Goal: Browse casually: Explore the website without a specific task or goal

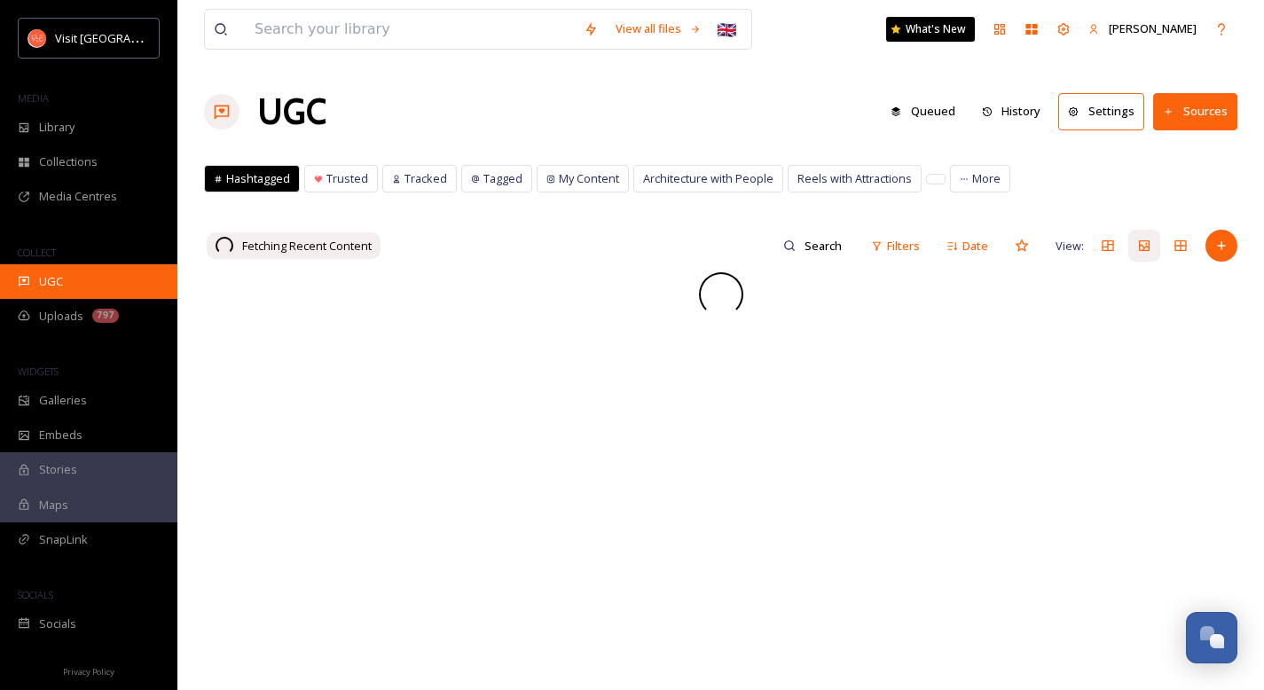
click at [60, 286] on span "UGC" at bounding box center [51, 281] width 24 height 17
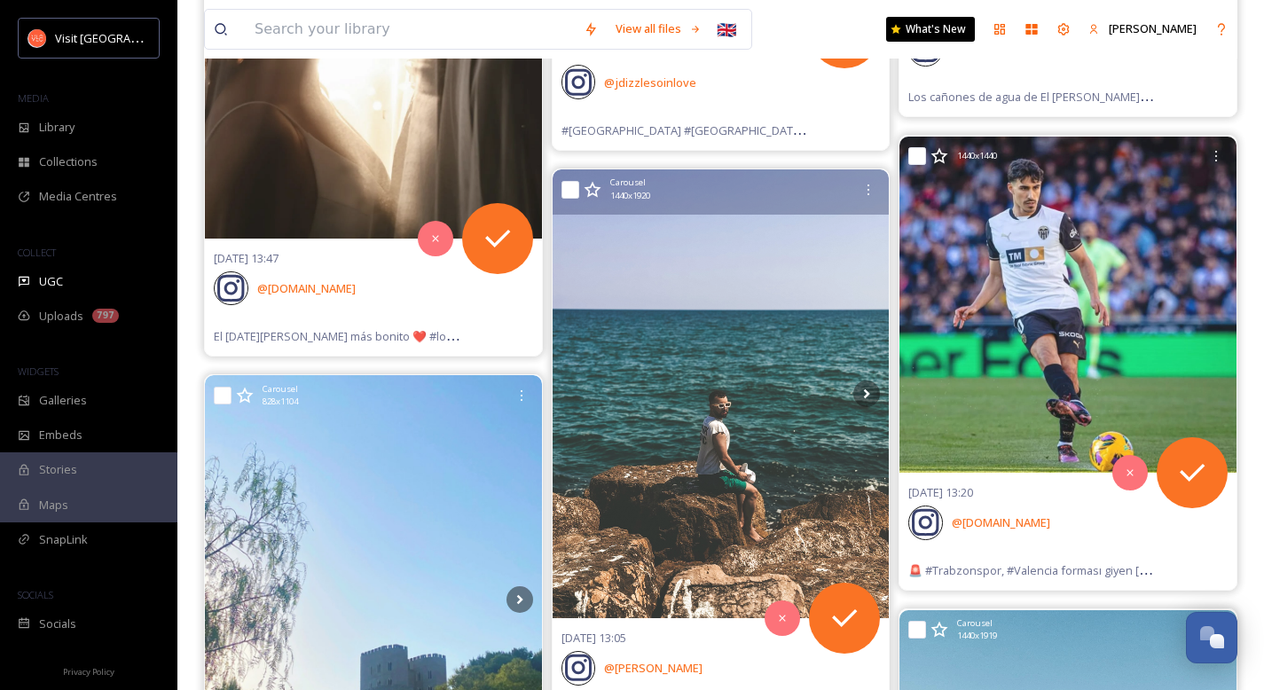
scroll to position [2356, 0]
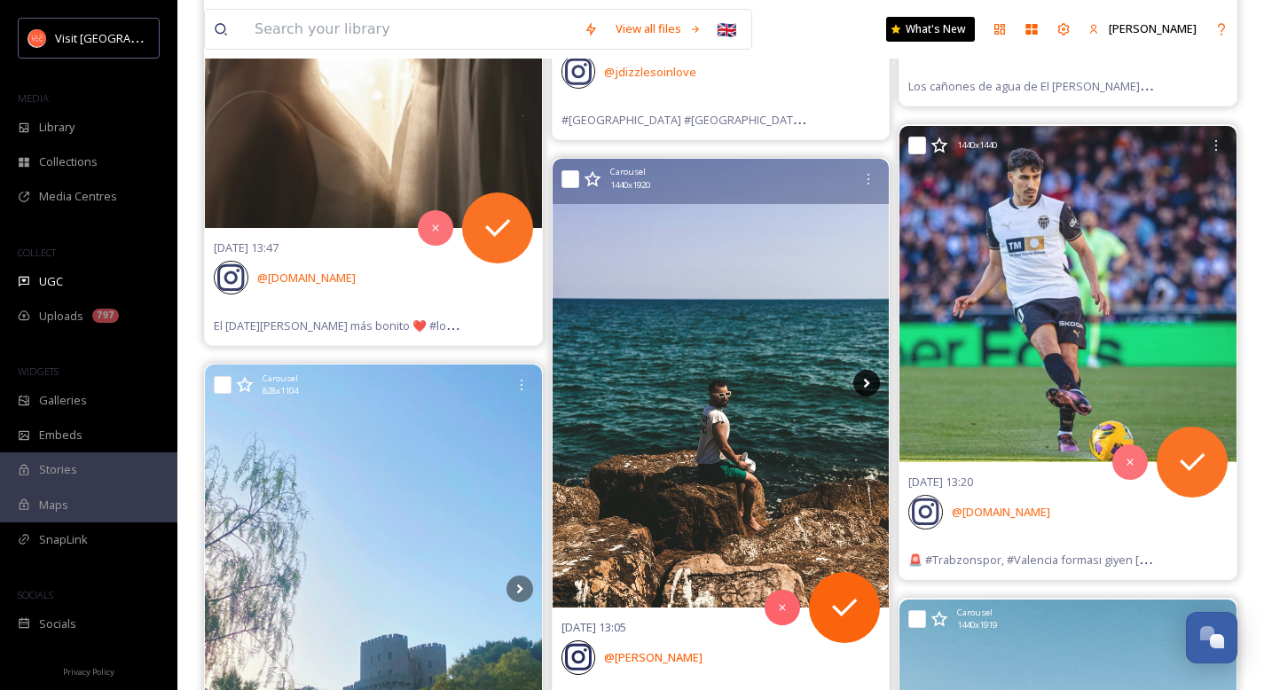
click at [864, 382] on icon at bounding box center [866, 383] width 27 height 27
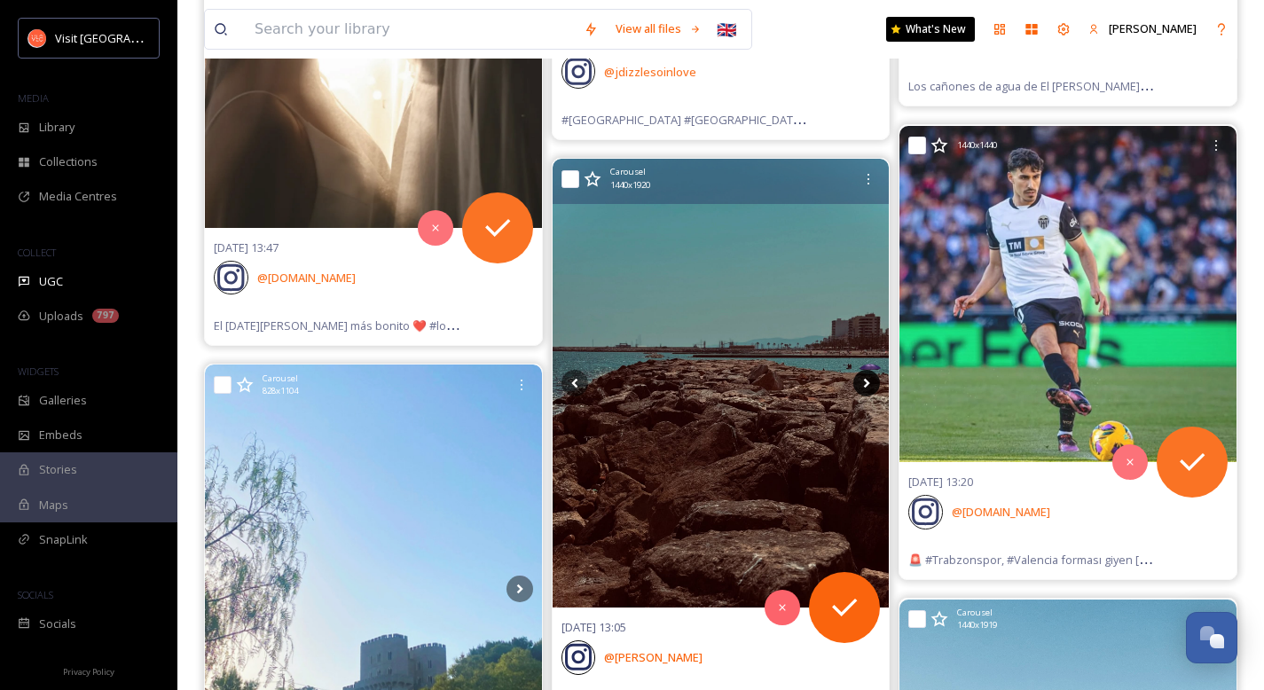
click at [864, 382] on icon at bounding box center [866, 383] width 27 height 27
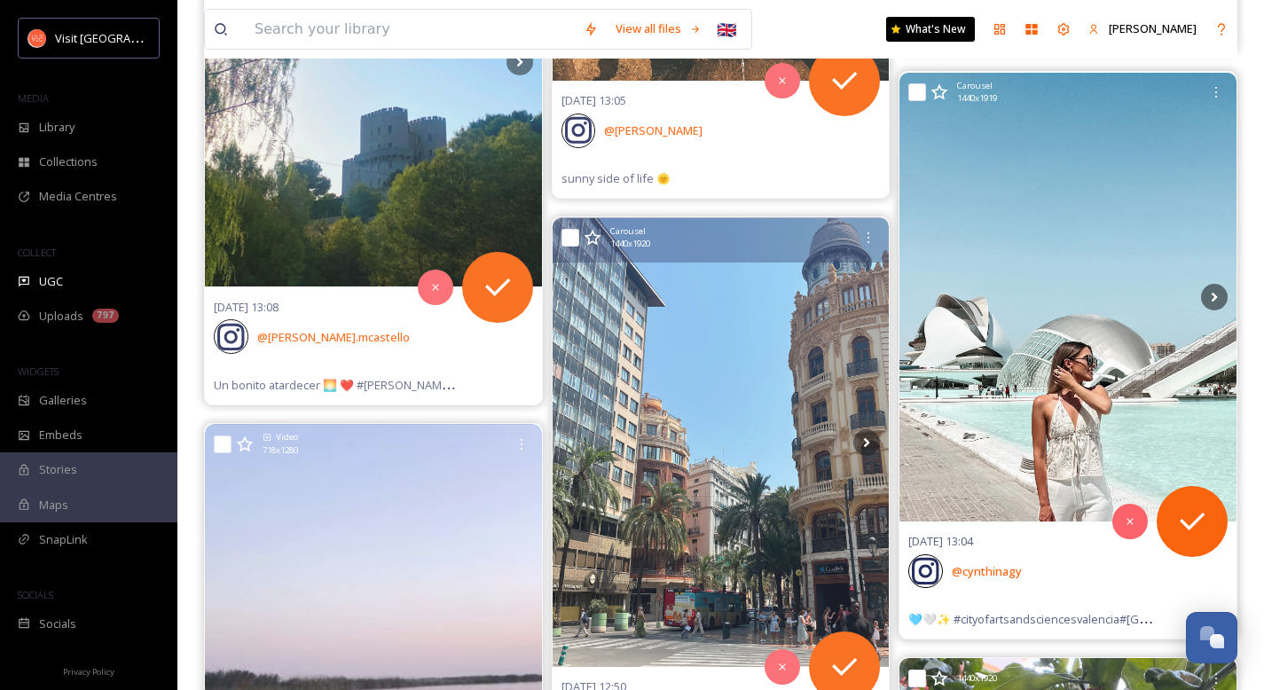
scroll to position [2887, 0]
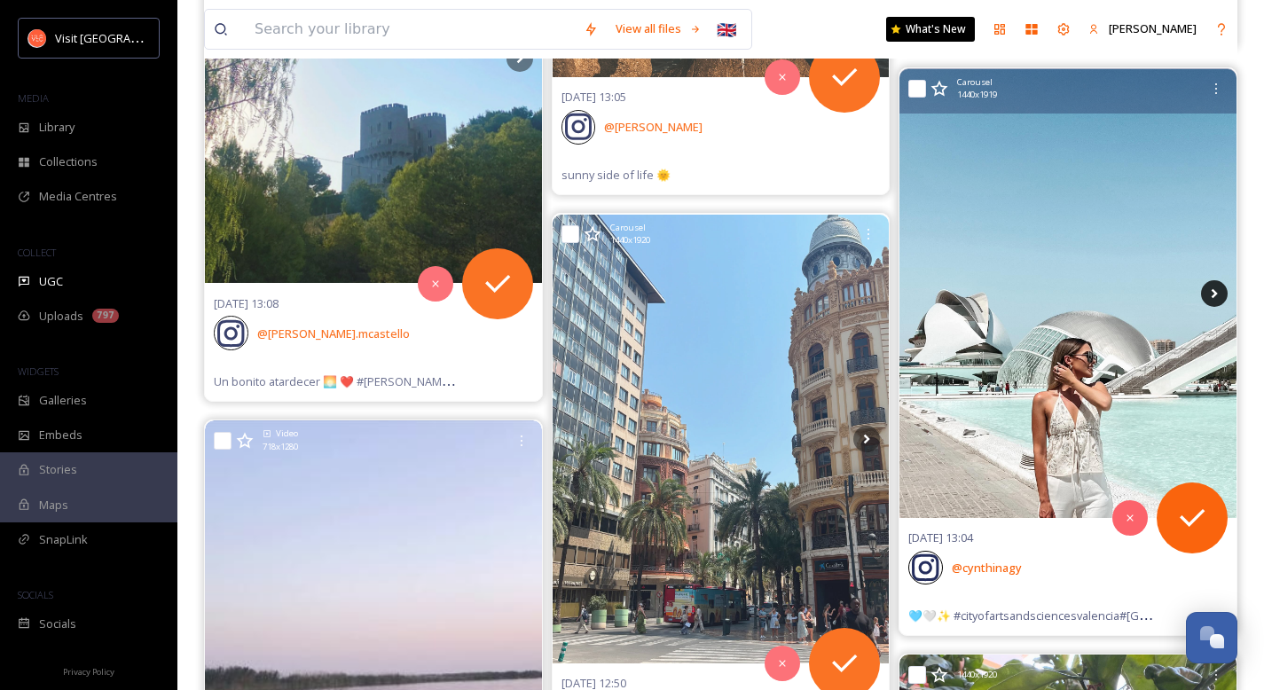
click at [1214, 293] on icon at bounding box center [1214, 293] width 27 height 27
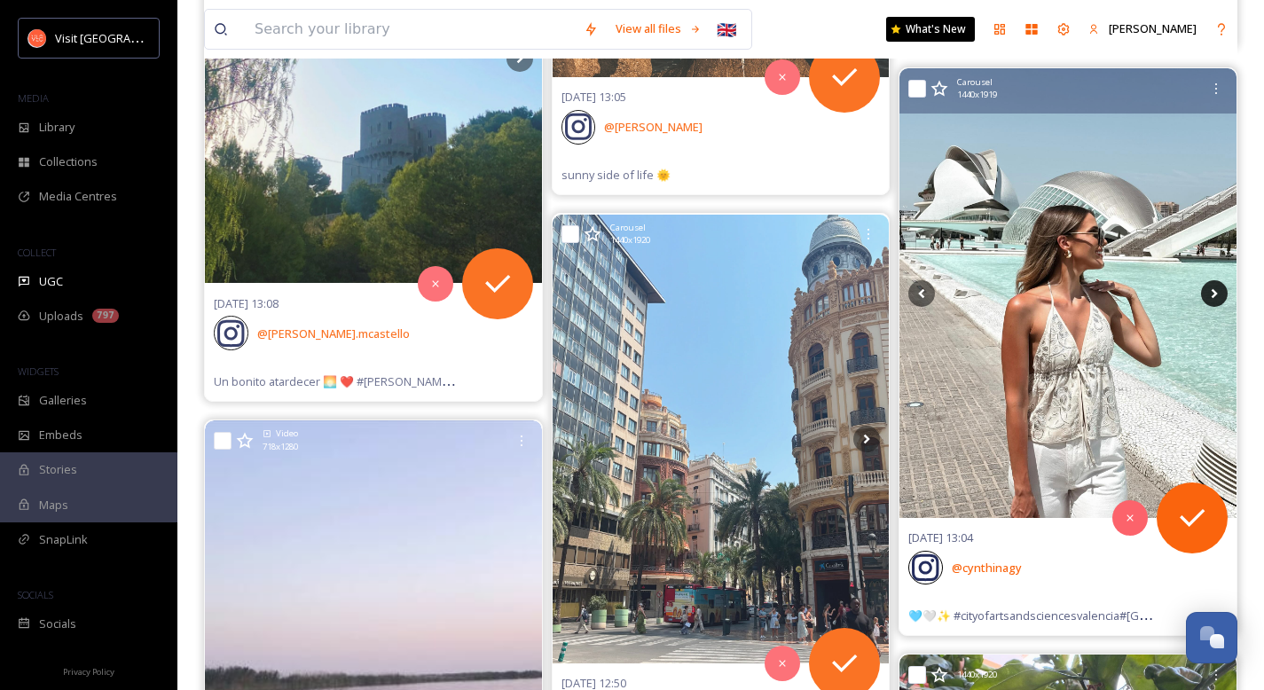
click at [1214, 293] on icon at bounding box center [1214, 293] width 27 height 27
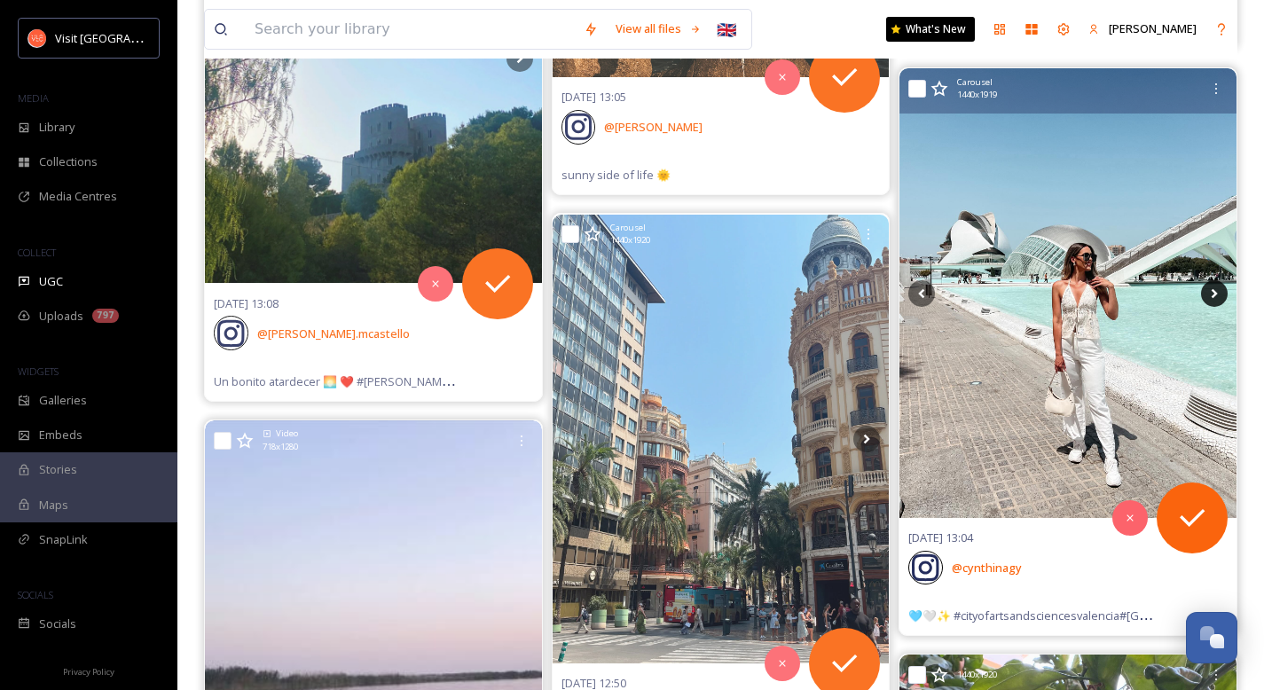
click at [1214, 293] on icon at bounding box center [1214, 293] width 27 height 27
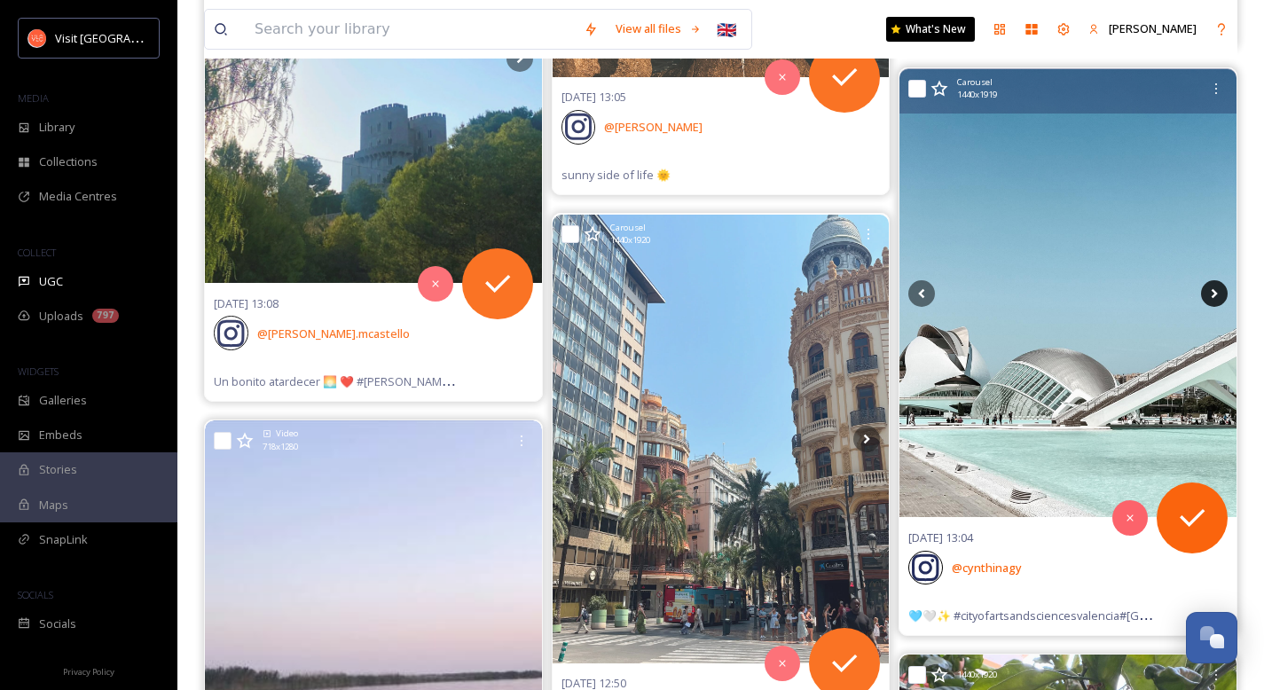
click at [1214, 293] on icon at bounding box center [1214, 293] width 27 height 27
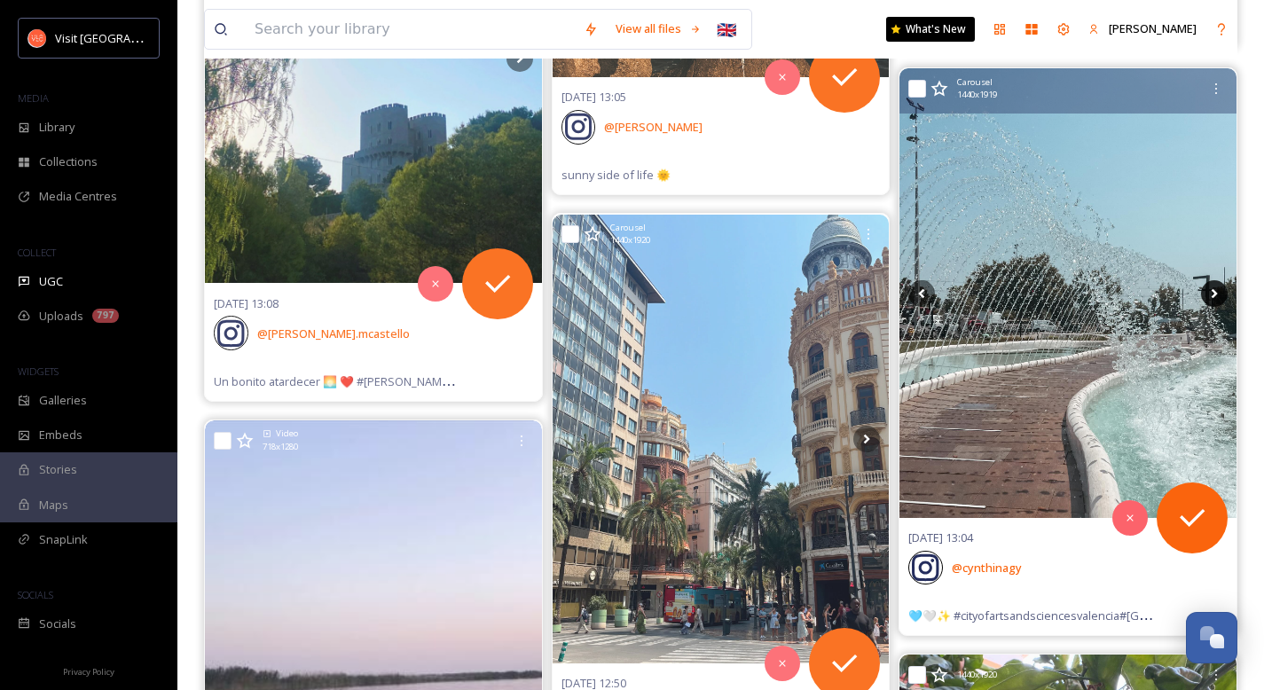
click at [1214, 293] on icon at bounding box center [1214, 293] width 27 height 27
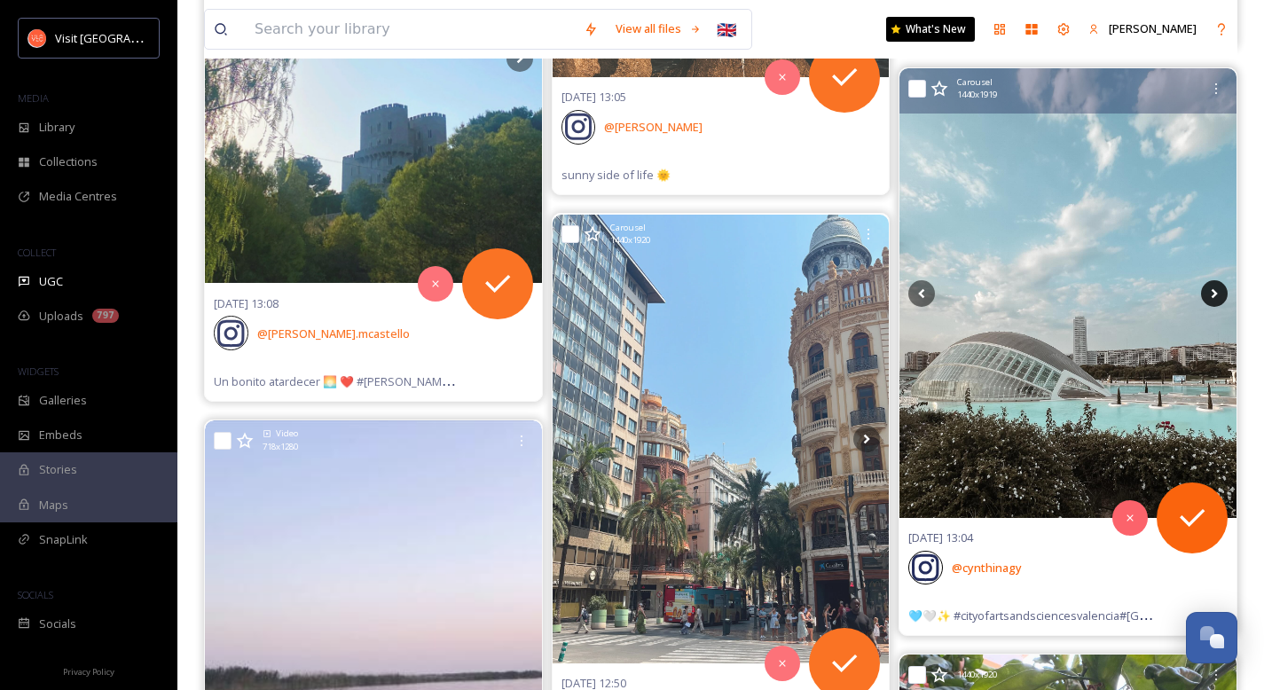
click at [1214, 293] on icon at bounding box center [1214, 293] width 27 height 27
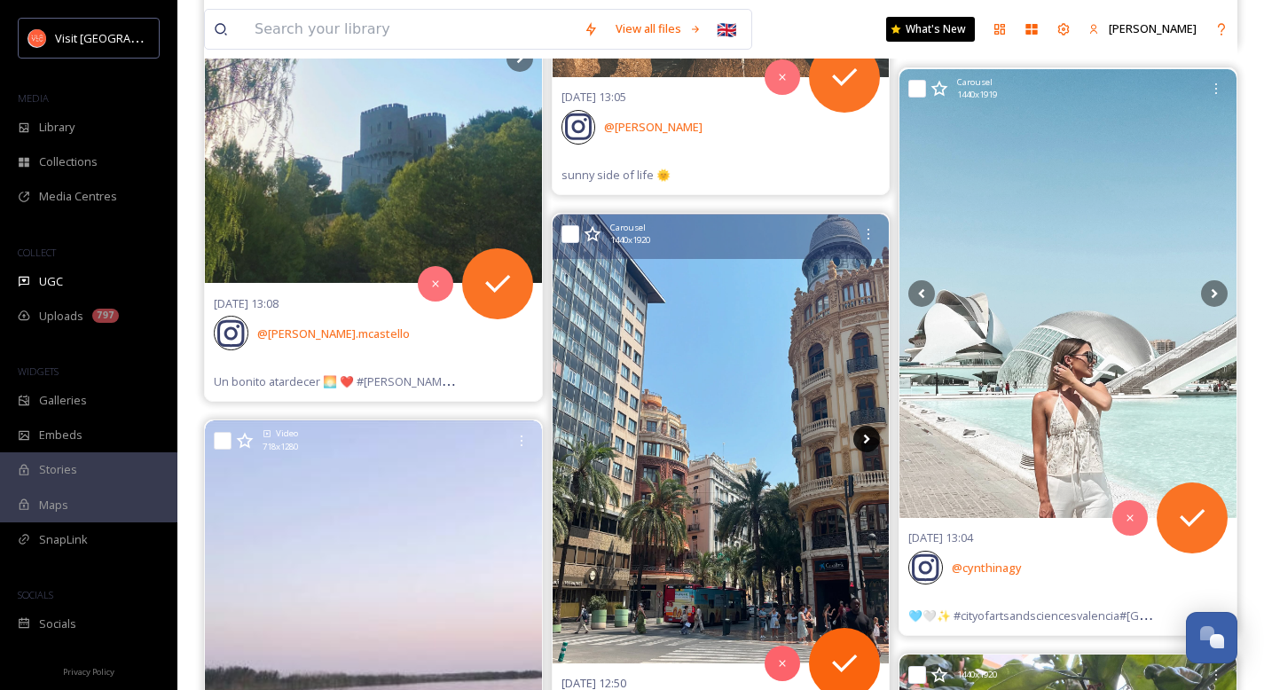
click at [869, 444] on icon at bounding box center [866, 439] width 27 height 27
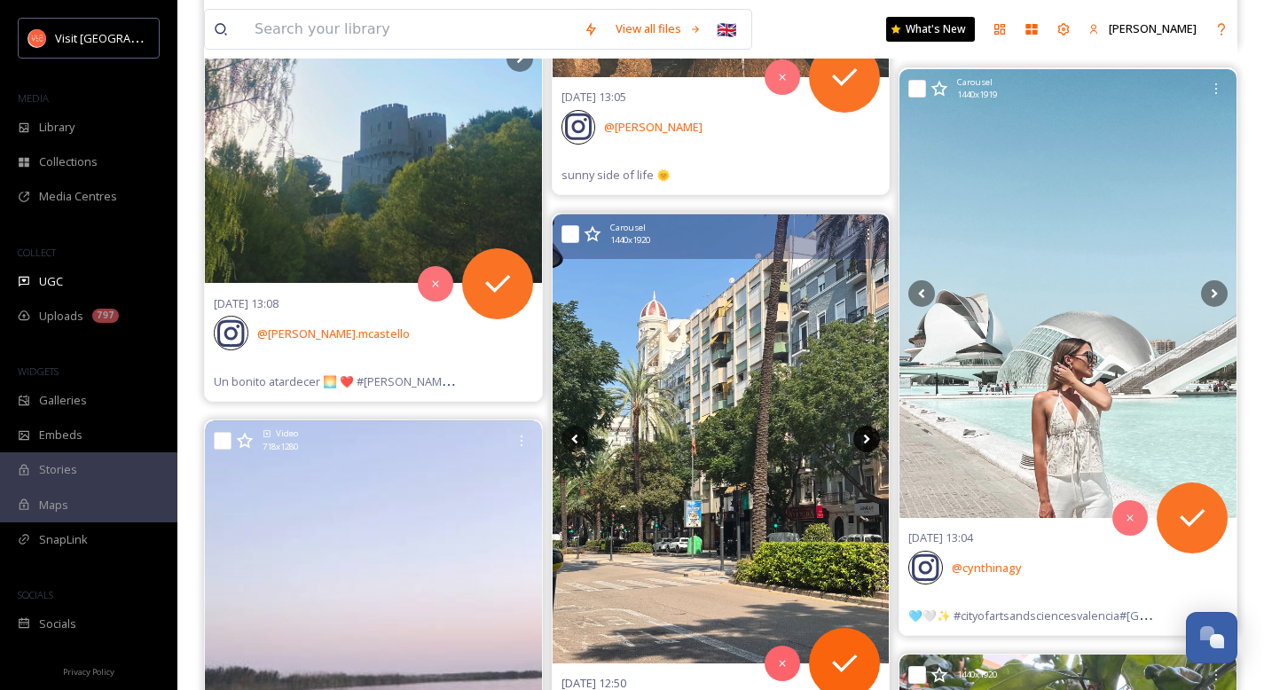
click at [869, 444] on icon at bounding box center [866, 439] width 27 height 27
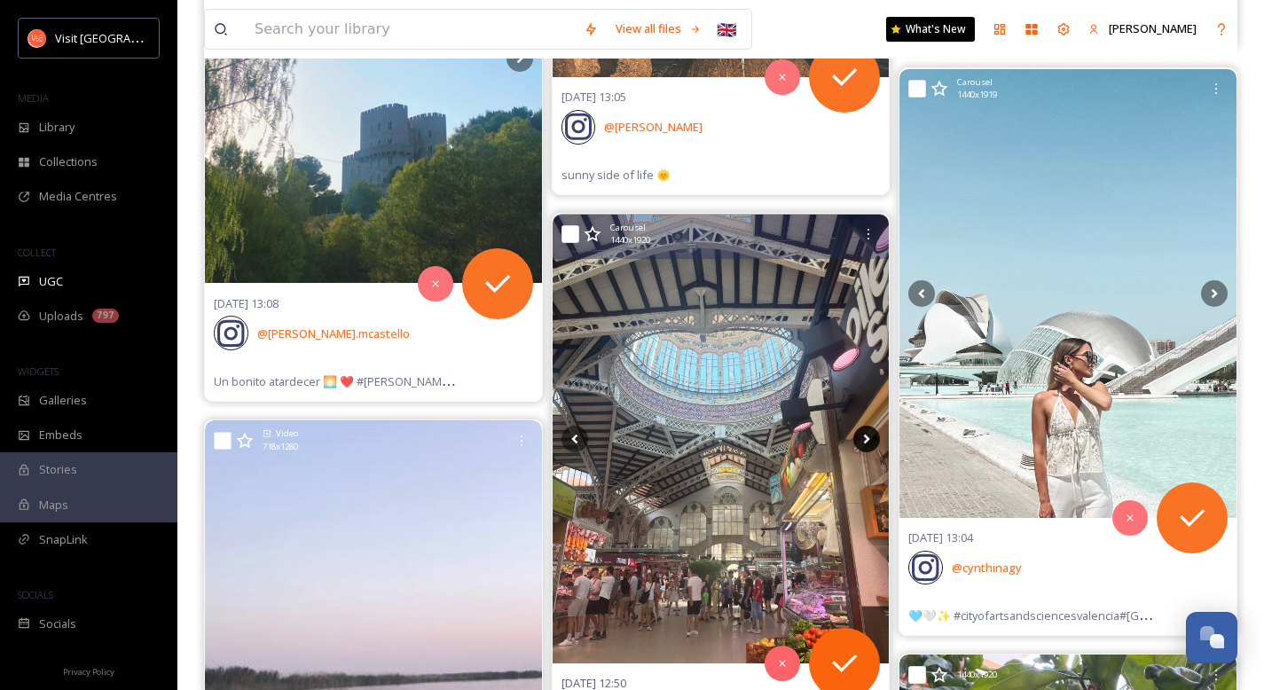
click at [869, 444] on icon at bounding box center [866, 439] width 27 height 27
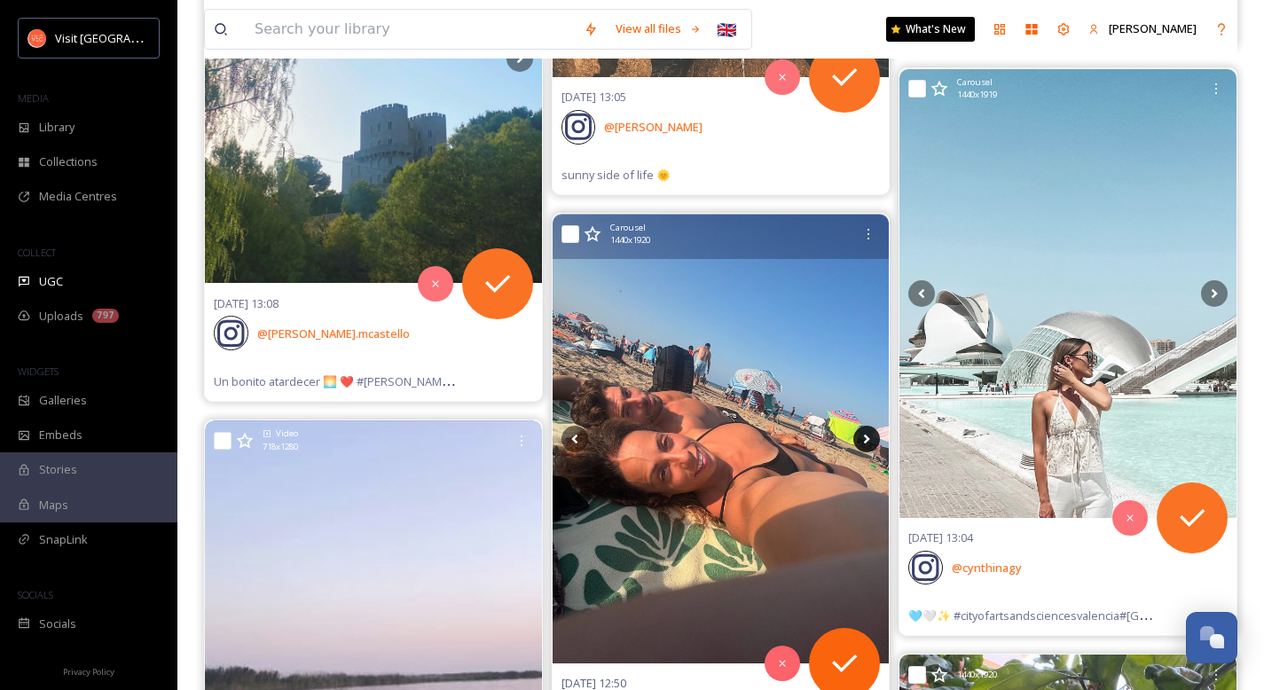
click at [869, 444] on icon at bounding box center [866, 439] width 27 height 27
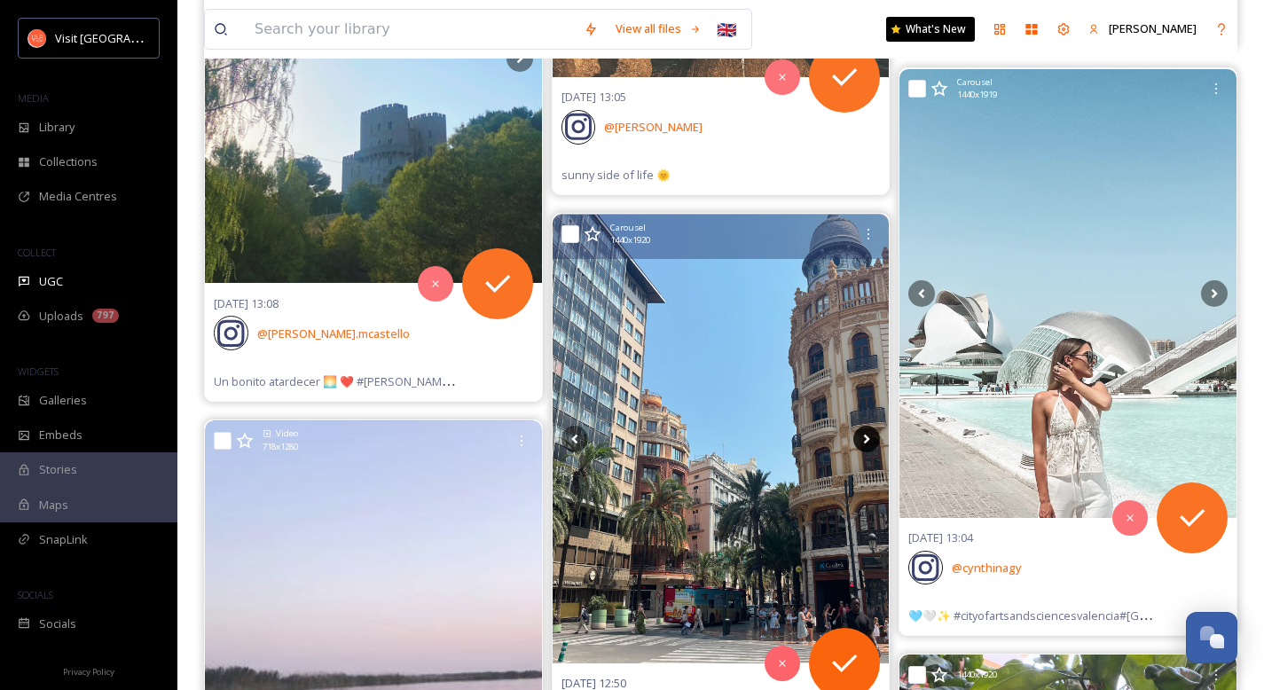
click at [864, 441] on icon at bounding box center [866, 439] width 27 height 27
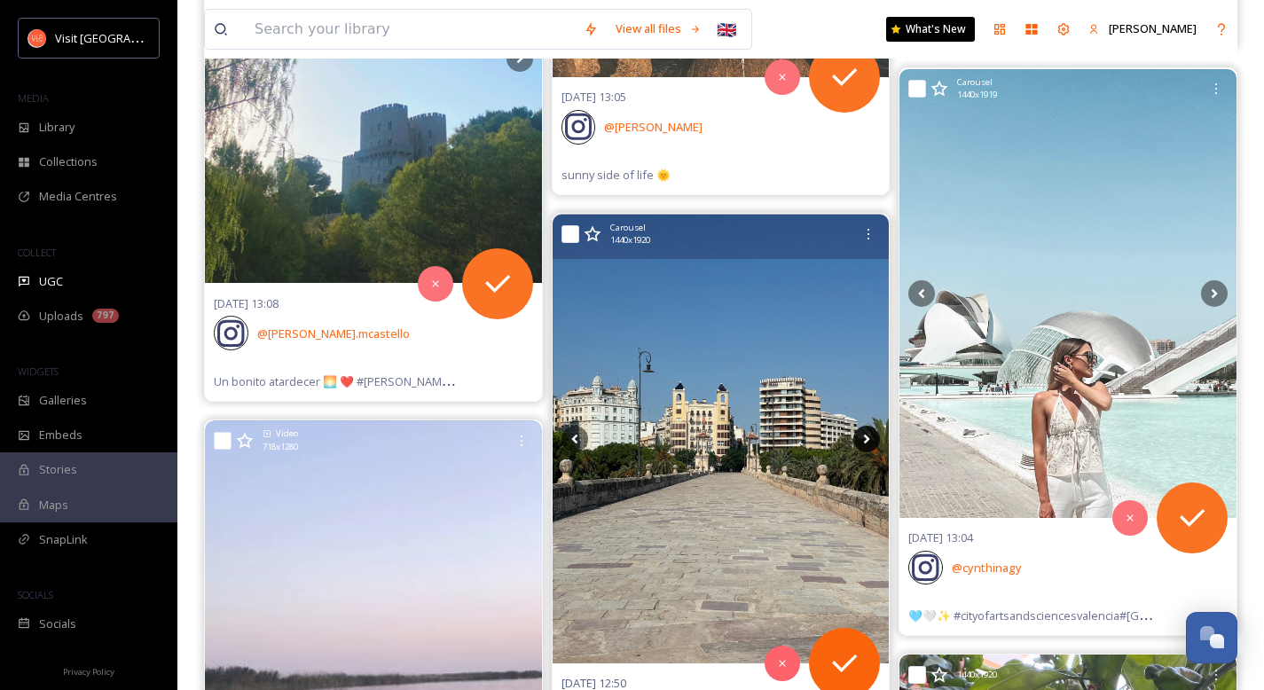
click at [864, 441] on icon at bounding box center [866, 439] width 27 height 27
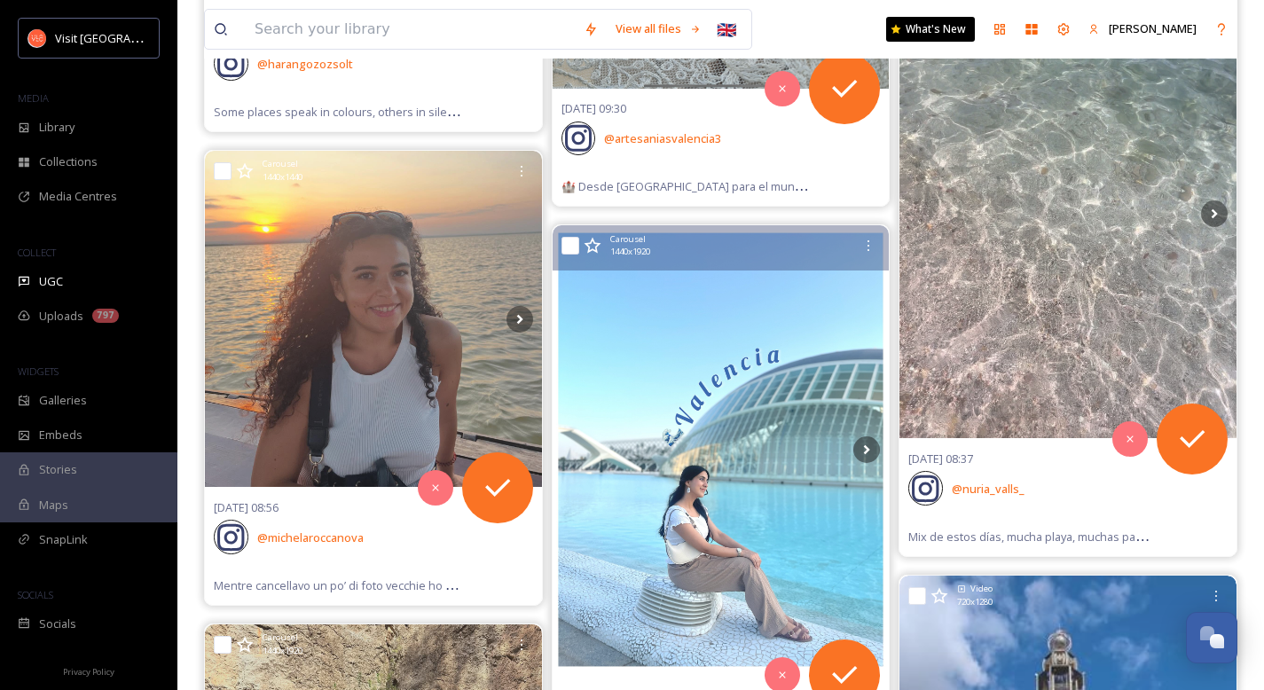
scroll to position [8488, 0]
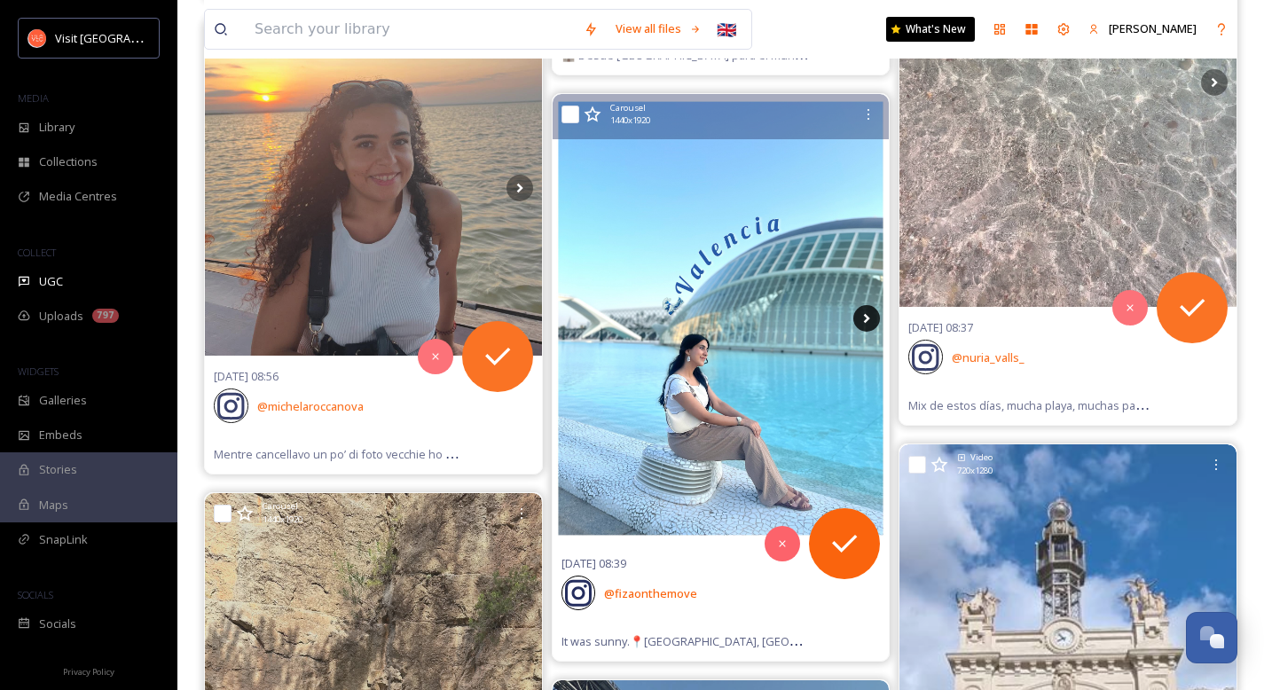
click at [877, 322] on icon at bounding box center [866, 318] width 27 height 27
click at [864, 318] on icon at bounding box center [866, 318] width 27 height 27
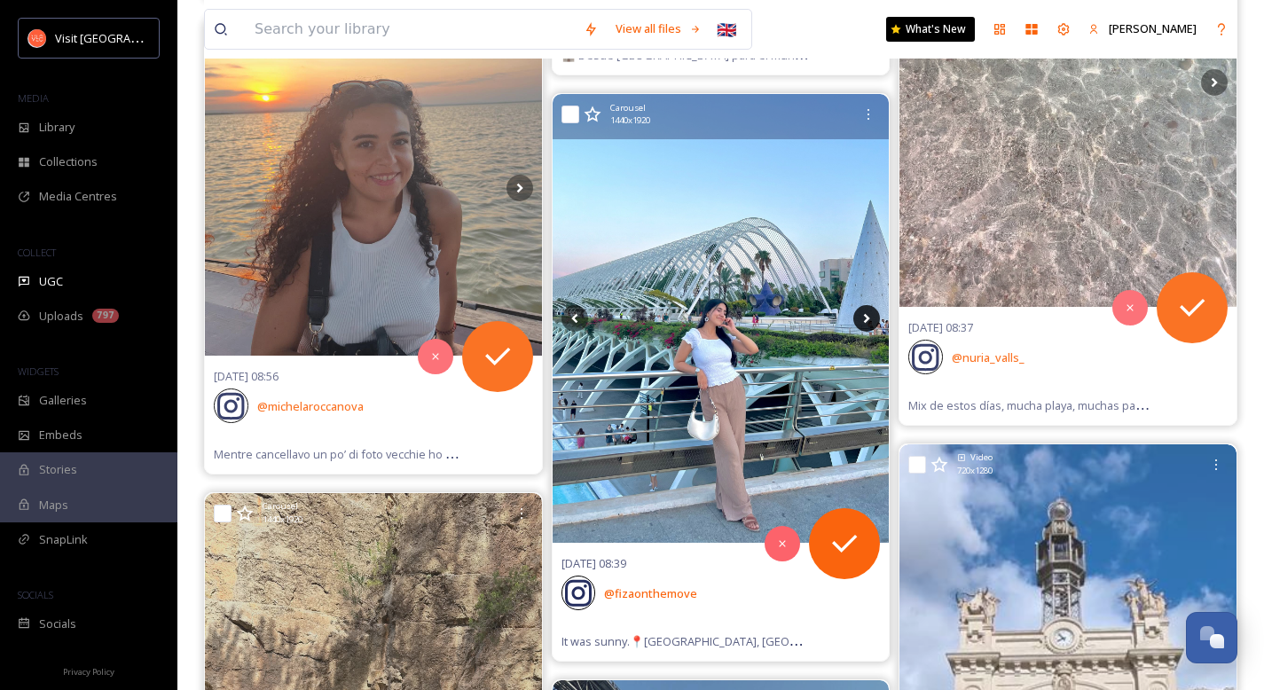
click at [864, 318] on icon at bounding box center [866, 318] width 27 height 27
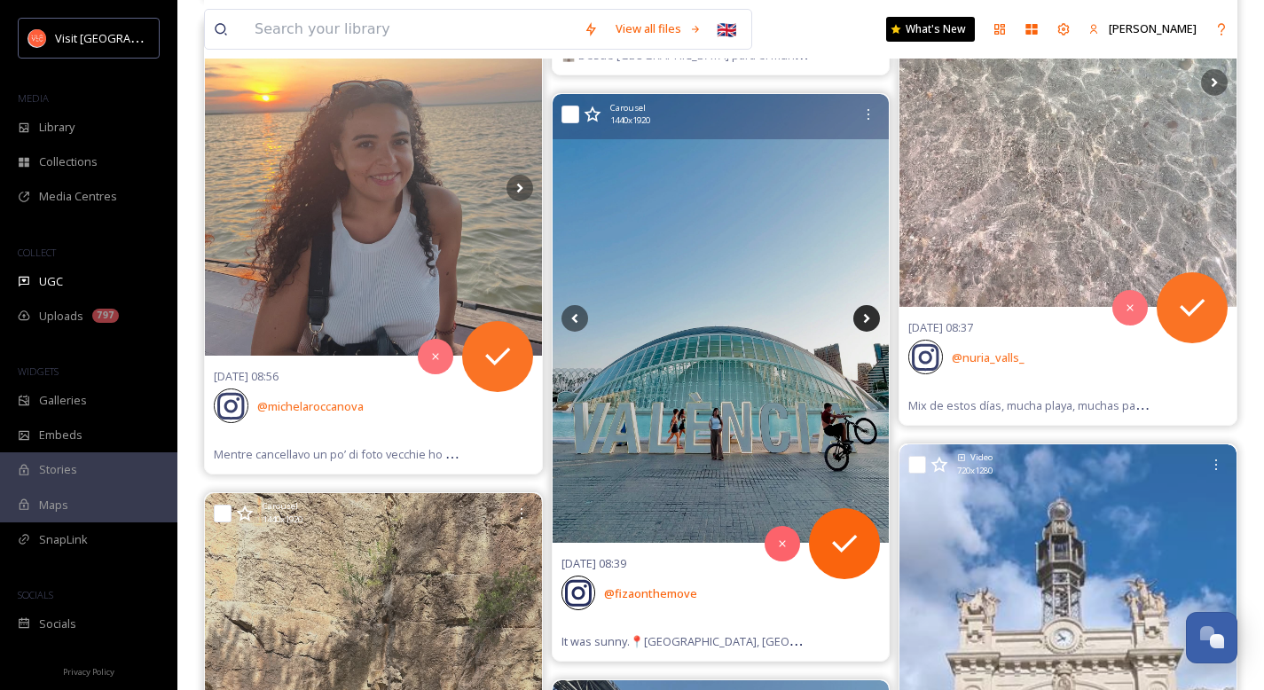
click at [864, 318] on icon at bounding box center [866, 318] width 27 height 27
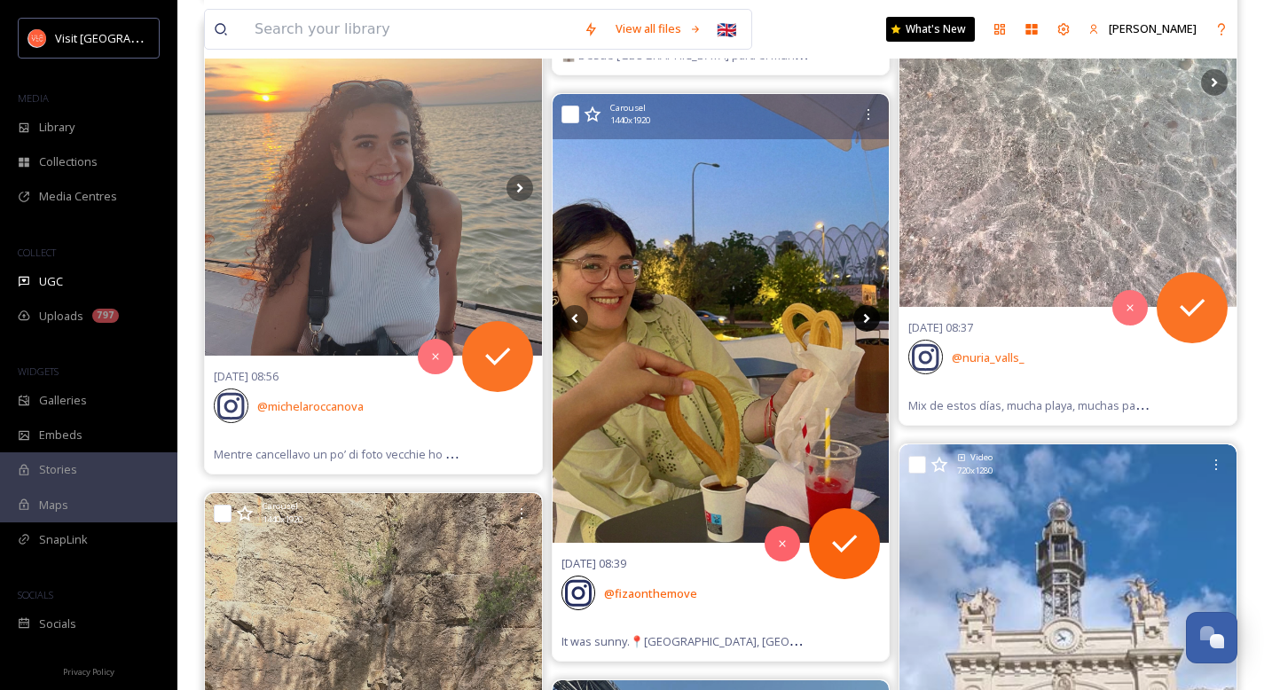
click at [864, 318] on icon at bounding box center [866, 318] width 27 height 27
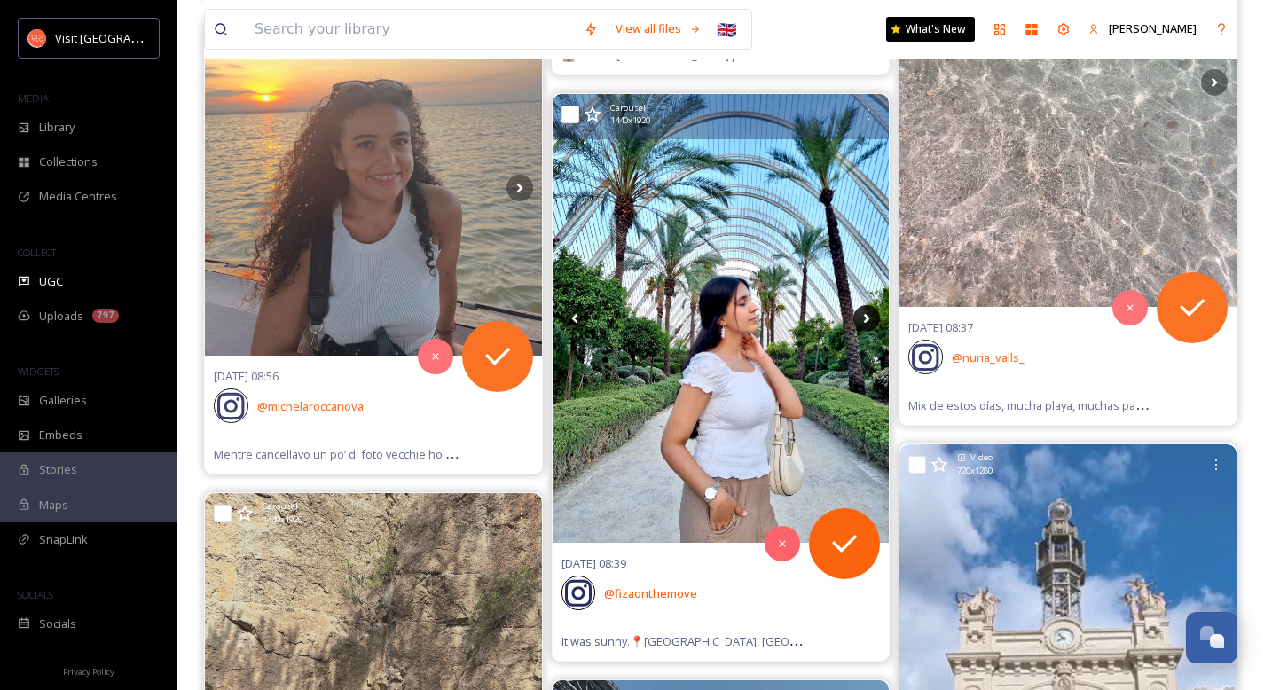
click at [864, 318] on icon at bounding box center [866, 318] width 27 height 27
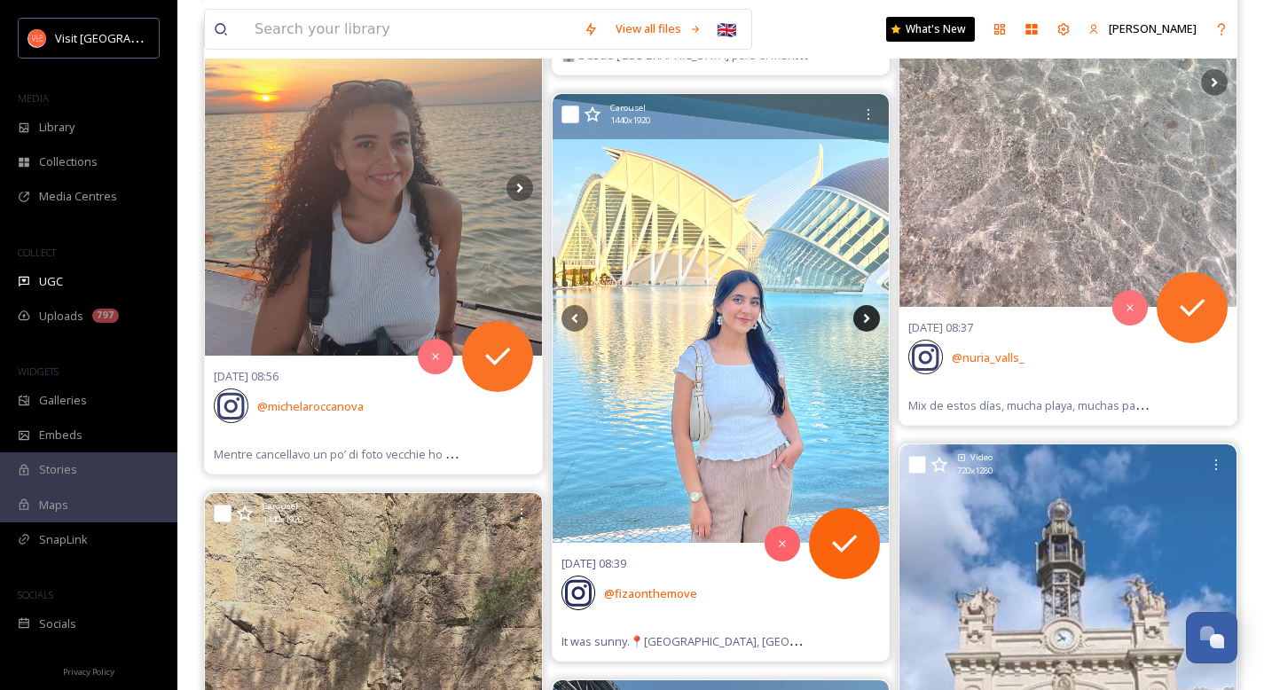
click at [864, 318] on icon at bounding box center [866, 318] width 27 height 27
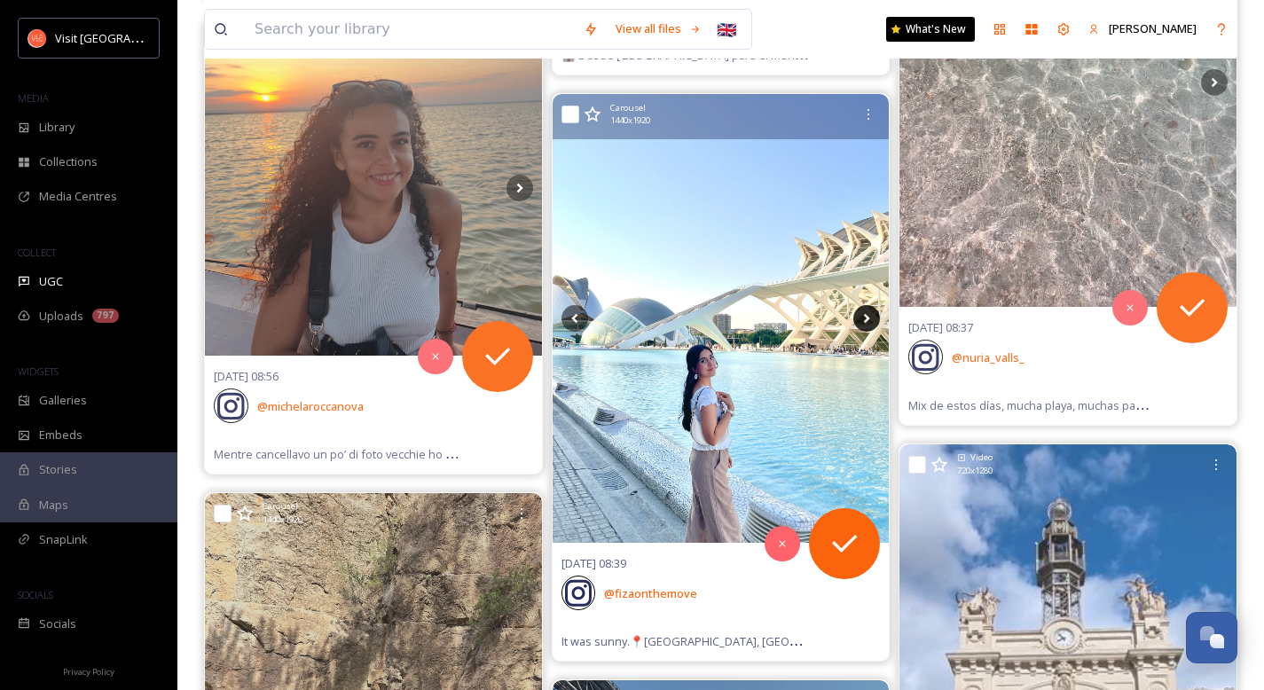
click at [864, 318] on icon at bounding box center [866, 318] width 27 height 27
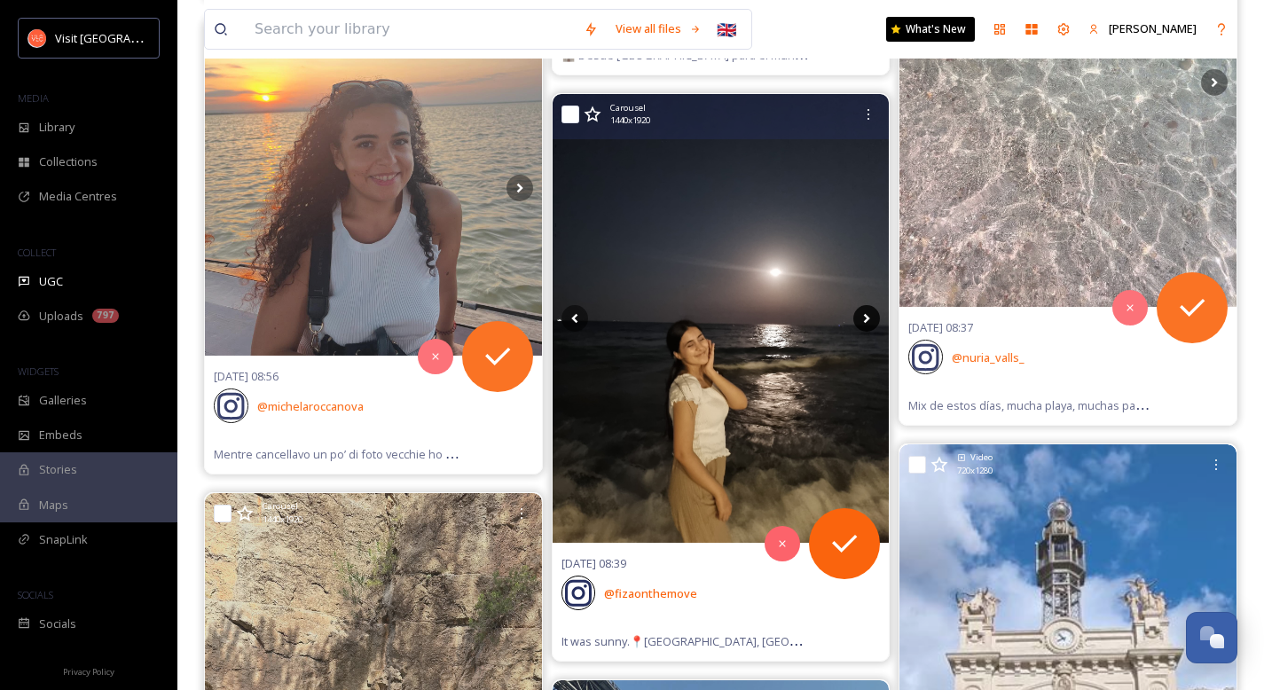
click at [864, 318] on icon at bounding box center [866, 318] width 27 height 27
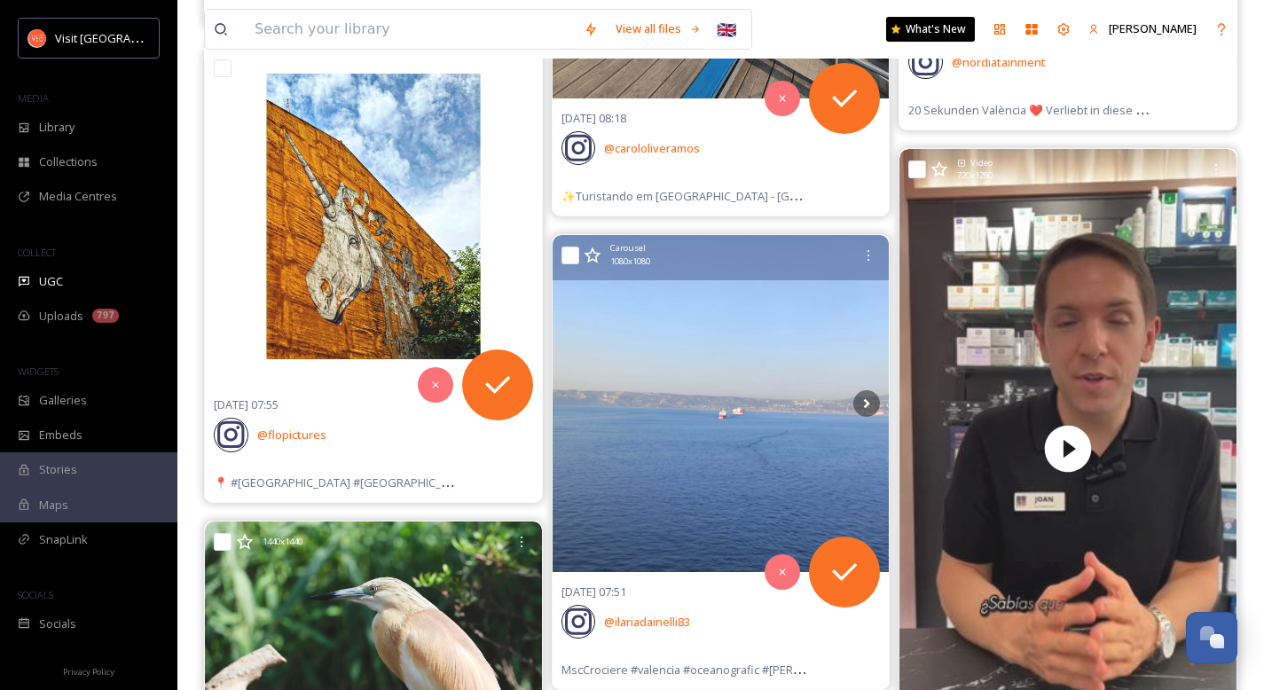
scroll to position [9666, 0]
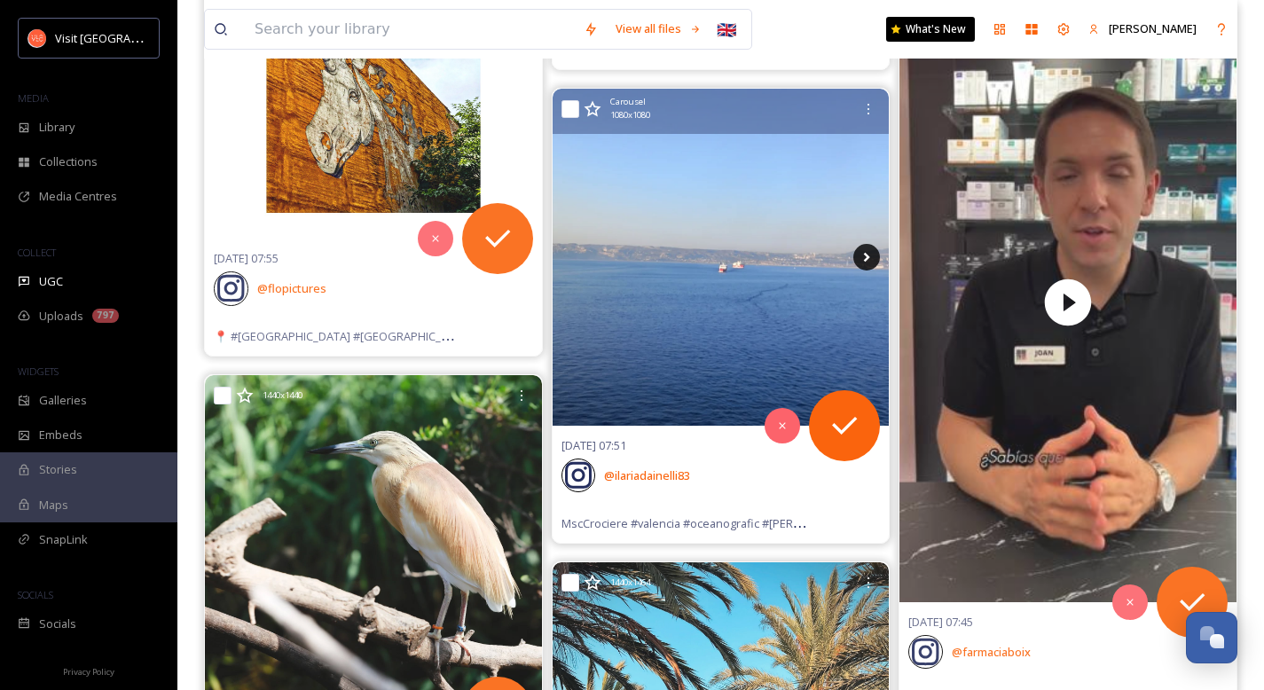
click at [865, 268] on icon at bounding box center [866, 257] width 27 height 27
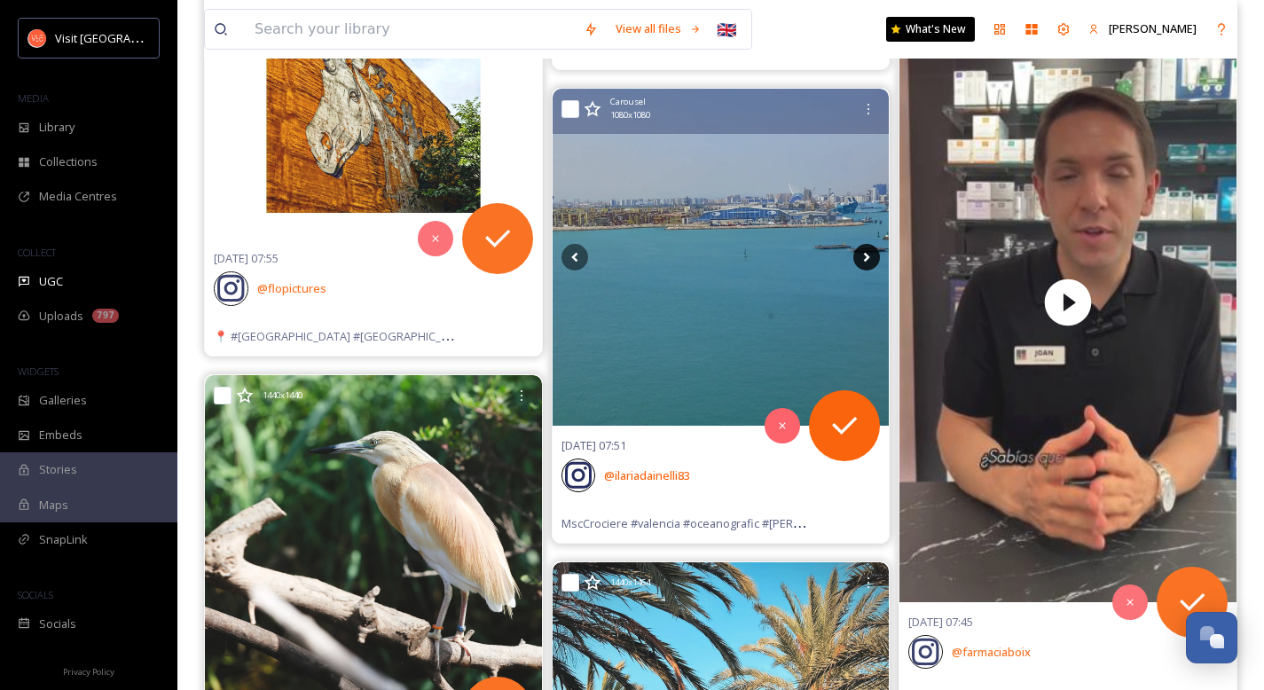
click at [867, 258] on icon at bounding box center [867, 258] width 6 height 10
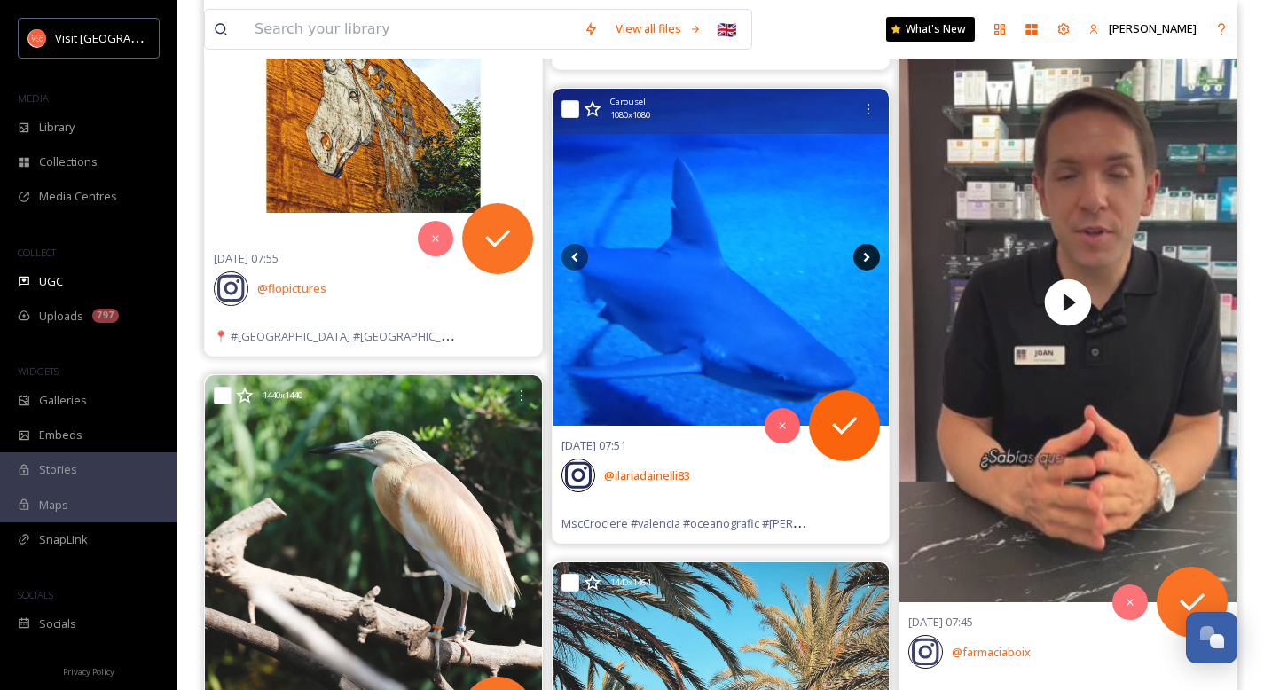
click at [867, 258] on icon at bounding box center [867, 258] width 6 height 10
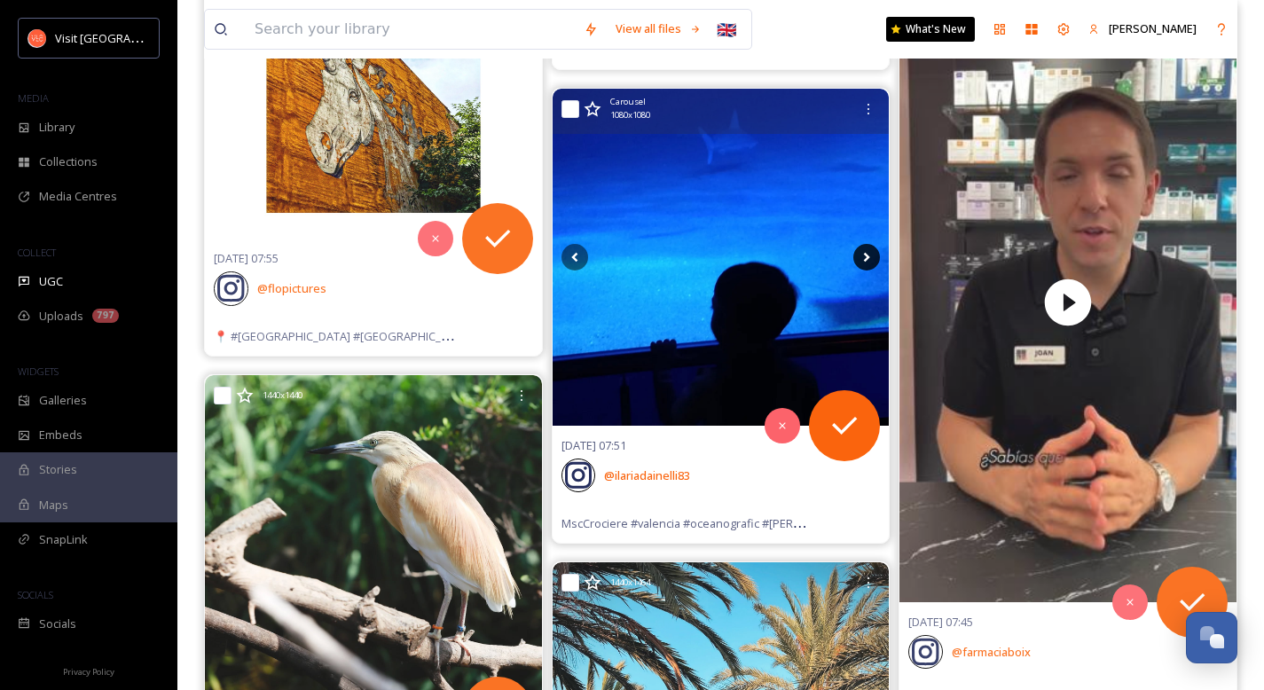
click at [867, 258] on icon at bounding box center [867, 258] width 6 height 10
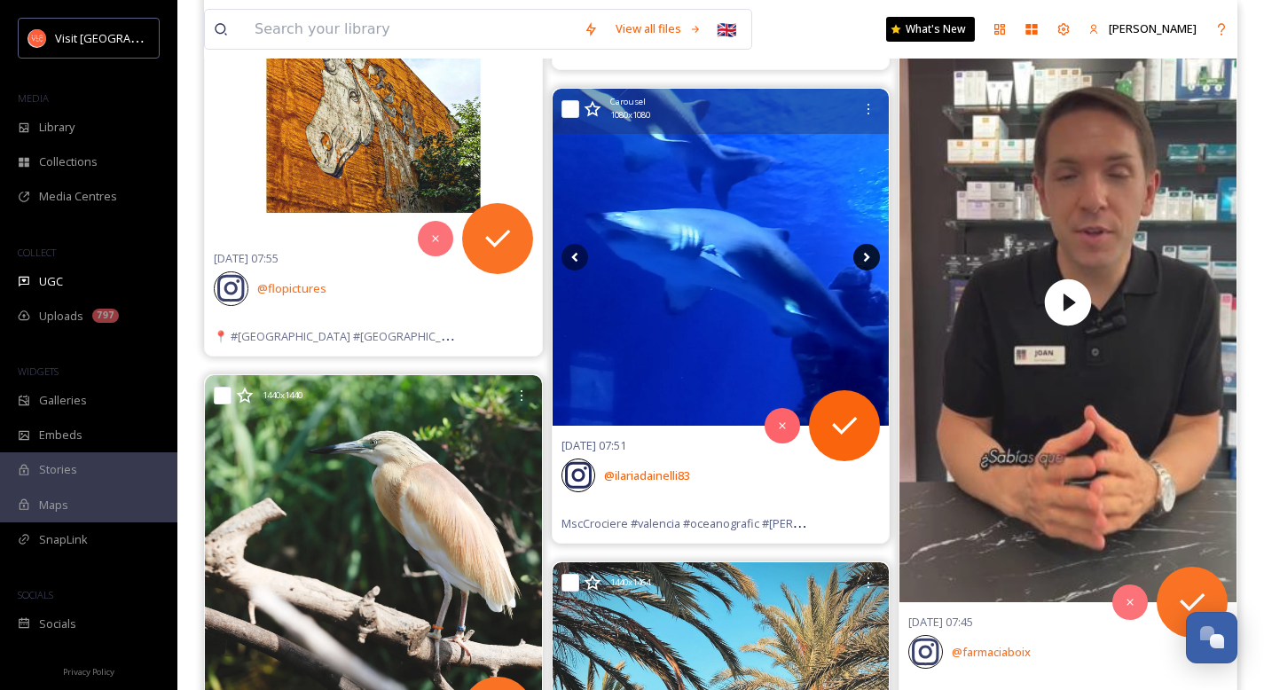
click at [867, 258] on icon at bounding box center [867, 258] width 6 height 10
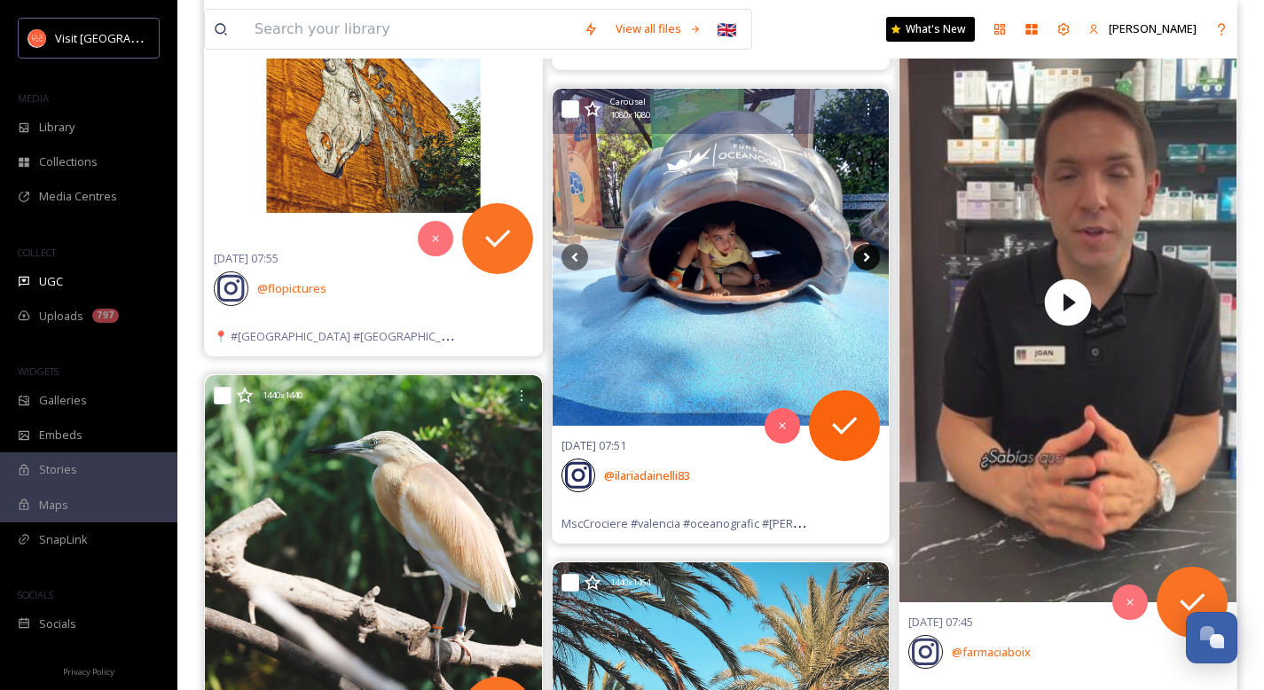
click at [867, 258] on icon at bounding box center [867, 258] width 6 height 10
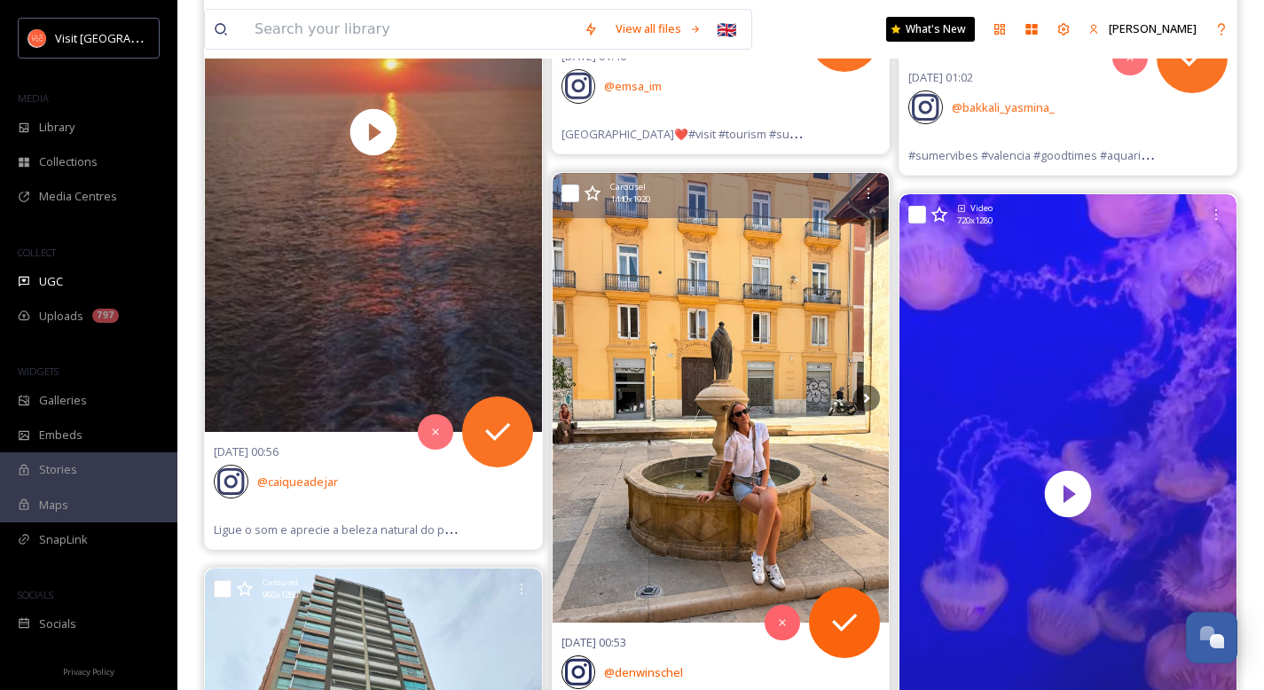
scroll to position [12035, 0]
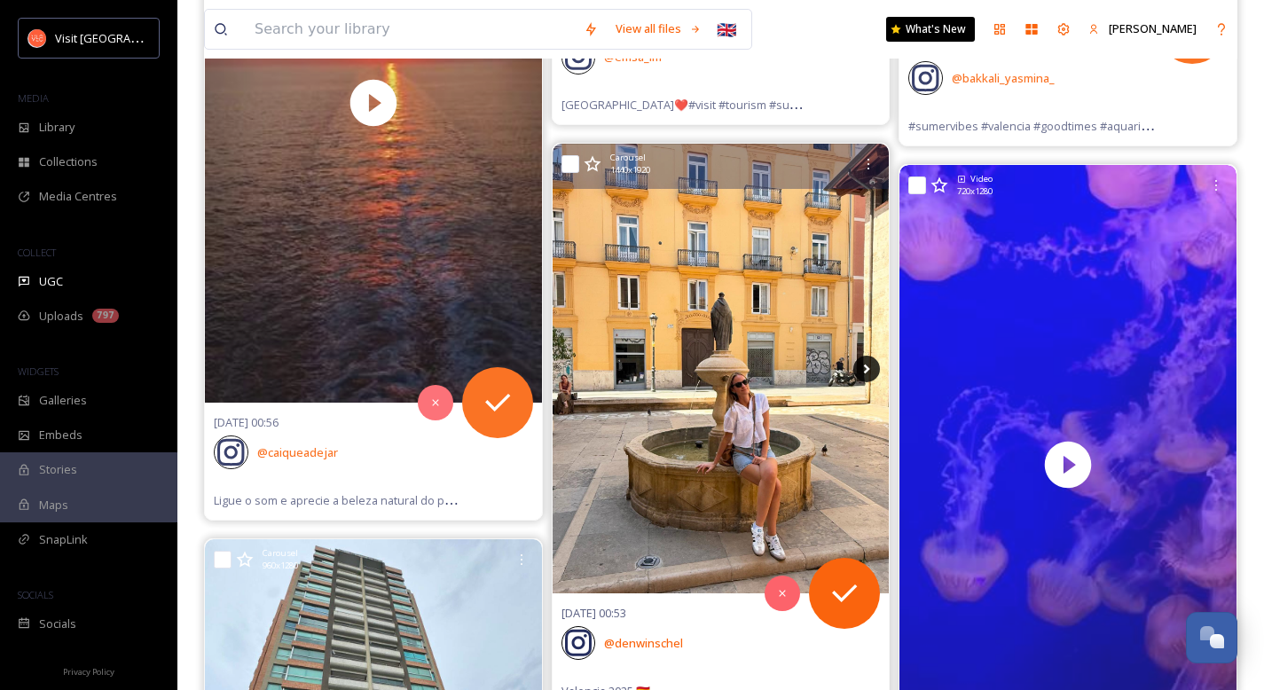
click at [862, 373] on icon at bounding box center [866, 369] width 27 height 27
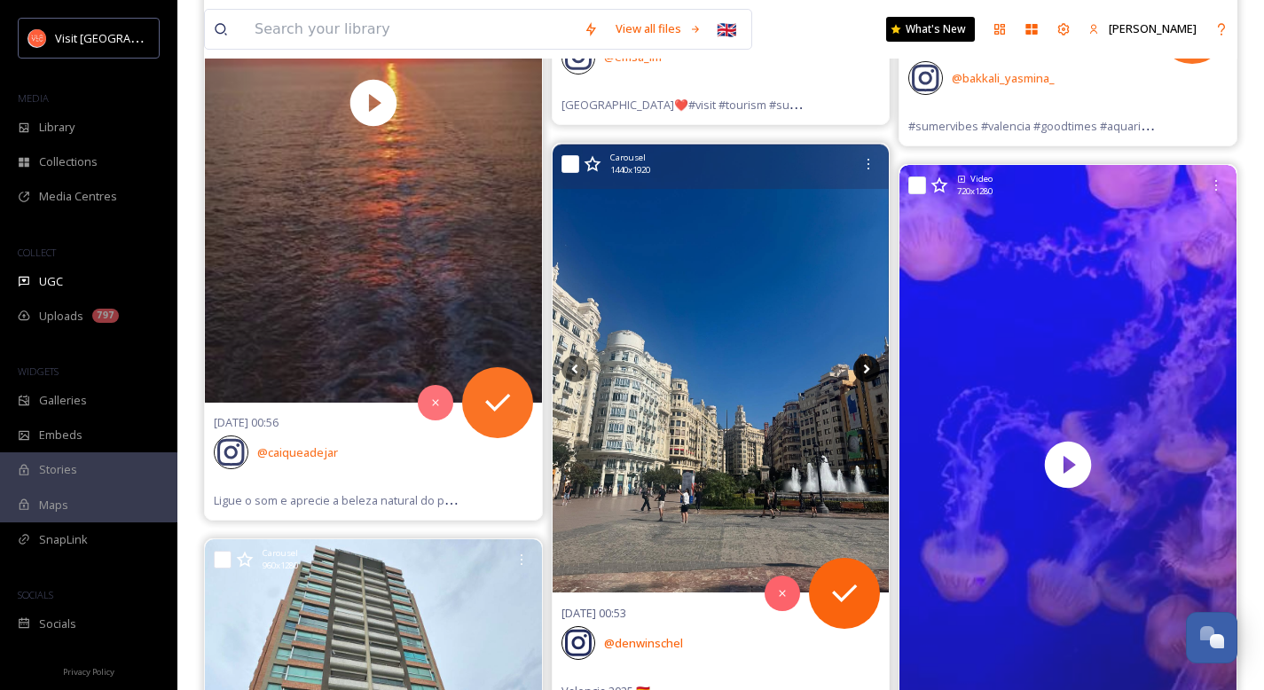
click at [862, 373] on icon at bounding box center [866, 369] width 27 height 27
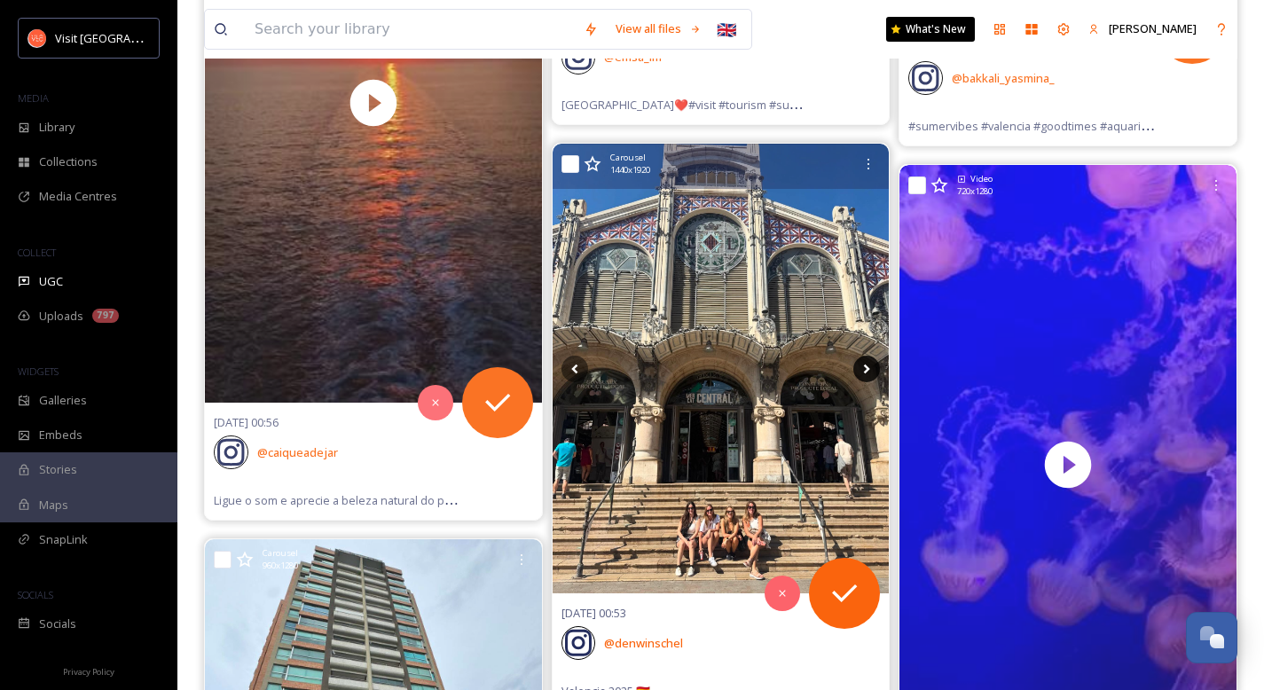
click at [862, 373] on icon at bounding box center [866, 369] width 27 height 27
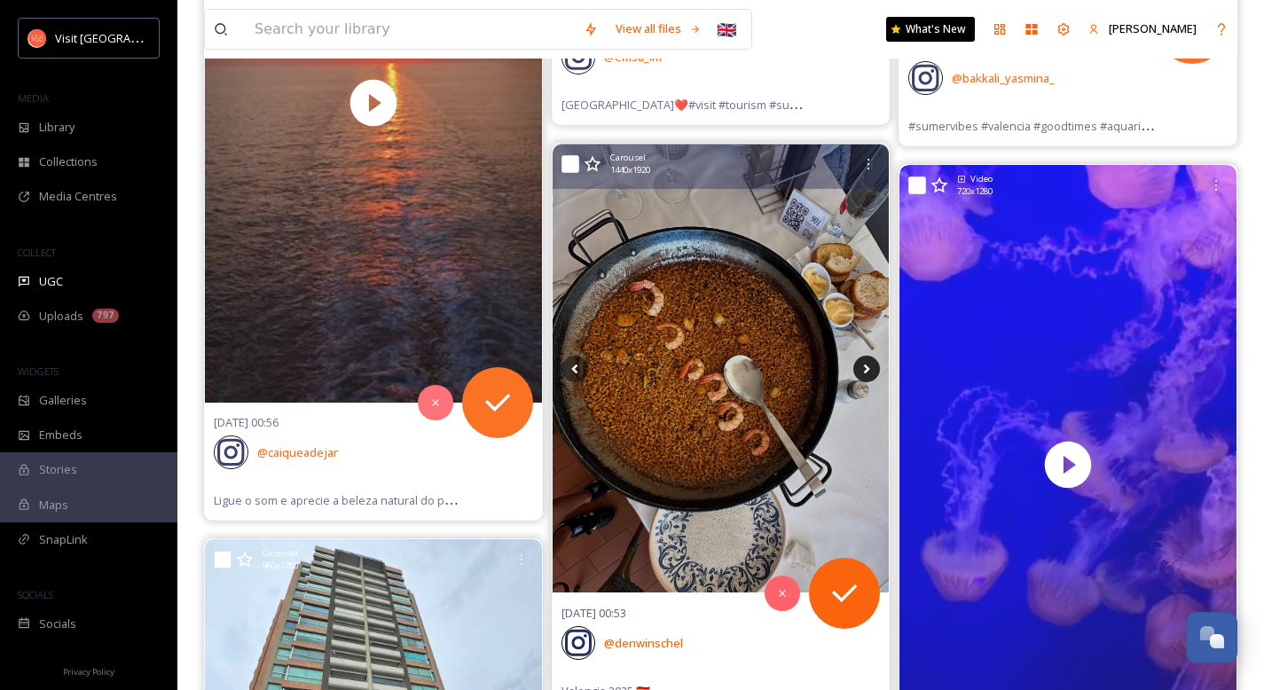
click at [862, 373] on icon at bounding box center [866, 369] width 27 height 27
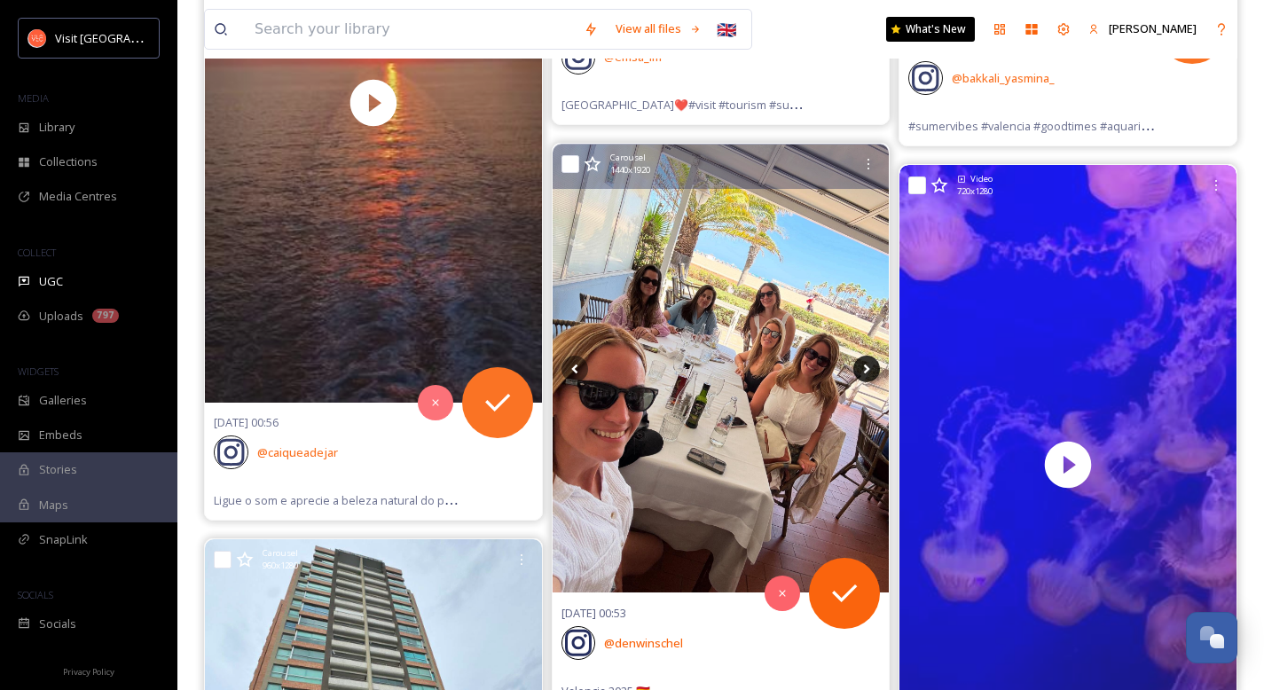
click at [862, 373] on icon at bounding box center [866, 369] width 27 height 27
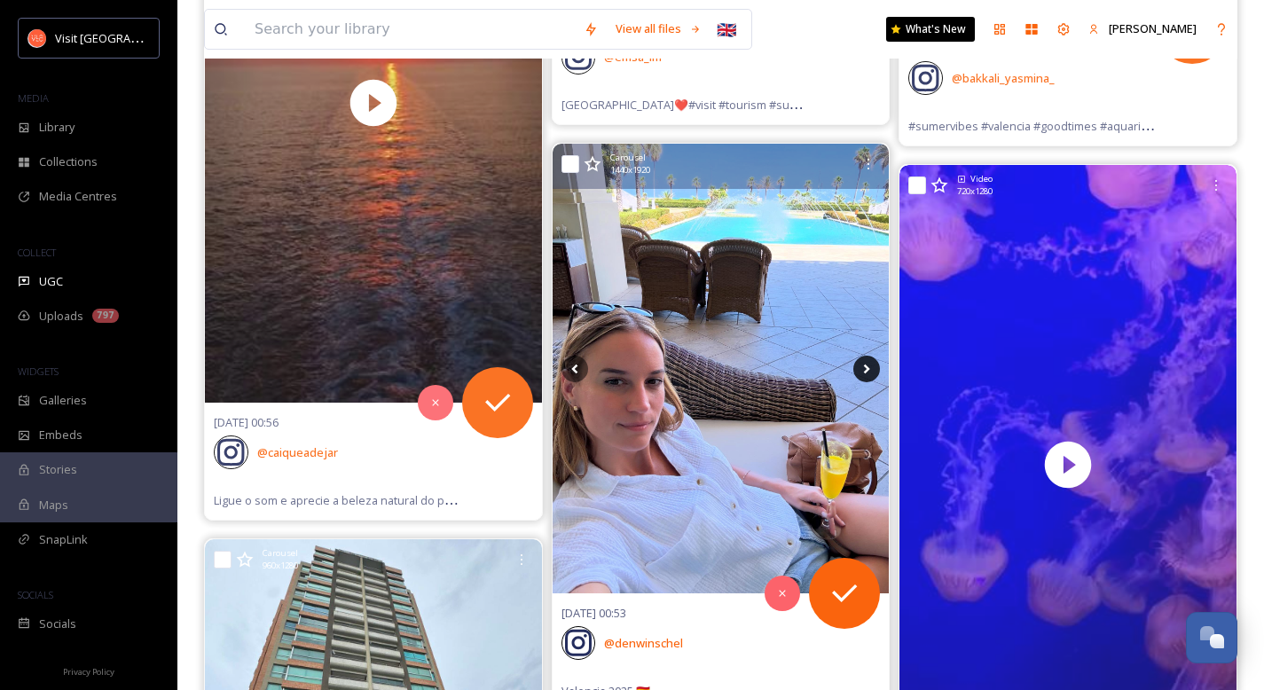
click at [862, 373] on icon at bounding box center [866, 369] width 27 height 27
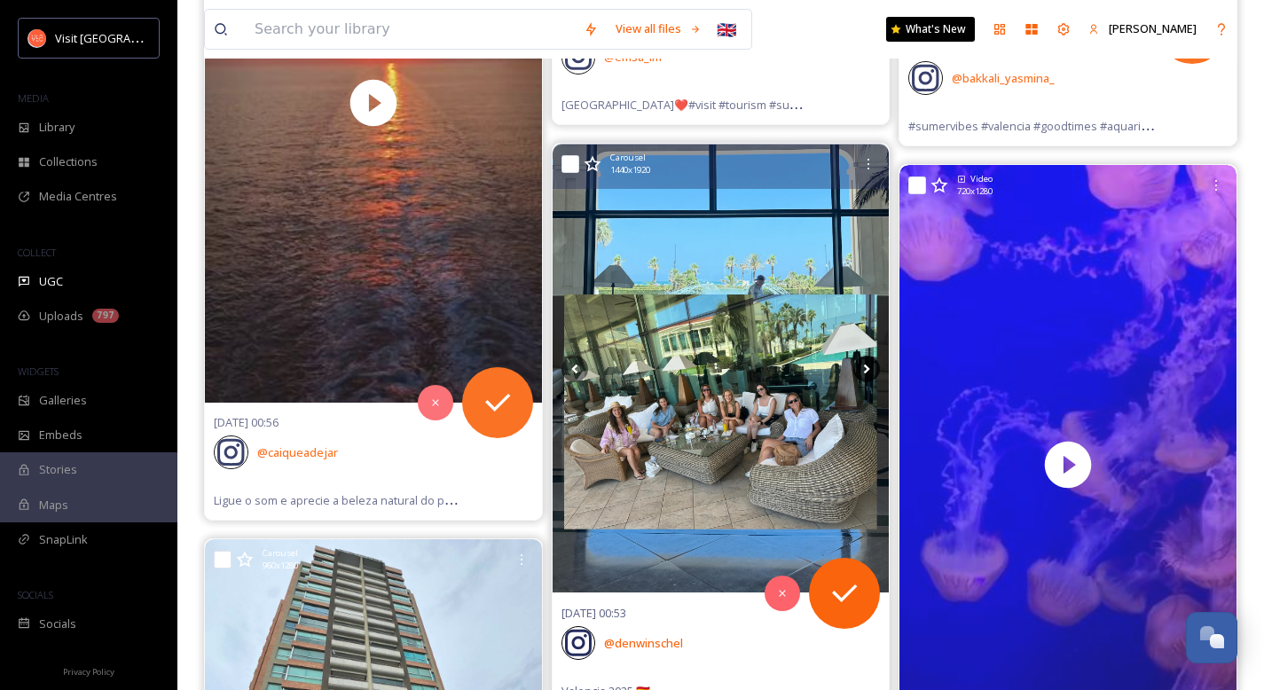
click at [862, 373] on icon at bounding box center [866, 369] width 27 height 27
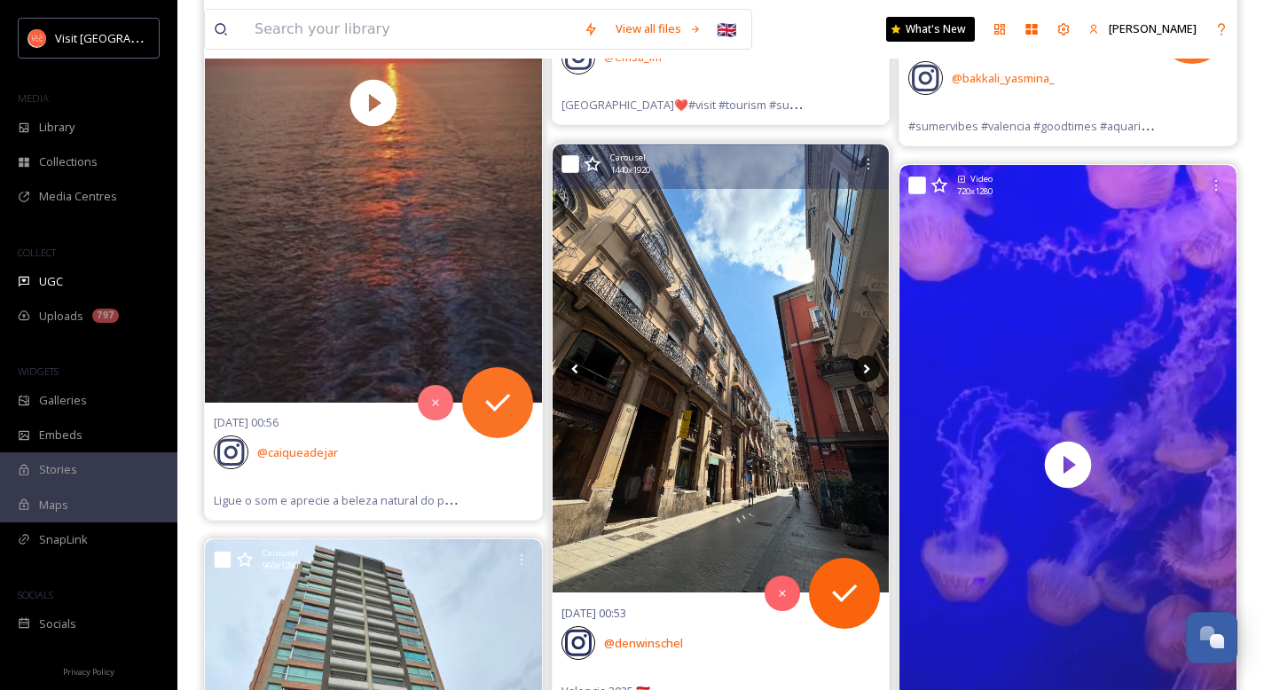
click at [862, 373] on icon at bounding box center [866, 369] width 27 height 27
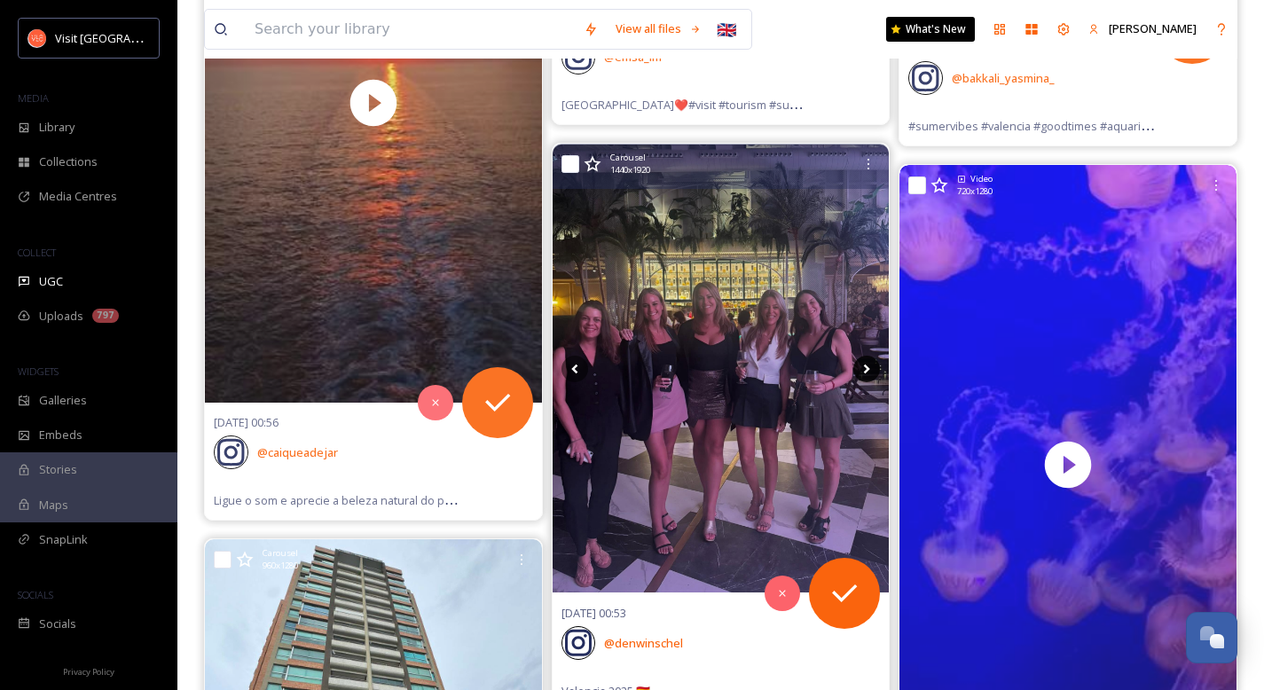
click at [862, 373] on icon at bounding box center [866, 369] width 27 height 27
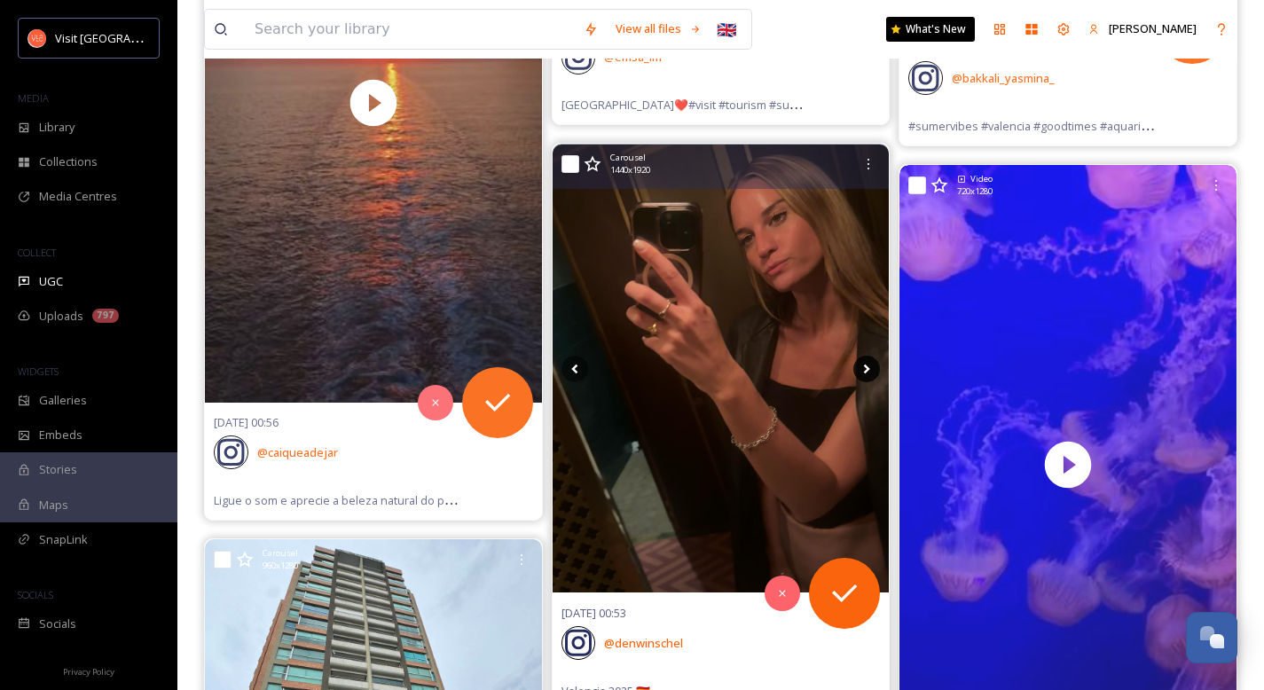
click at [862, 373] on icon at bounding box center [866, 369] width 27 height 27
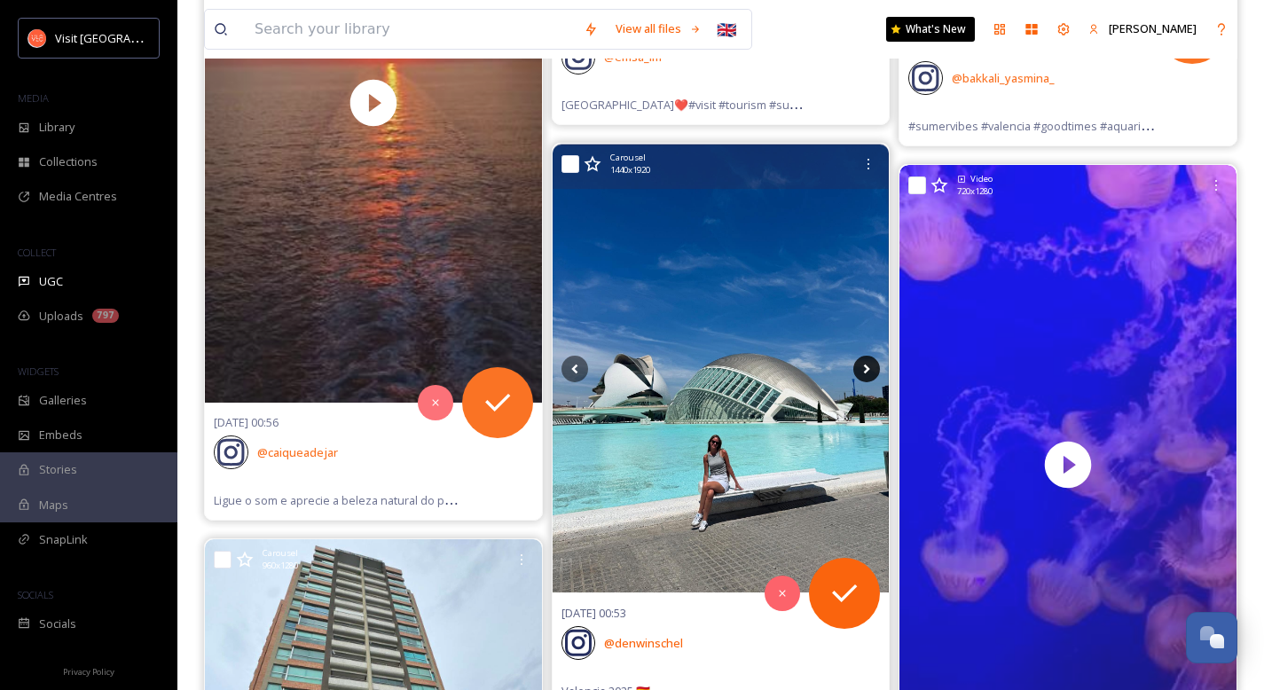
click at [862, 373] on icon at bounding box center [866, 369] width 27 height 27
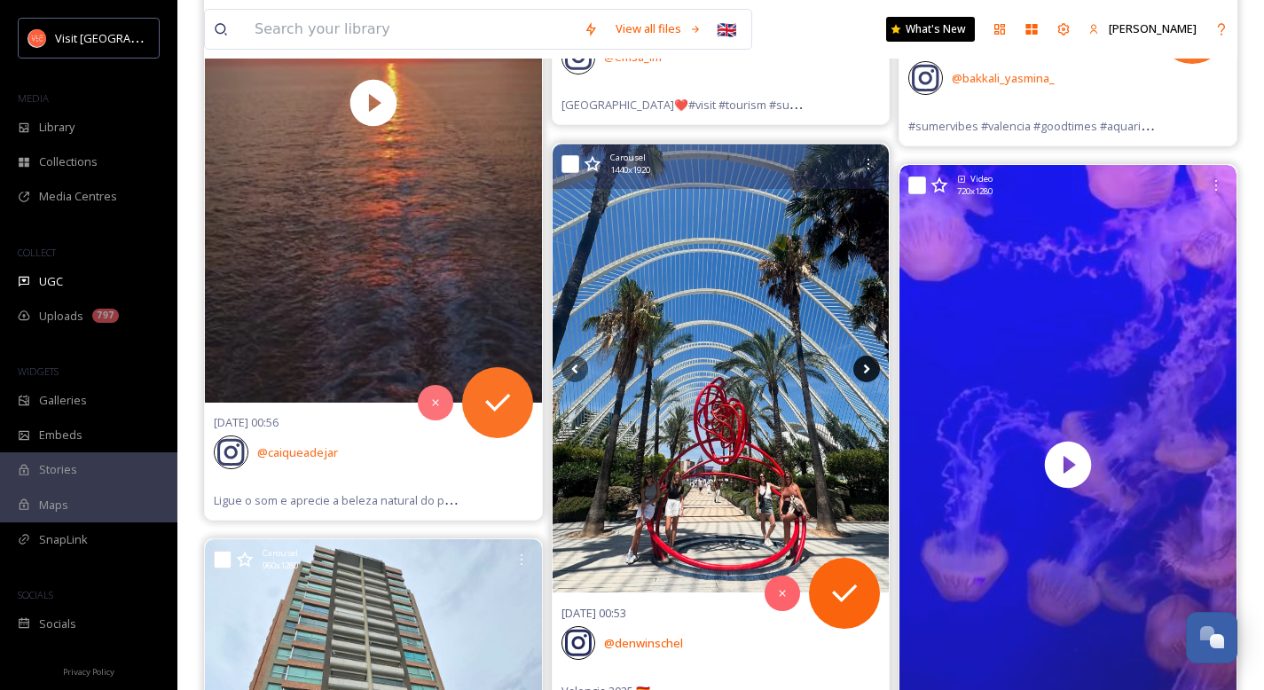
click at [862, 373] on icon at bounding box center [866, 369] width 27 height 27
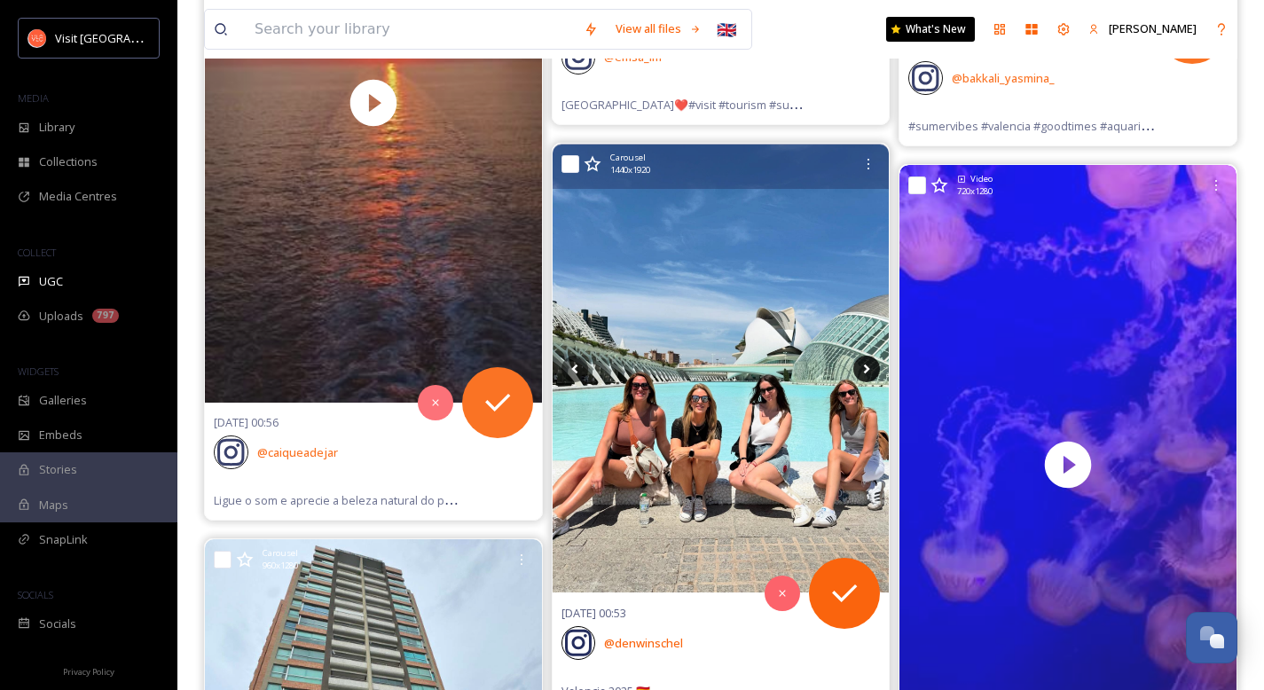
click at [862, 373] on icon at bounding box center [866, 369] width 27 height 27
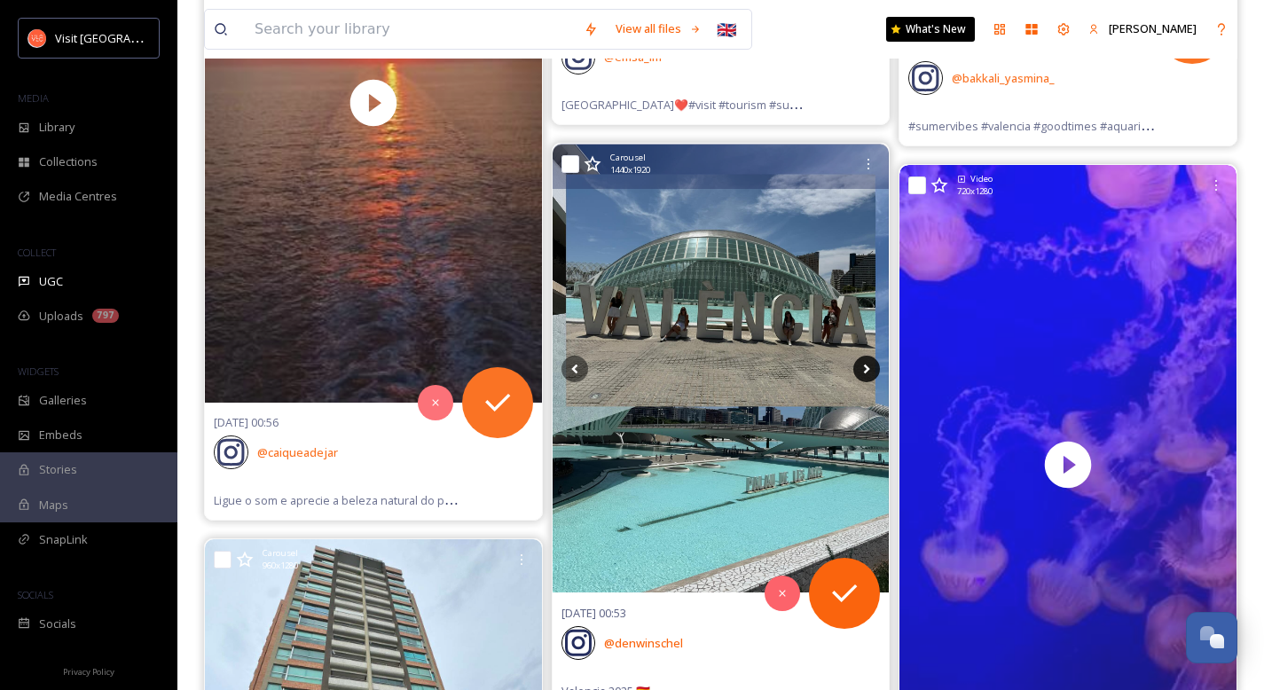
click at [862, 373] on icon at bounding box center [866, 369] width 27 height 27
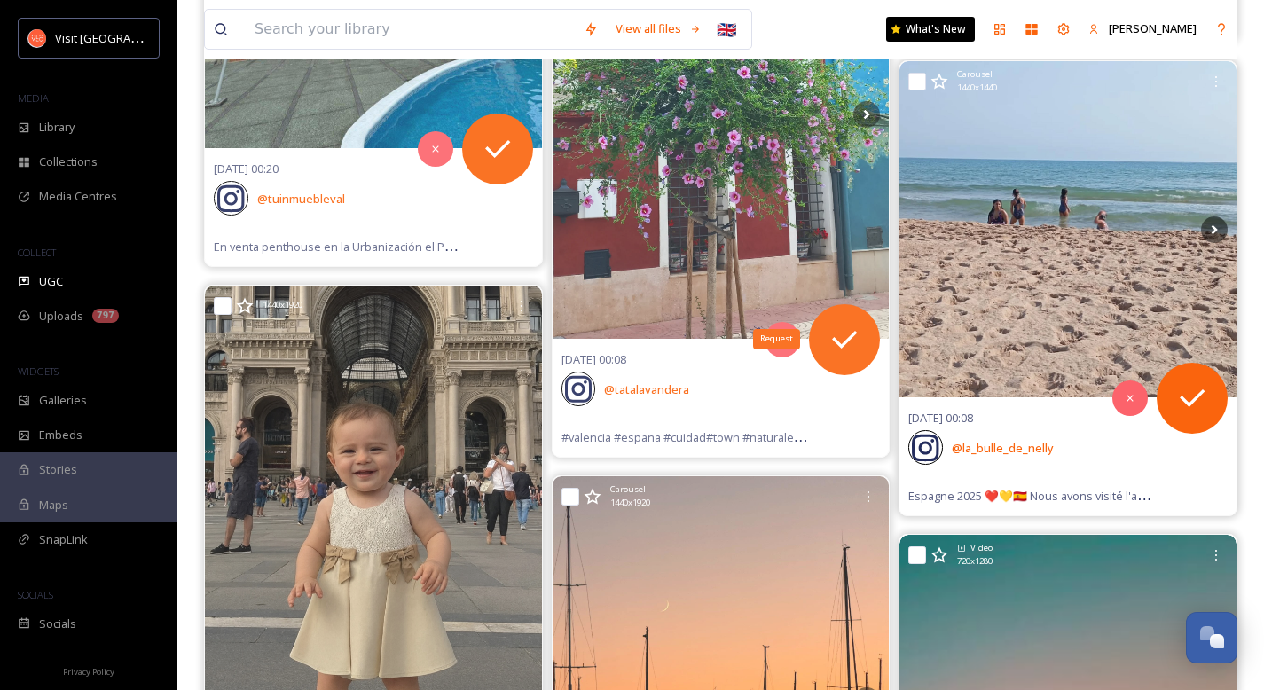
scroll to position [12870, 0]
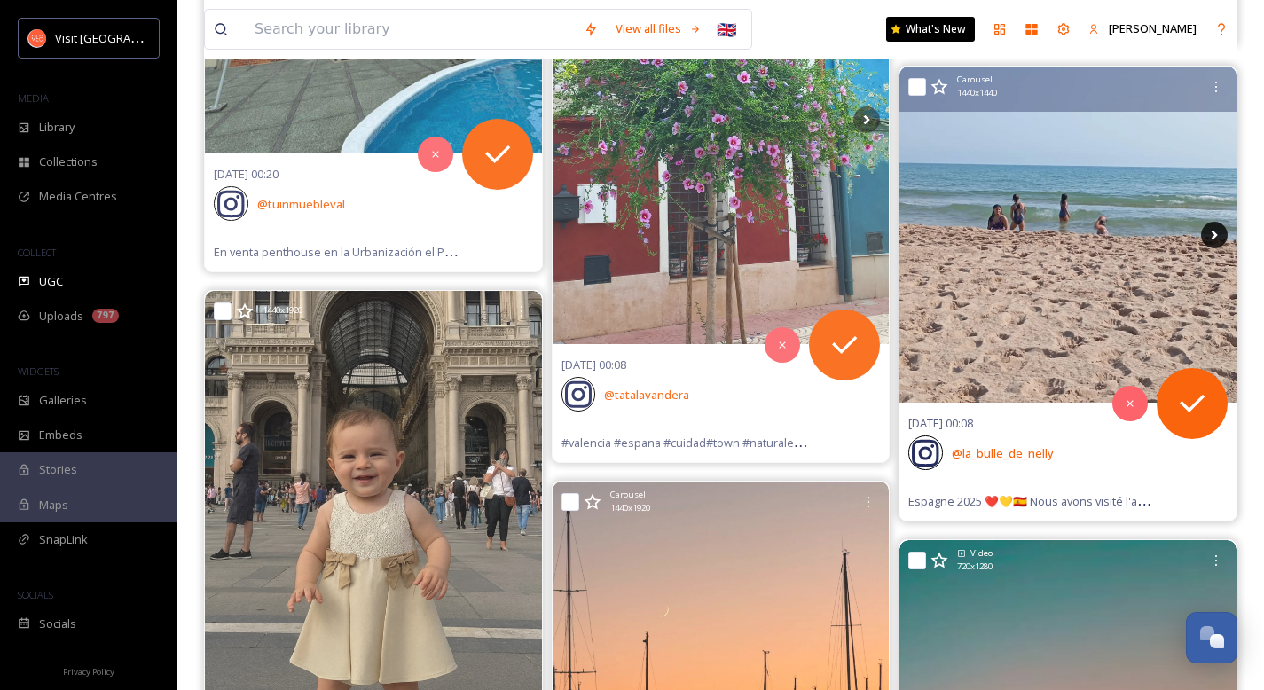
click at [1219, 236] on icon at bounding box center [1214, 235] width 27 height 27
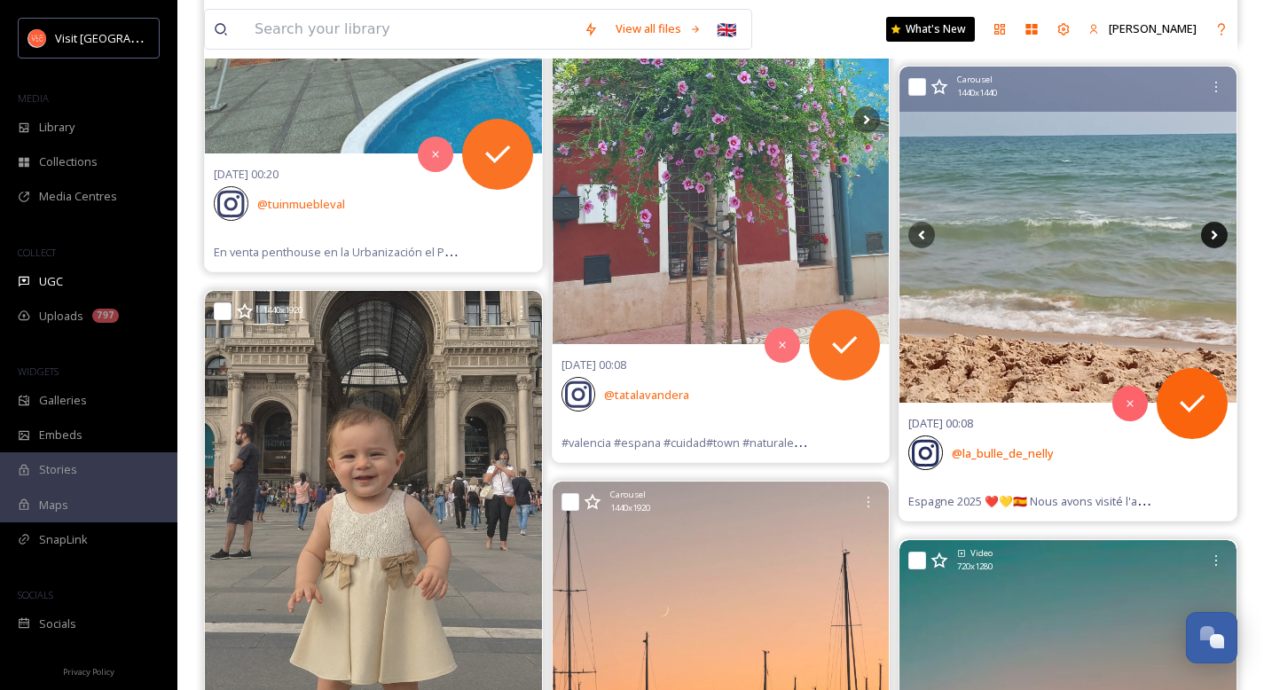
click at [1214, 237] on icon at bounding box center [1215, 235] width 6 height 10
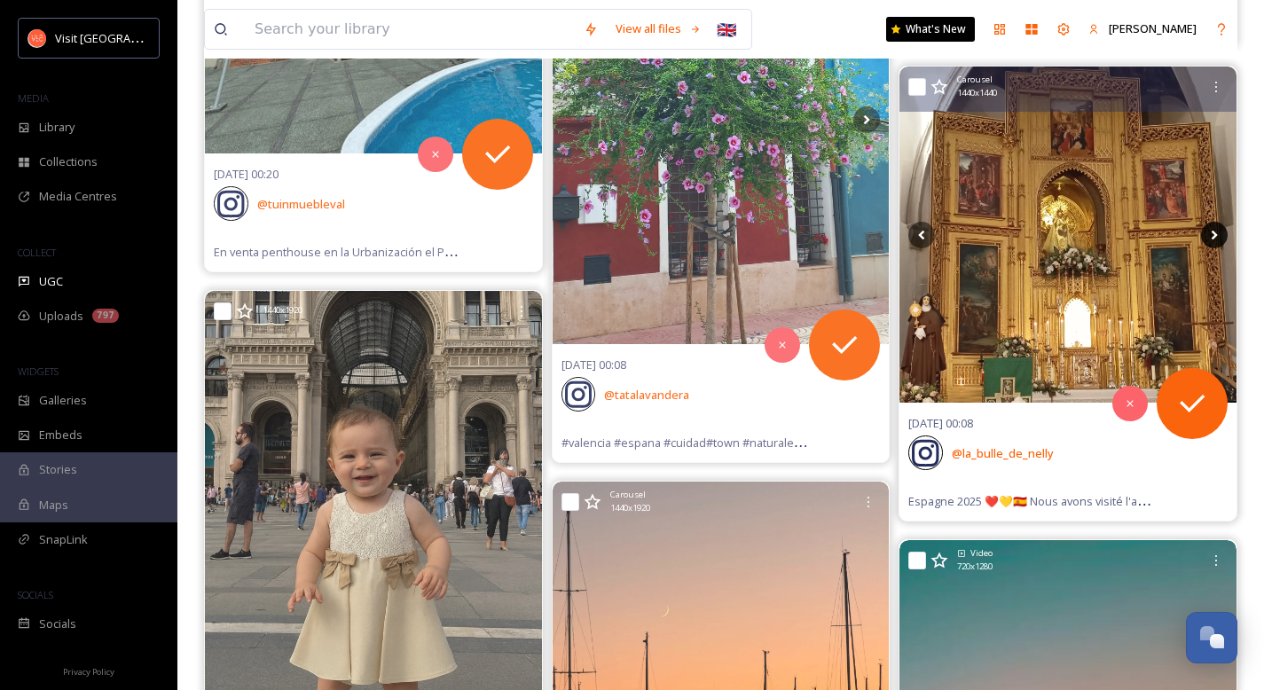
click at [1214, 237] on icon at bounding box center [1215, 235] width 6 height 10
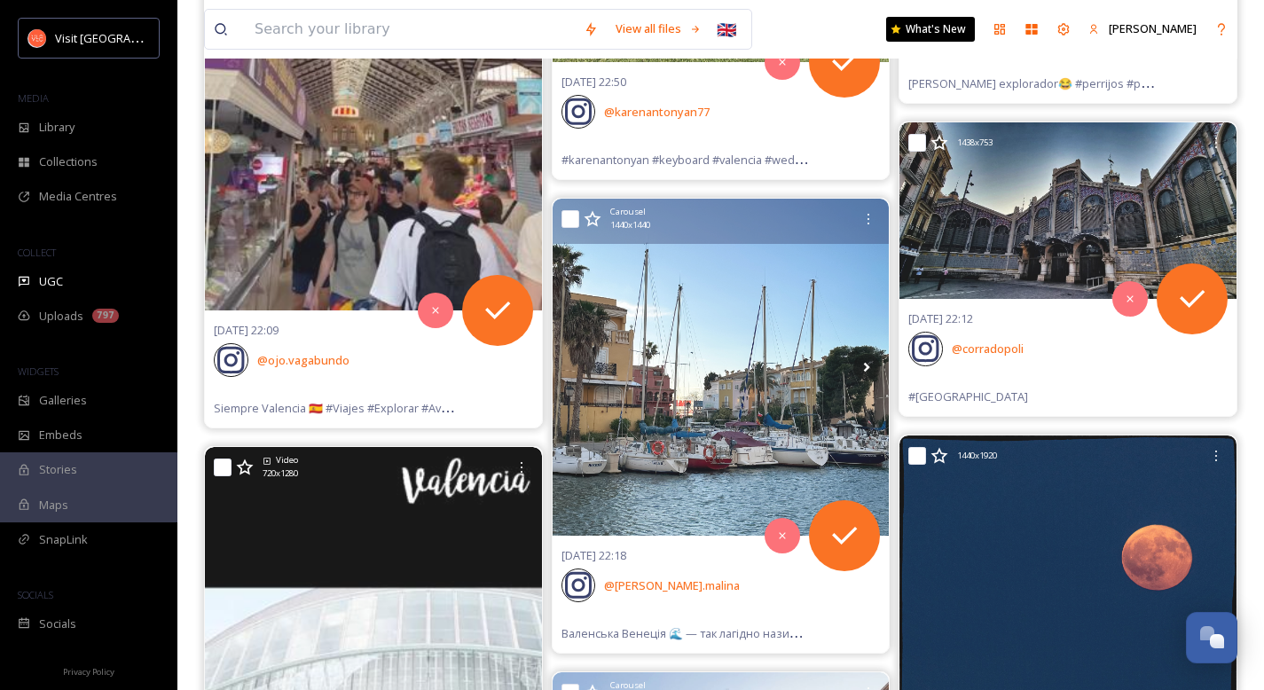
scroll to position [16684, 0]
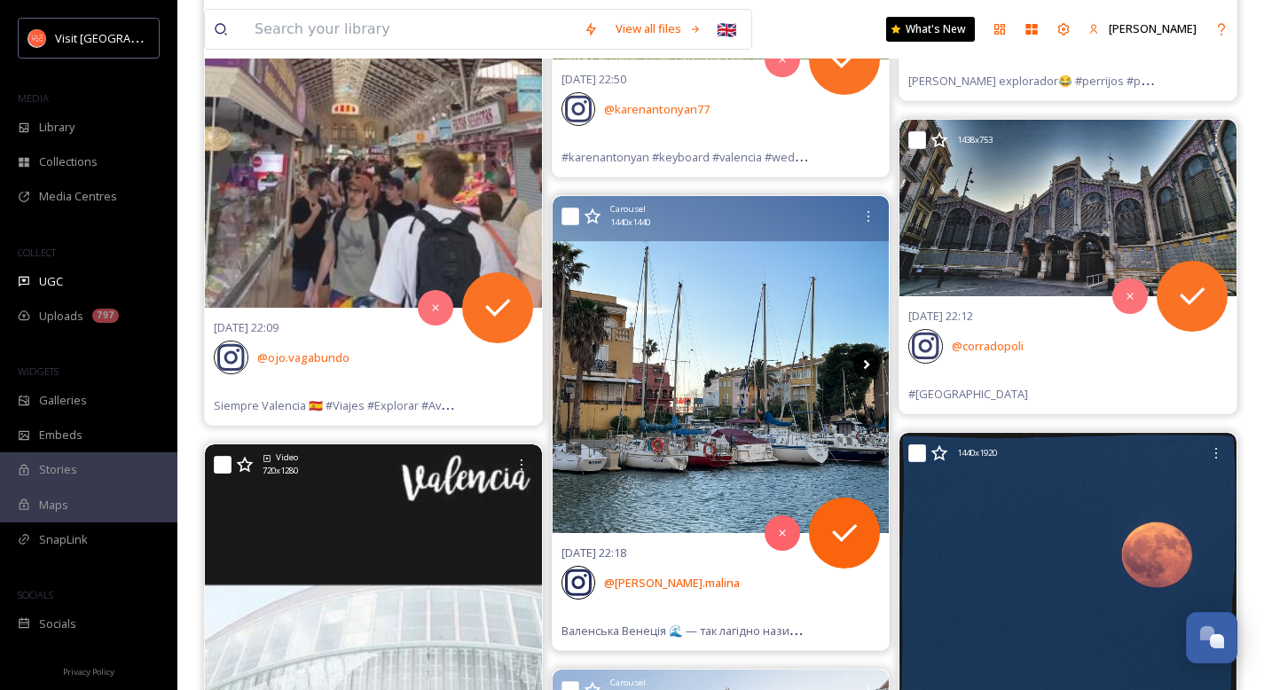
click at [867, 364] on icon at bounding box center [866, 364] width 27 height 27
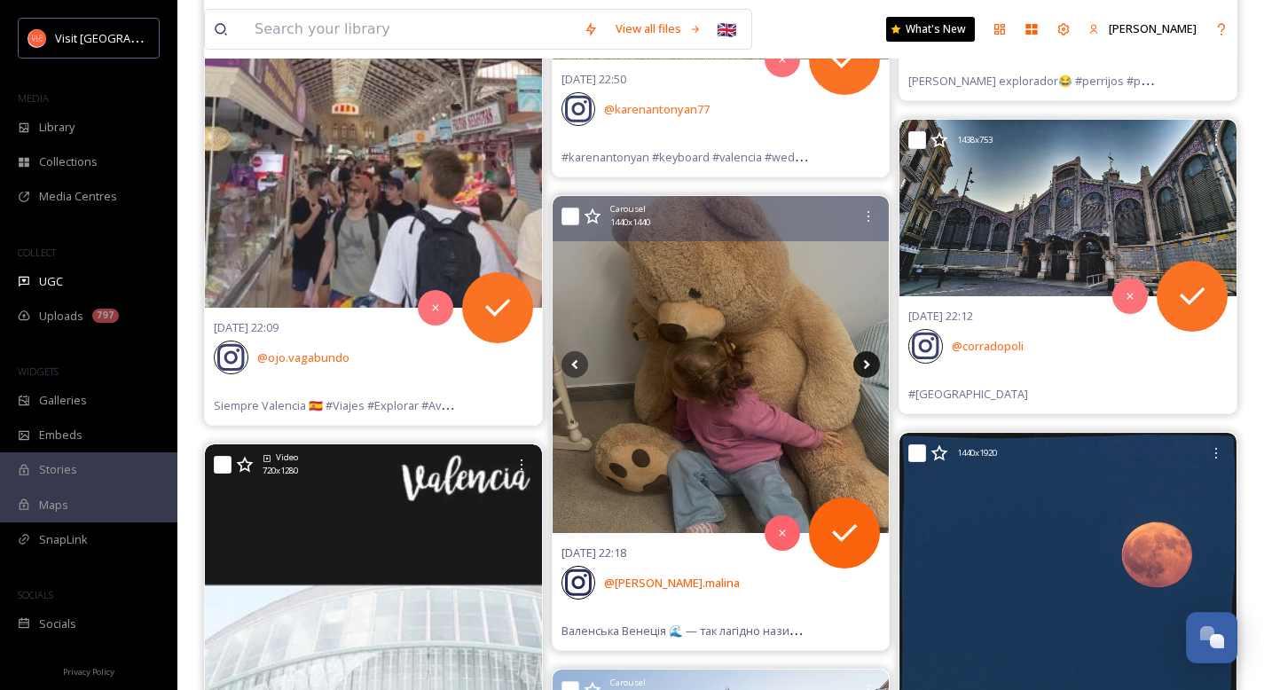
click at [866, 368] on icon at bounding box center [867, 365] width 6 height 10
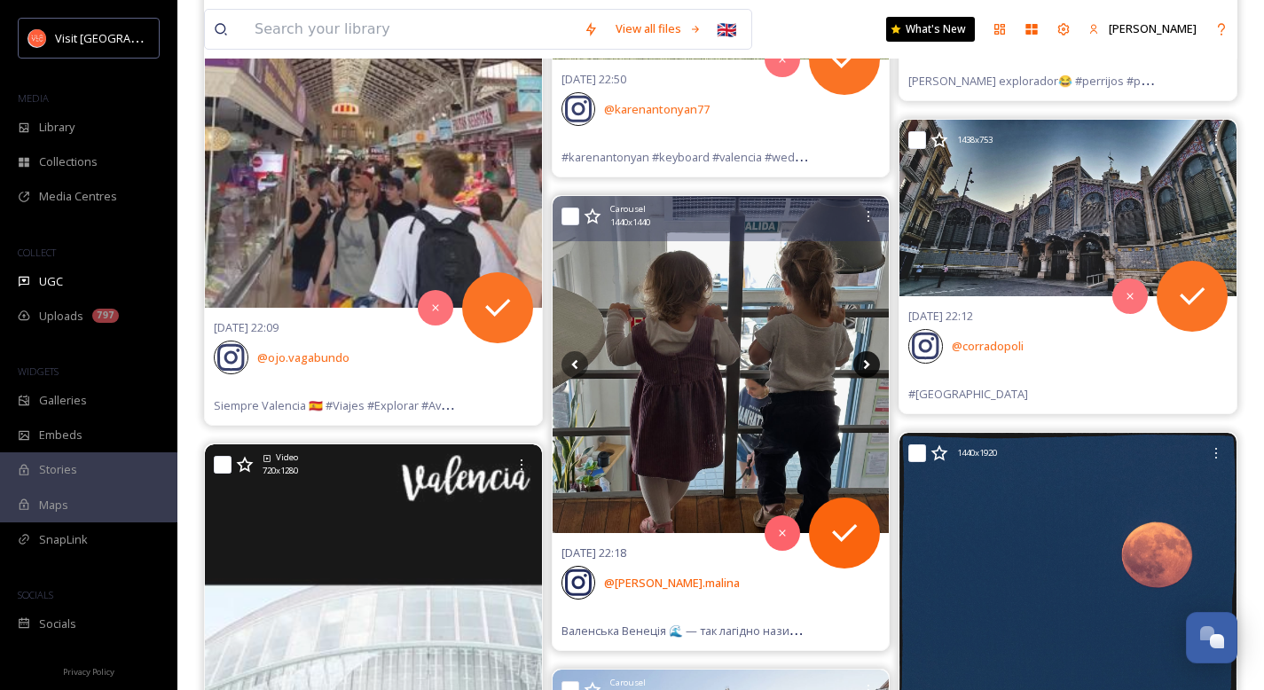
click at [866, 368] on icon at bounding box center [867, 365] width 6 height 10
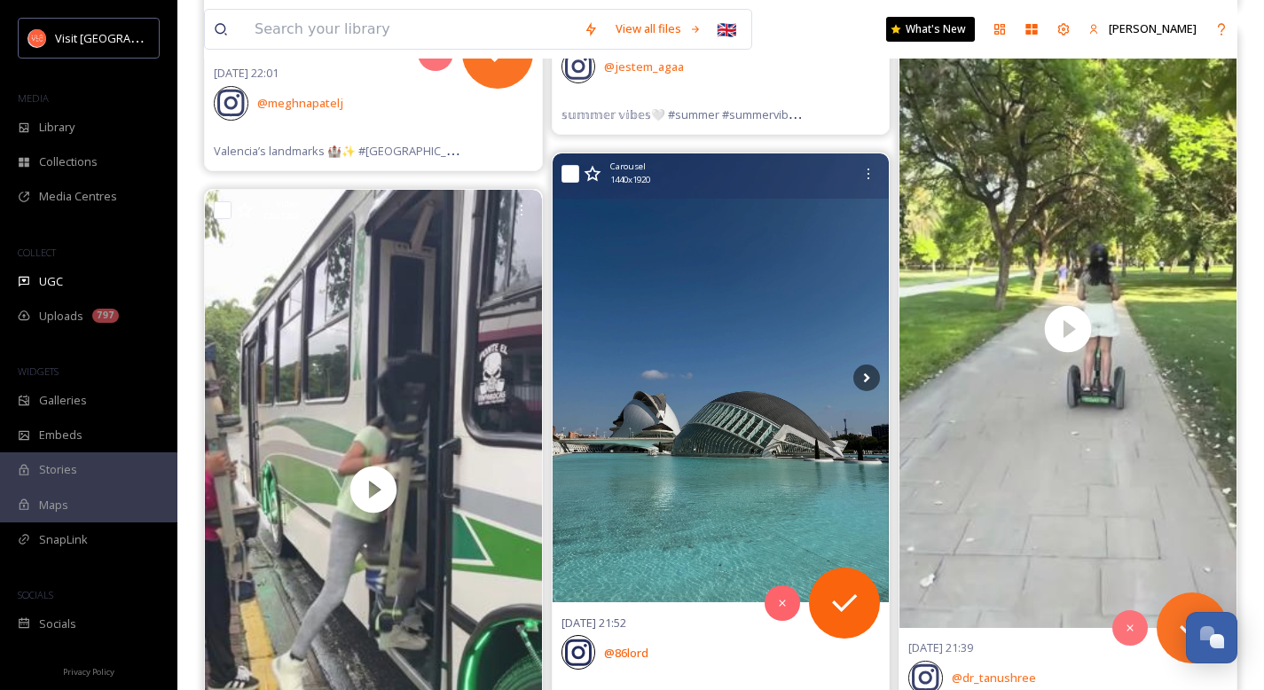
scroll to position [17715, 0]
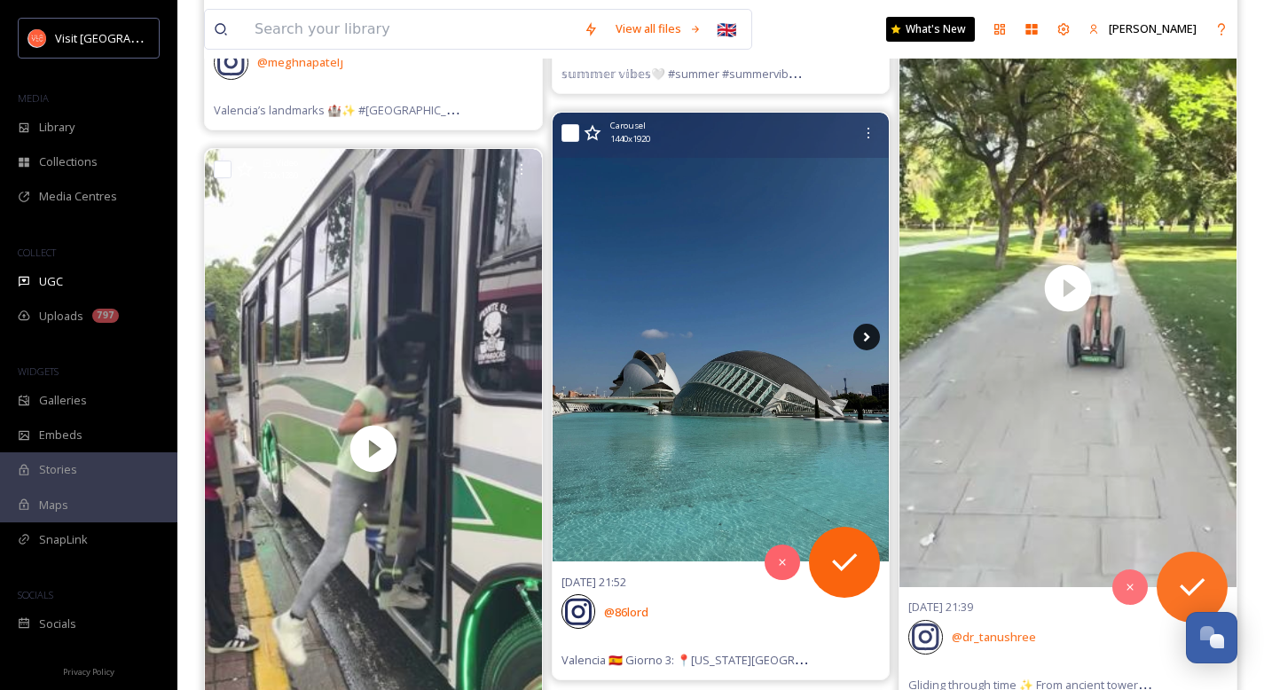
click at [865, 339] on icon at bounding box center [867, 338] width 6 height 10
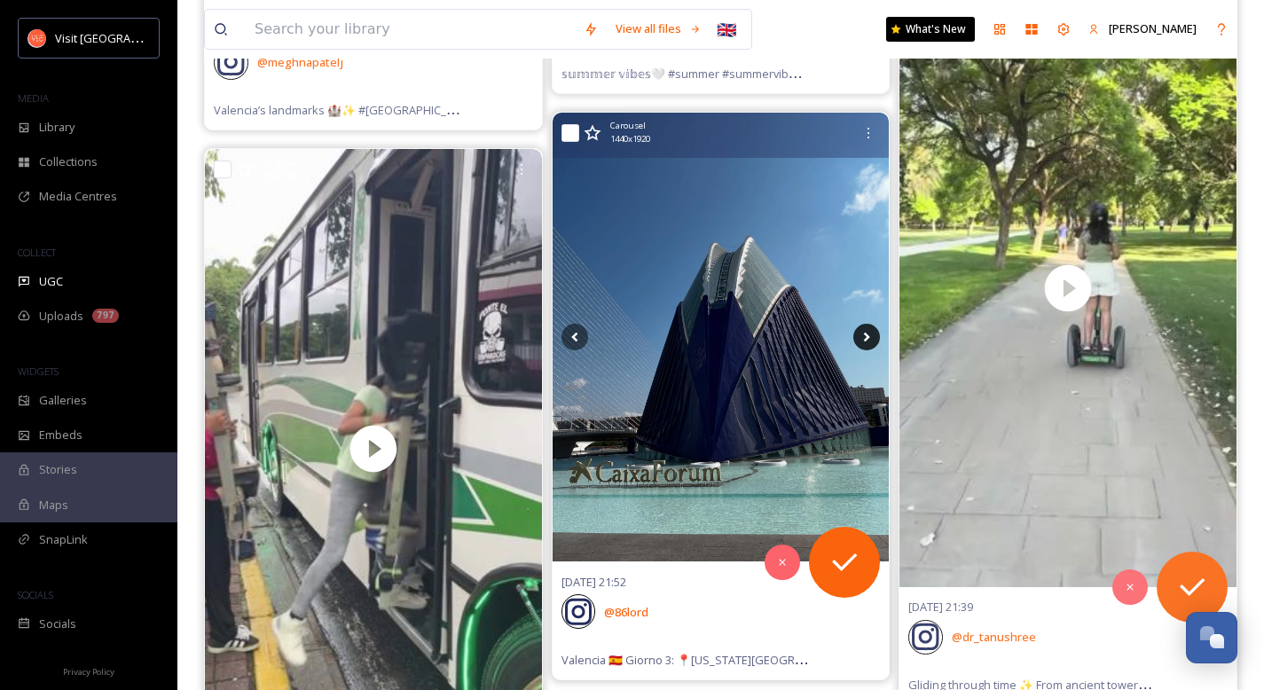
click at [865, 339] on icon at bounding box center [867, 338] width 6 height 10
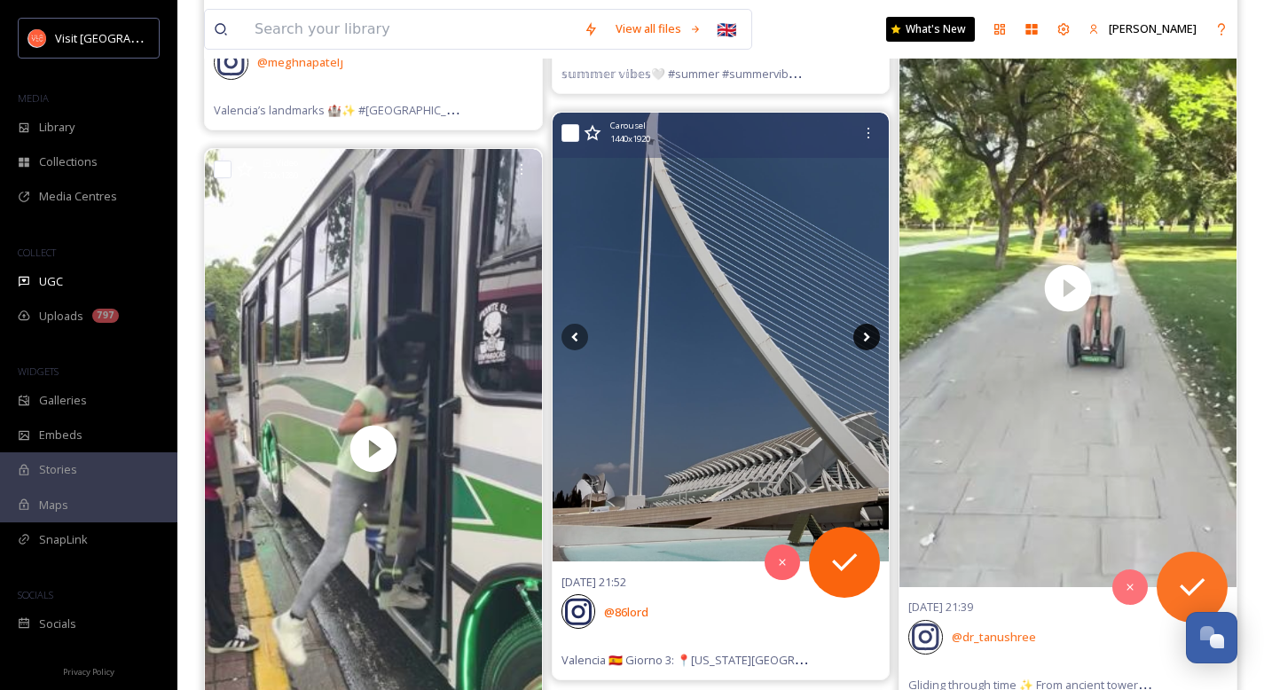
click at [865, 339] on icon at bounding box center [867, 338] width 6 height 10
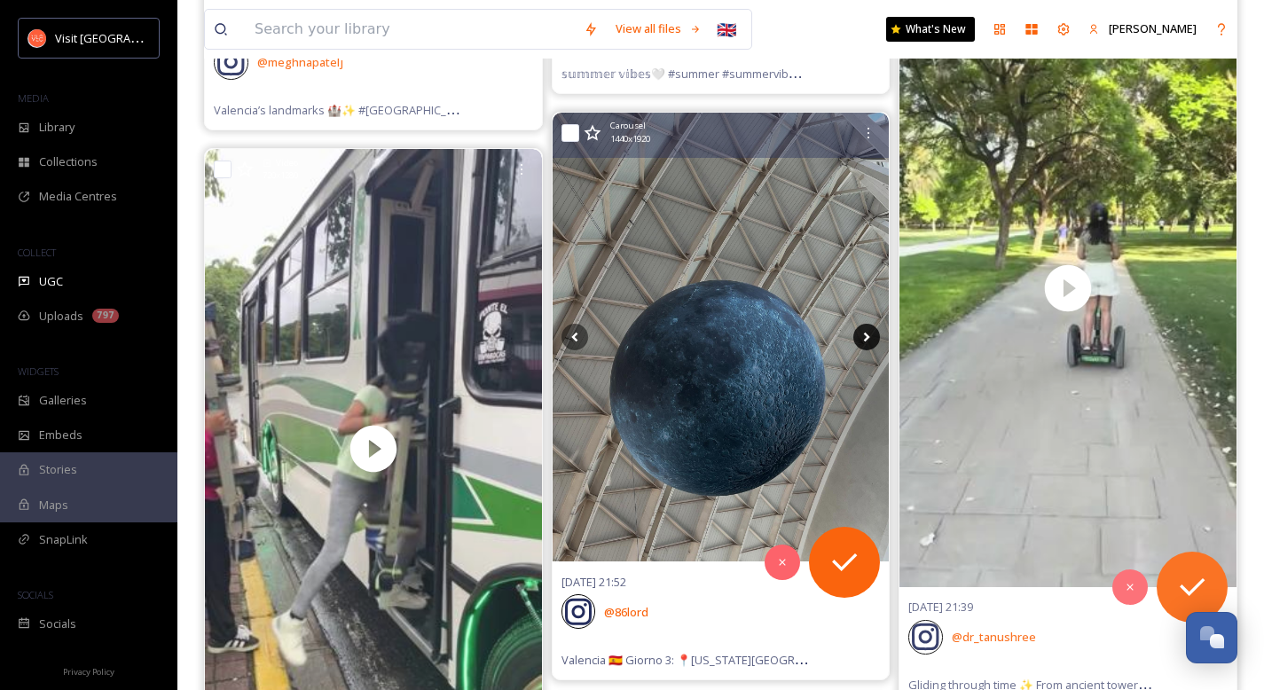
click at [865, 339] on icon at bounding box center [867, 338] width 6 height 10
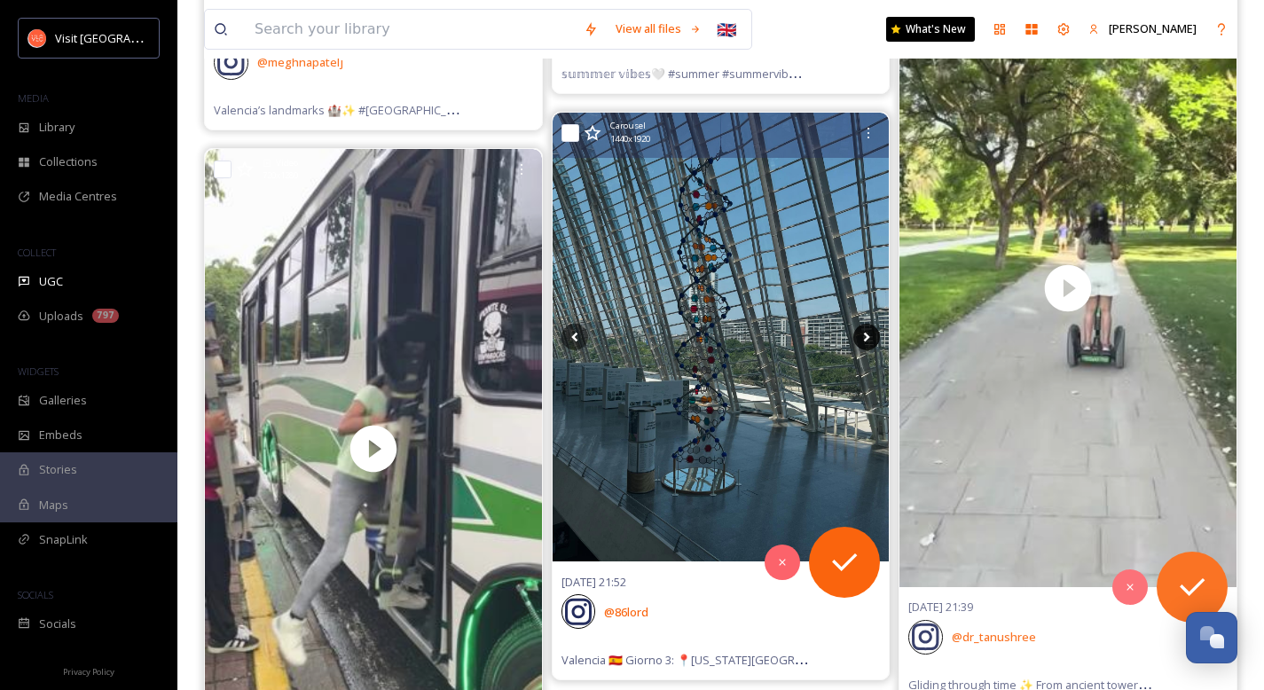
click at [865, 339] on icon at bounding box center [867, 338] width 6 height 10
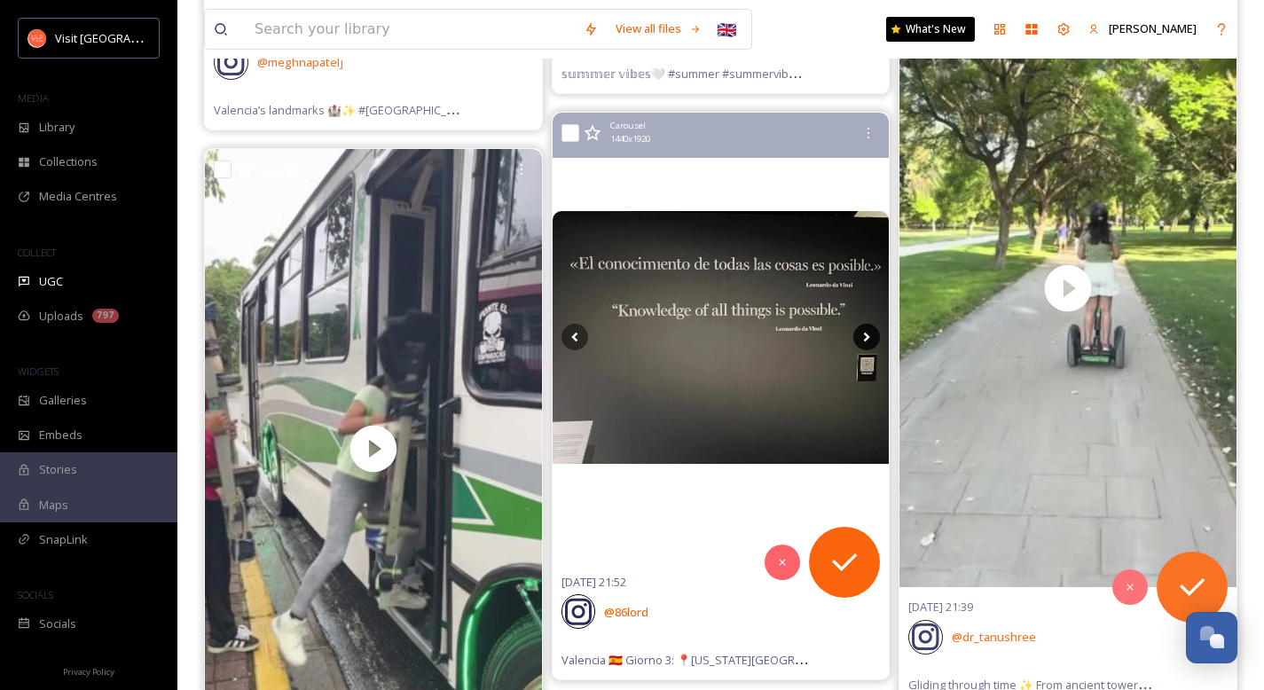
click at [865, 339] on icon at bounding box center [867, 338] width 6 height 10
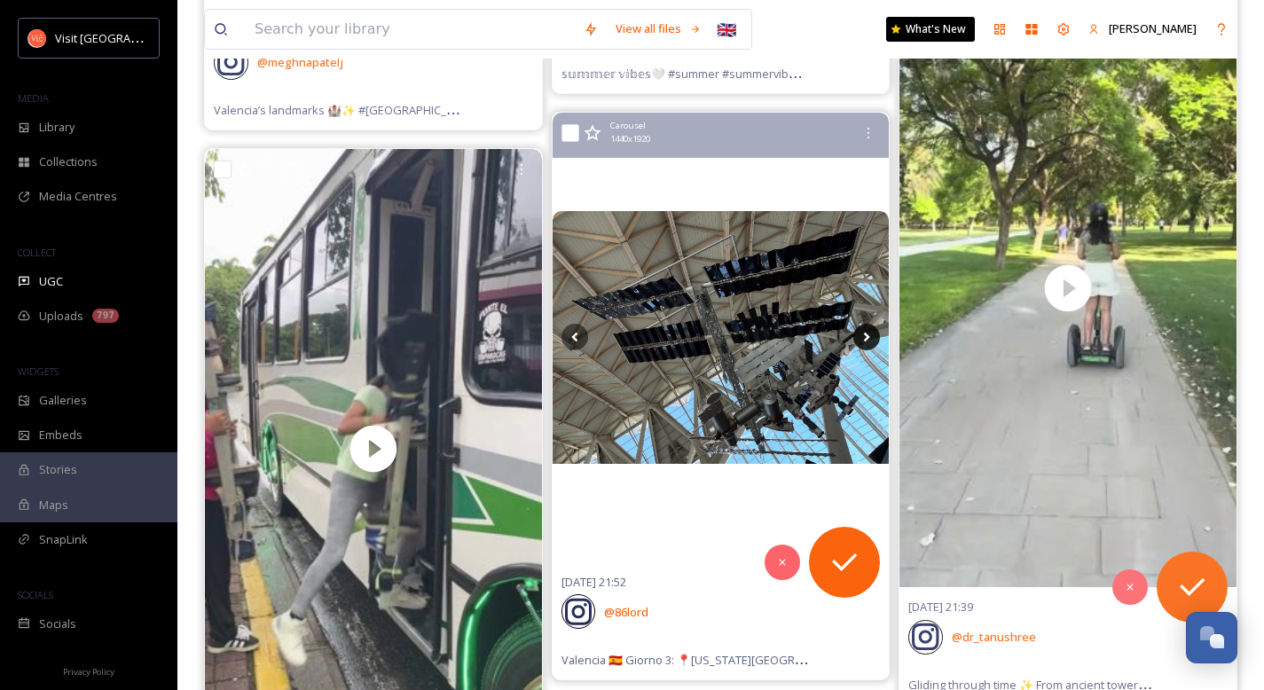
click at [865, 339] on icon at bounding box center [867, 338] width 6 height 10
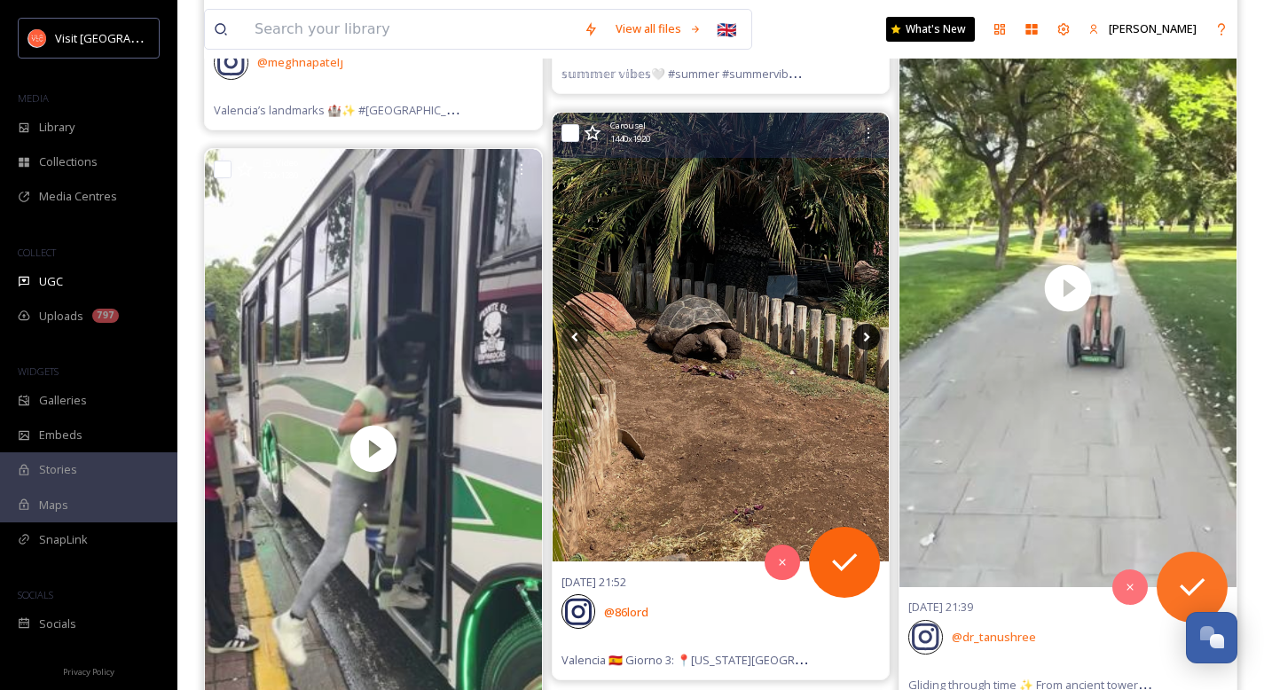
click at [865, 339] on icon at bounding box center [867, 338] width 6 height 10
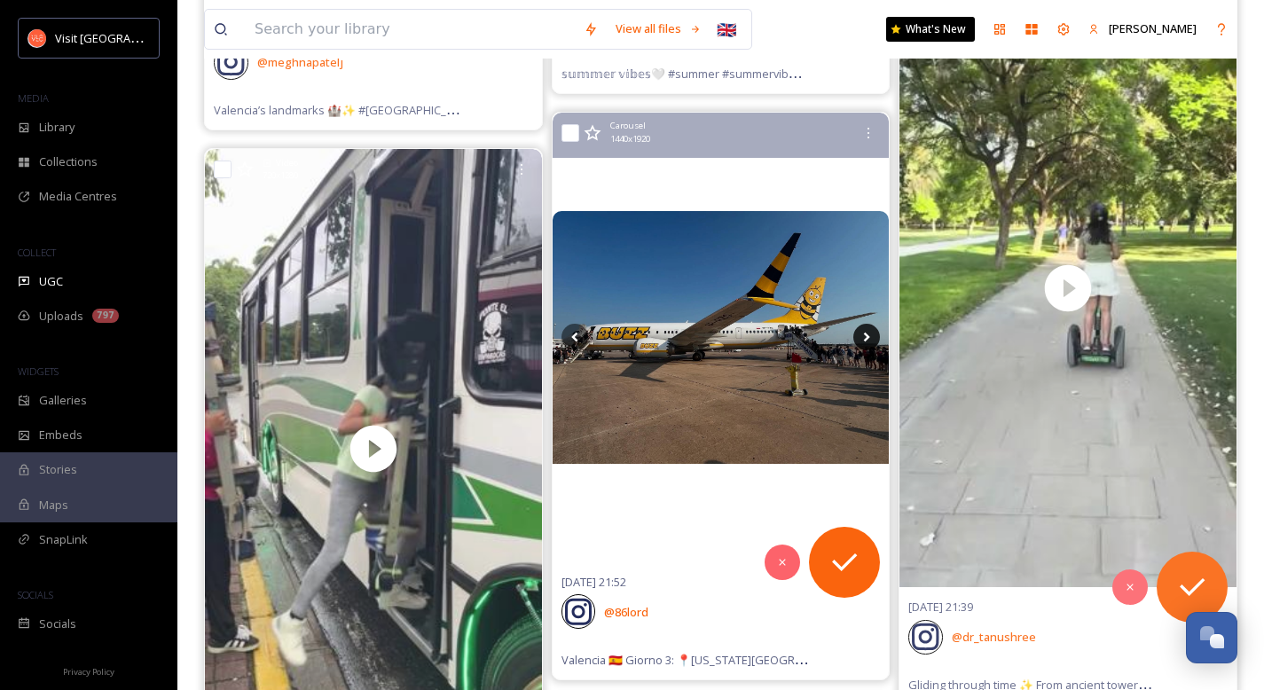
click at [865, 339] on icon at bounding box center [867, 338] width 6 height 10
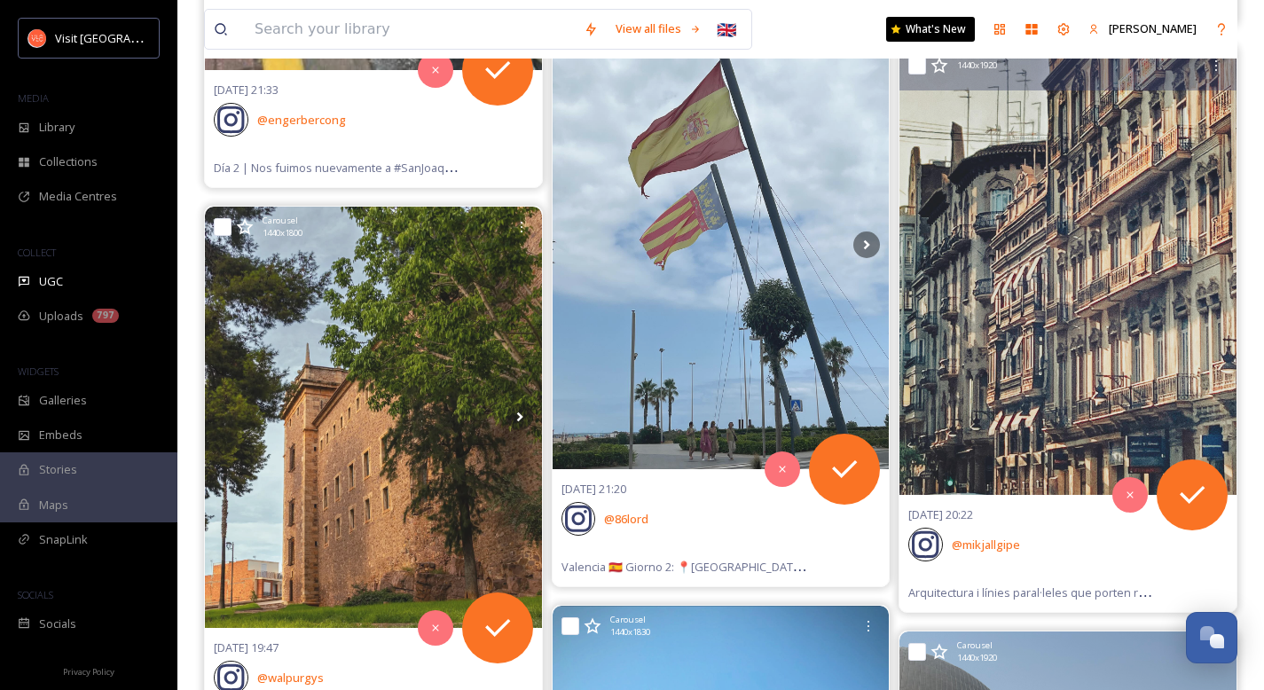
scroll to position [18396, 0]
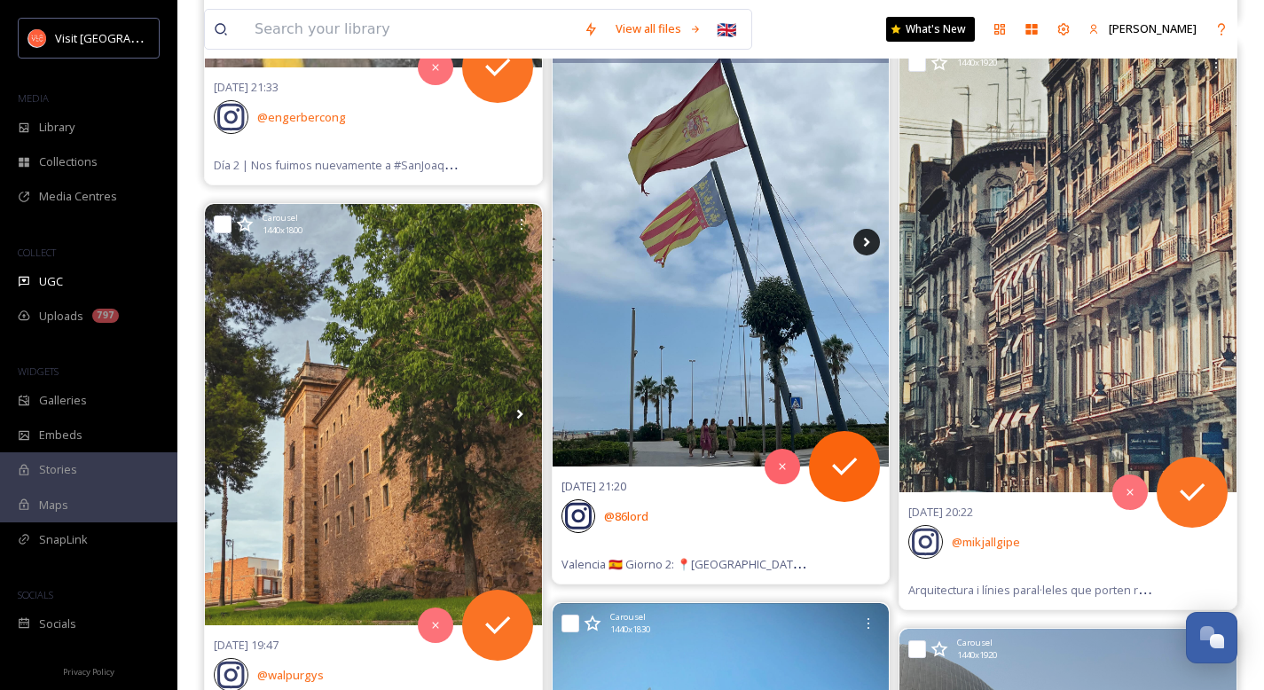
click at [871, 246] on icon at bounding box center [866, 242] width 27 height 27
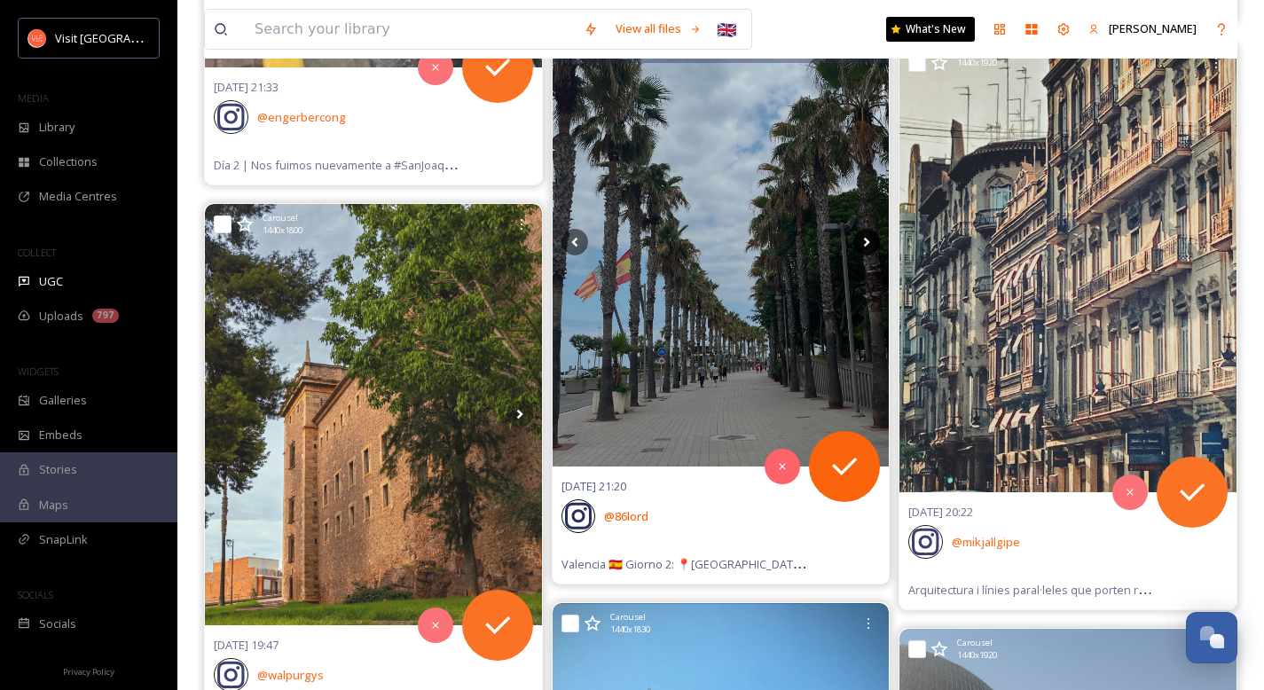
click at [871, 246] on icon at bounding box center [866, 242] width 27 height 27
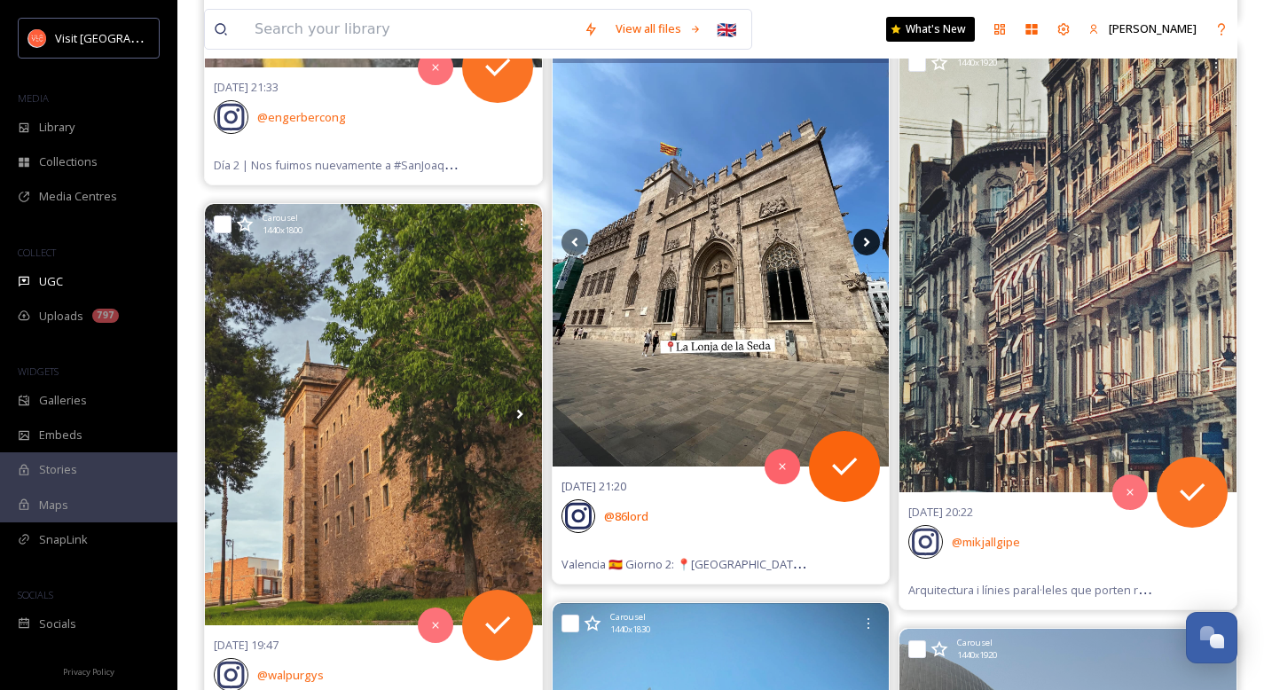
click at [871, 246] on icon at bounding box center [866, 242] width 27 height 27
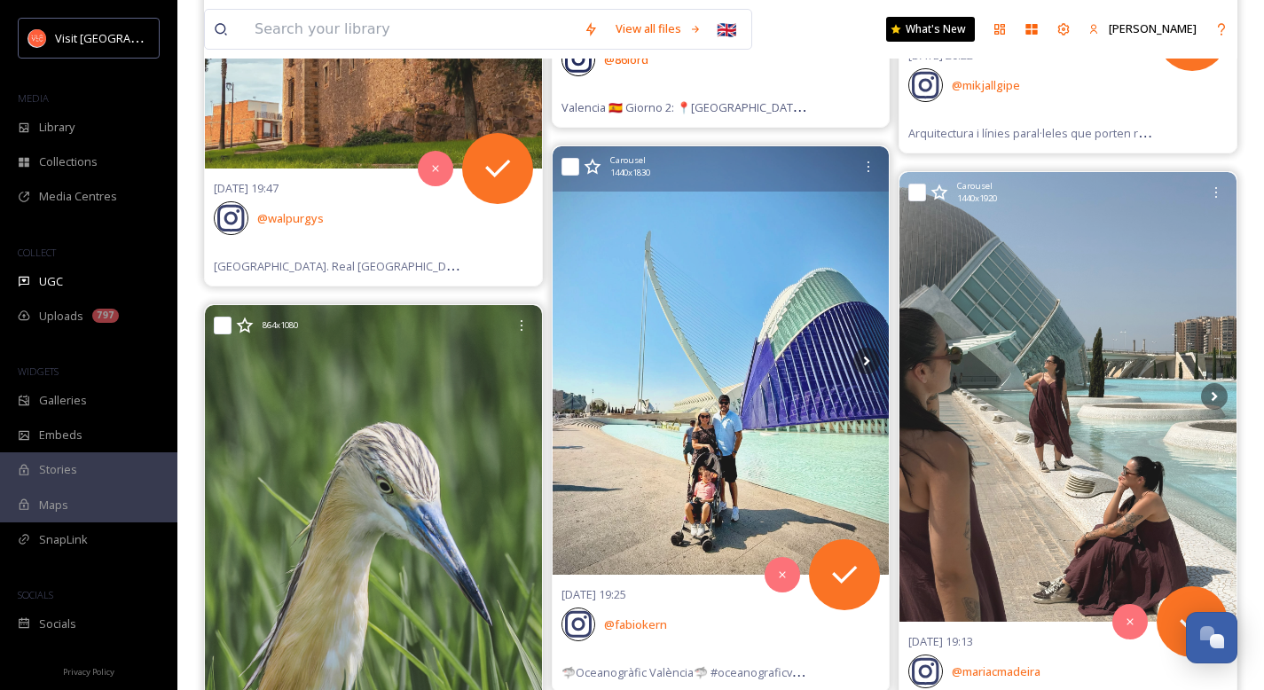
scroll to position [18881, 0]
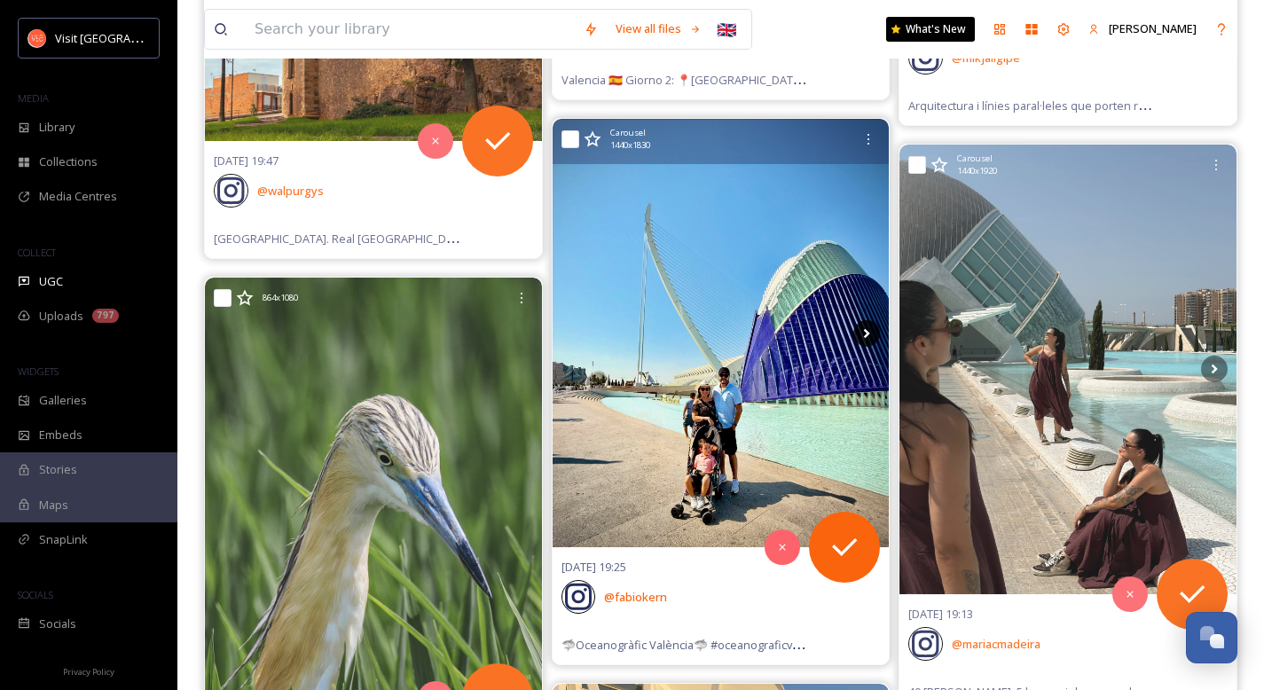
click at [869, 332] on icon at bounding box center [867, 333] width 6 height 10
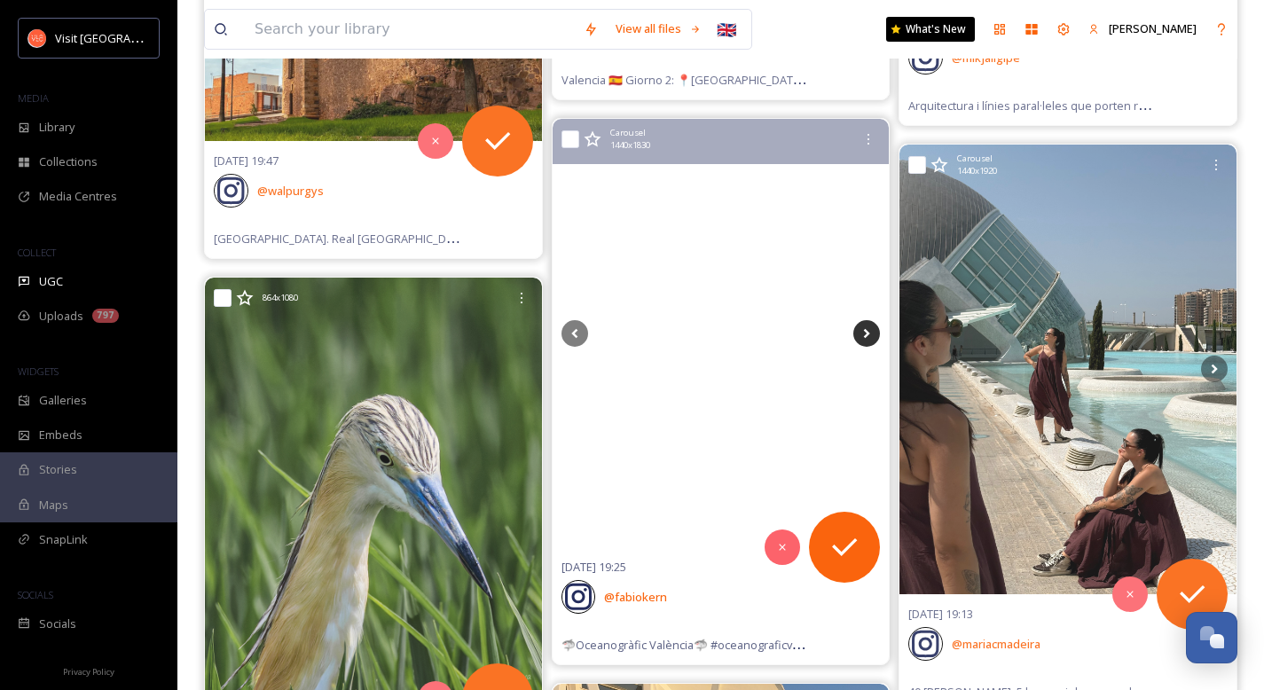
click at [869, 332] on icon at bounding box center [867, 333] width 6 height 10
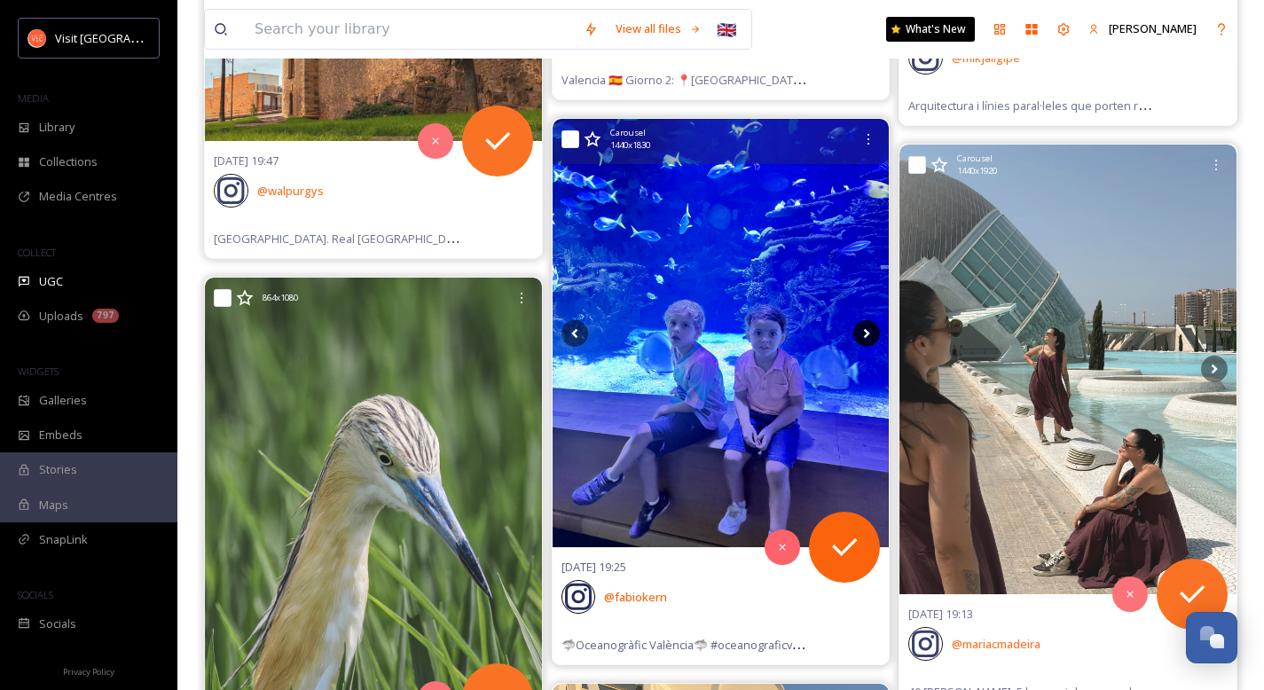
click at [869, 332] on icon at bounding box center [867, 333] width 6 height 10
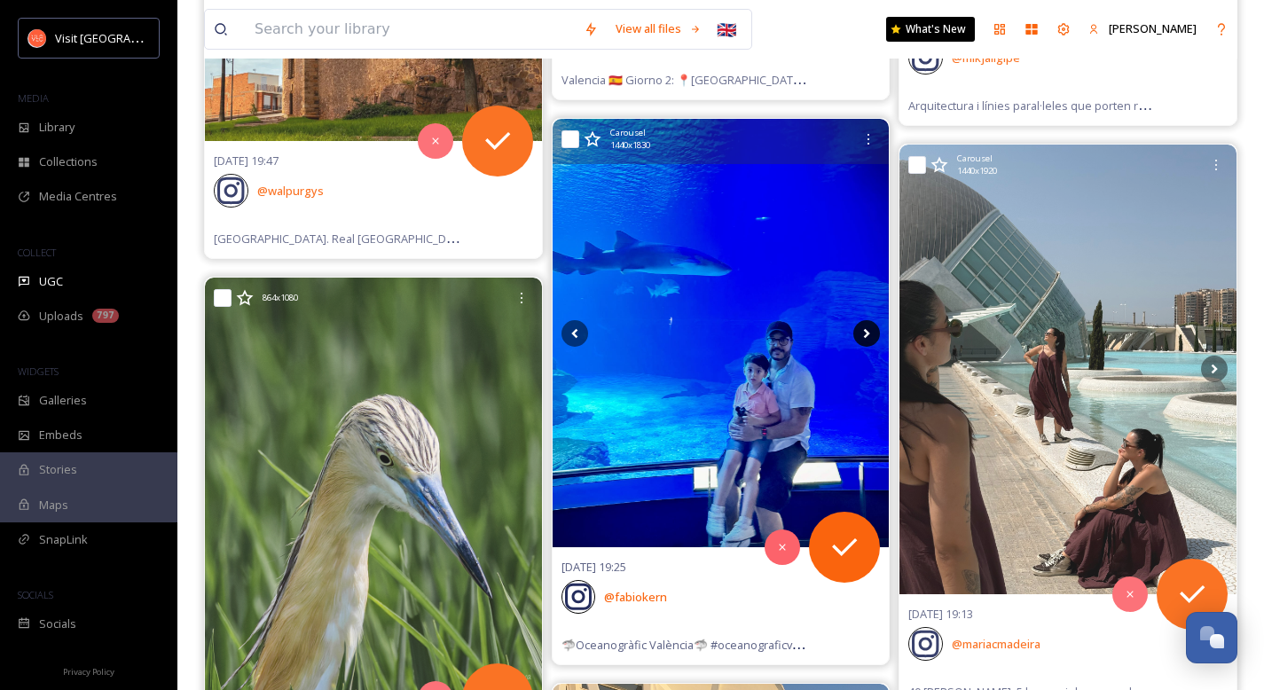
click at [869, 332] on icon at bounding box center [867, 333] width 6 height 10
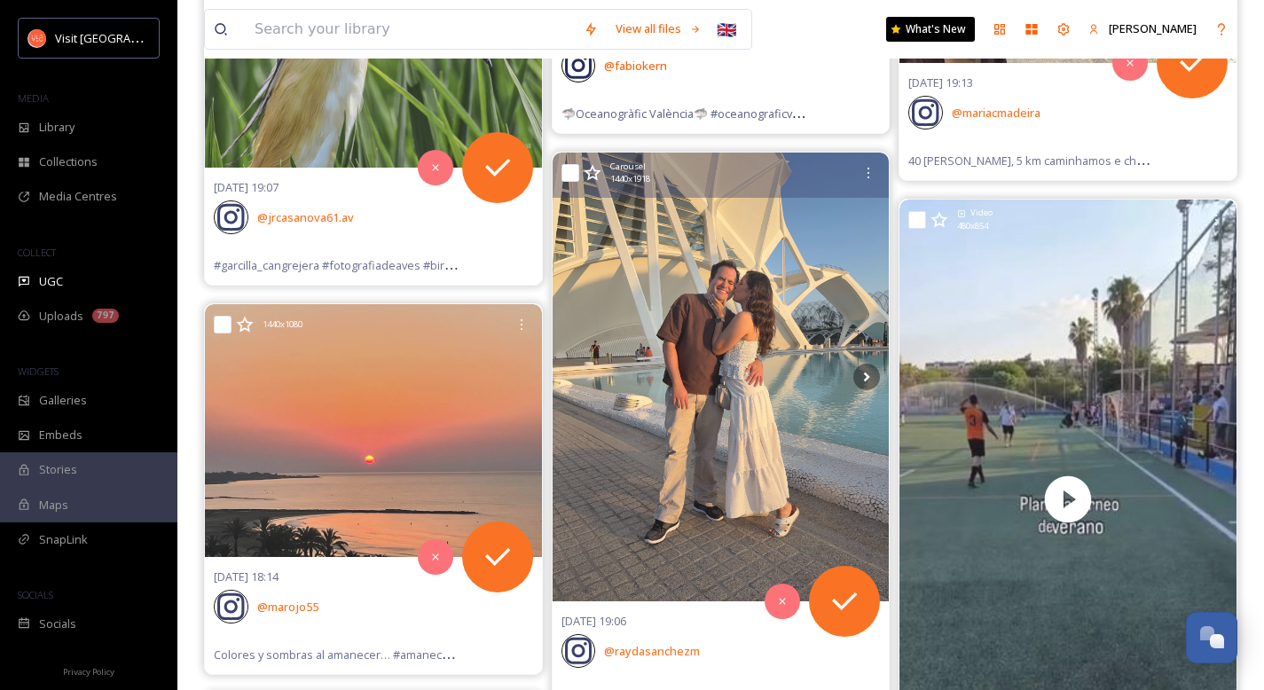
scroll to position [19415, 0]
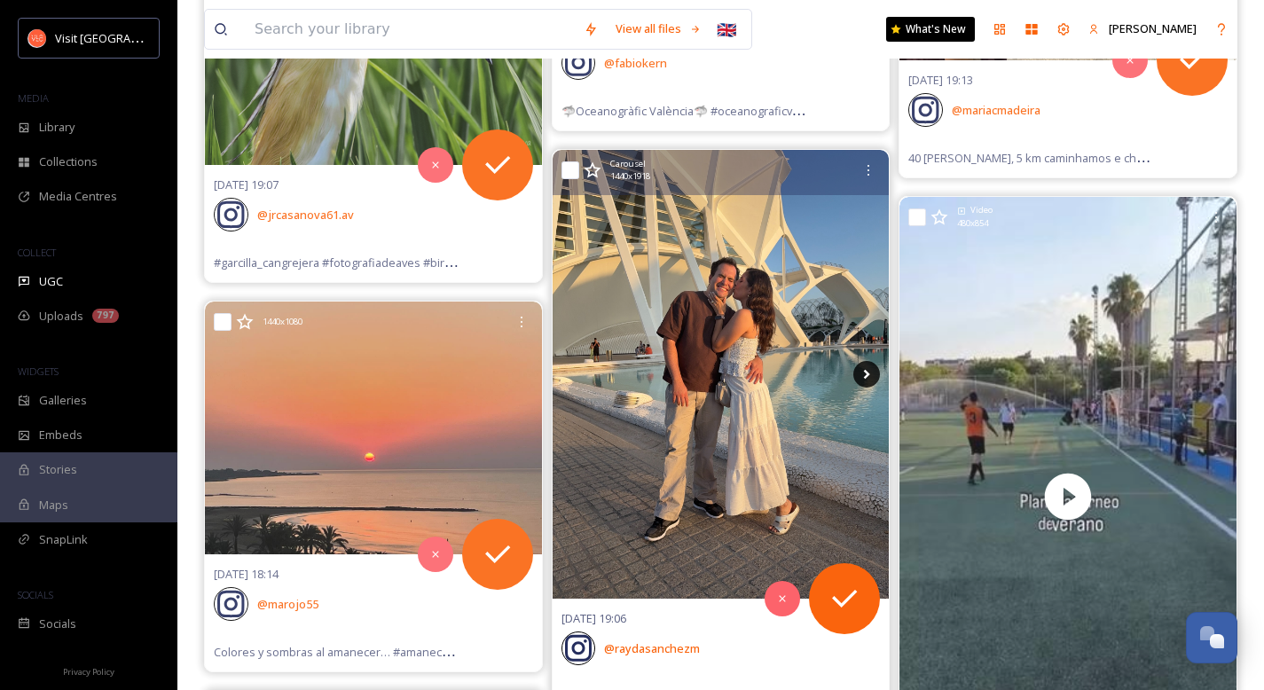
click at [866, 377] on icon at bounding box center [867, 375] width 6 height 10
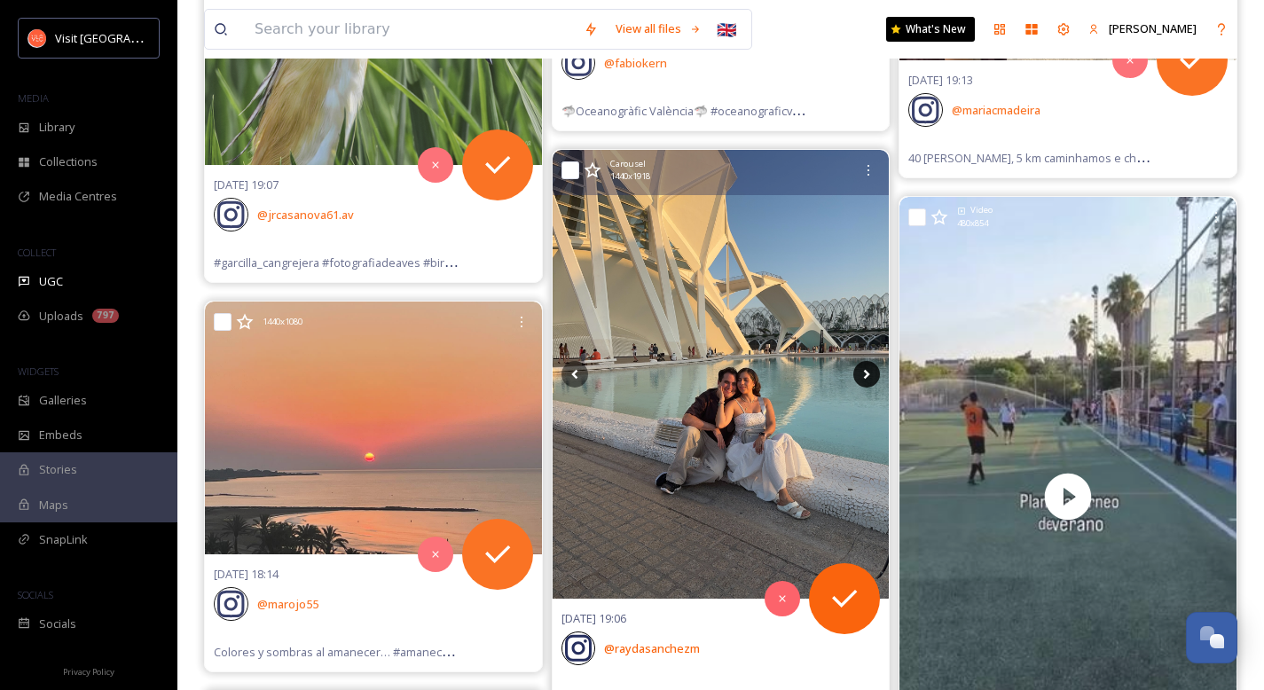
click at [866, 377] on icon at bounding box center [867, 375] width 6 height 10
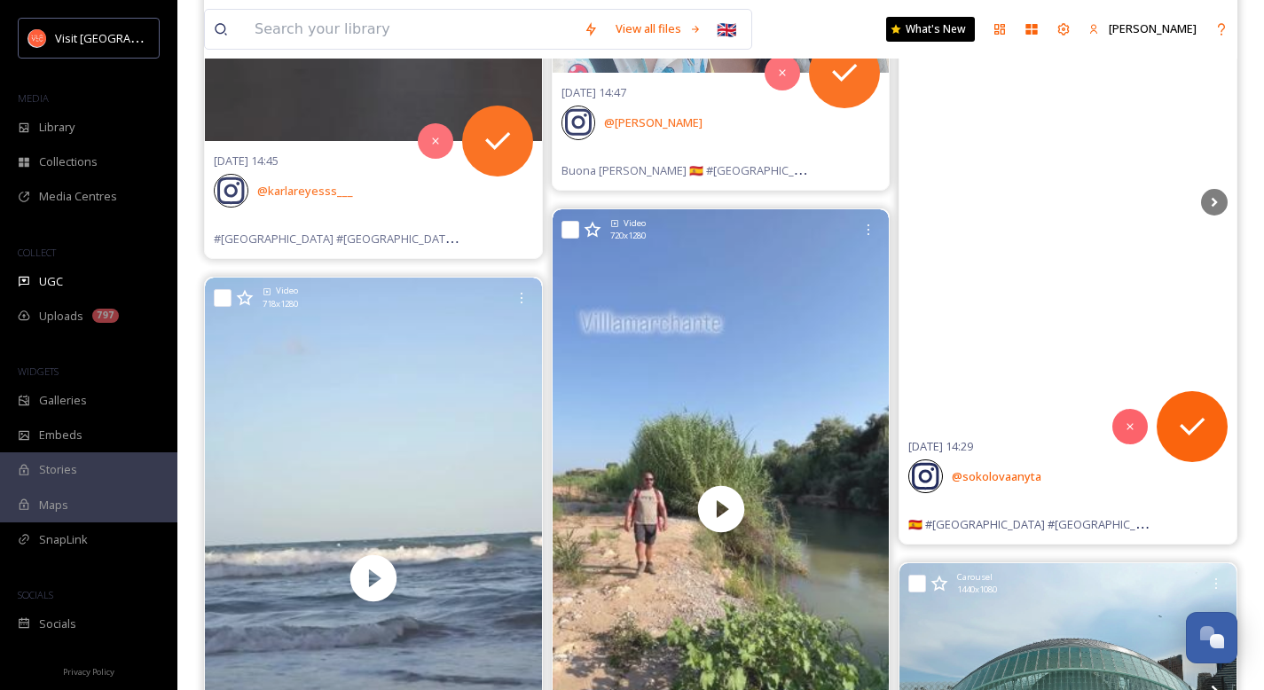
scroll to position [24827, 0]
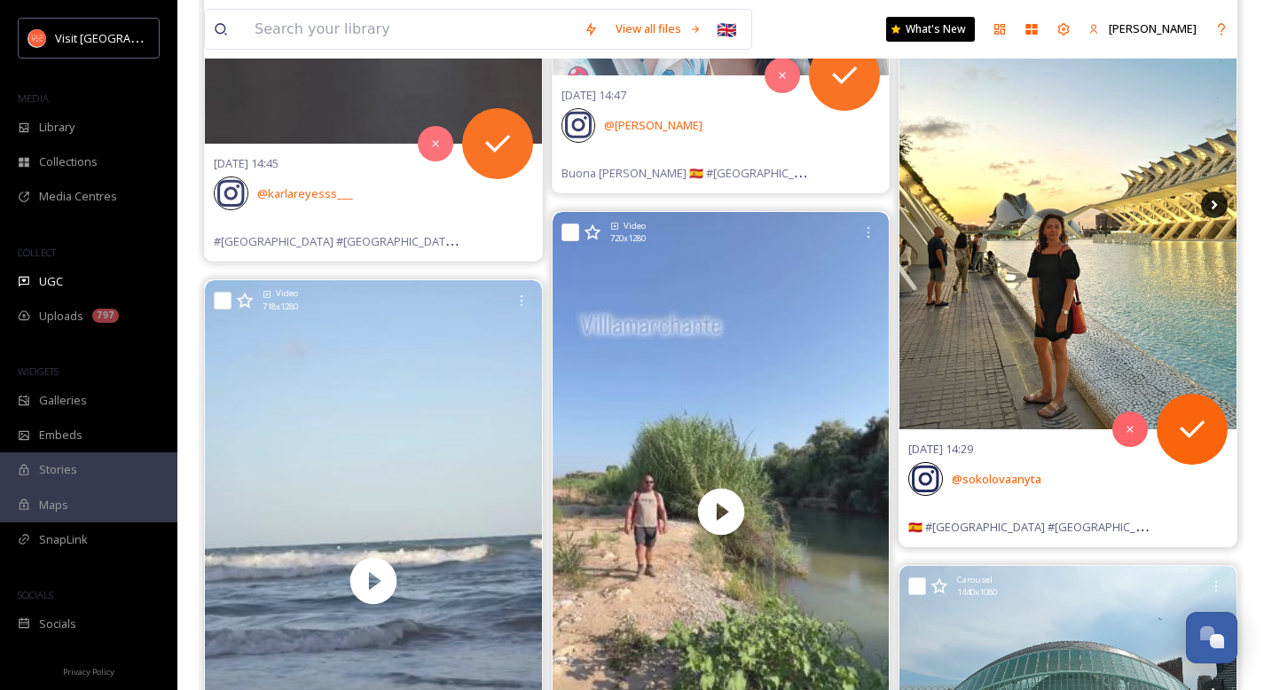
click at [1210, 203] on icon at bounding box center [1214, 205] width 27 height 27
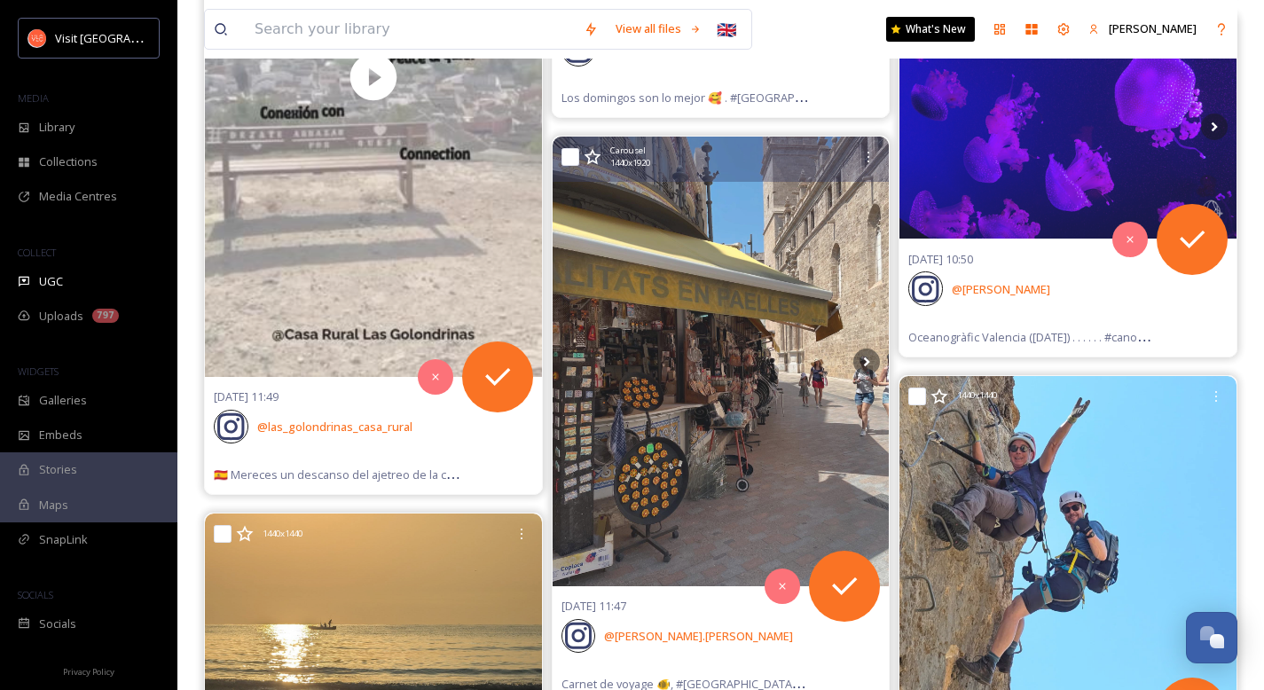
scroll to position [31983, 0]
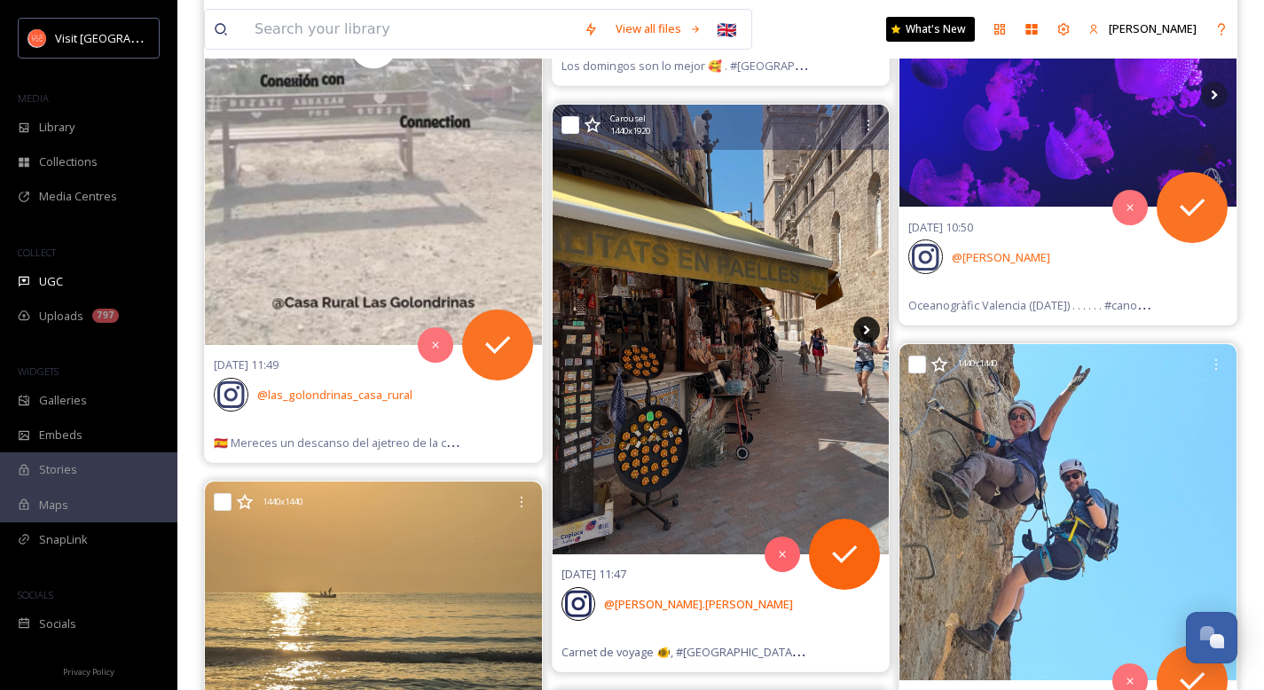
click at [873, 327] on icon at bounding box center [866, 330] width 27 height 27
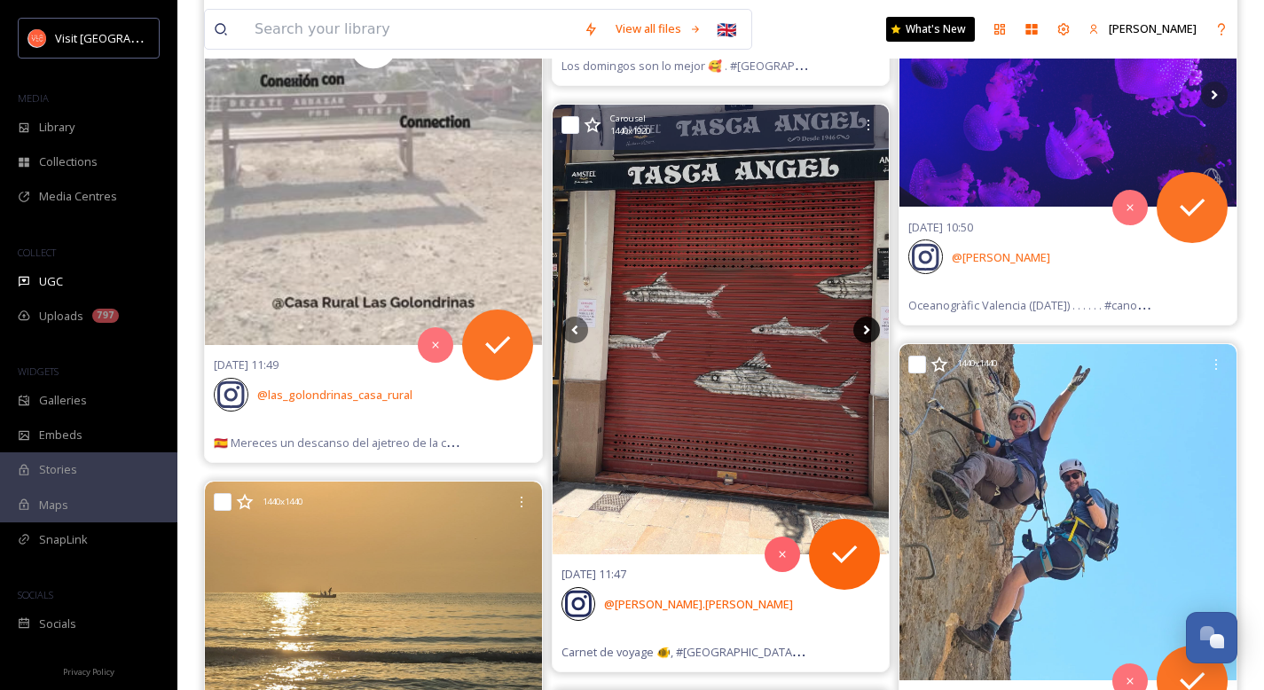
click at [873, 327] on icon at bounding box center [866, 330] width 27 height 27
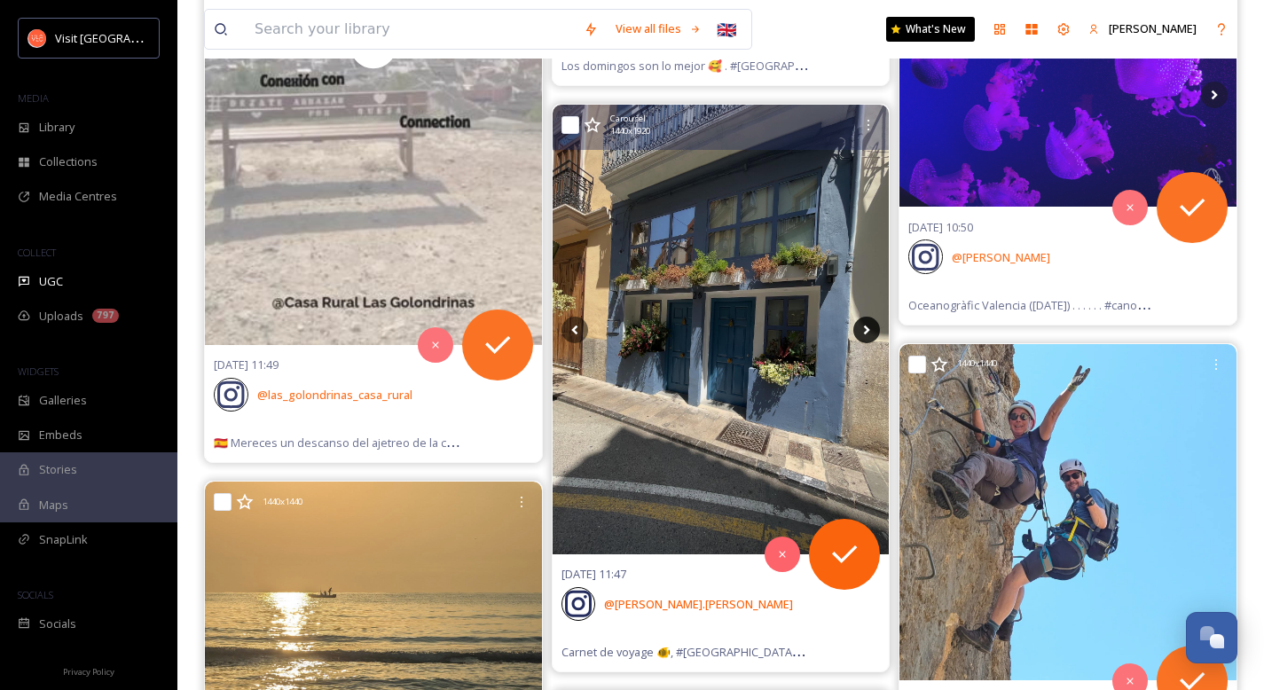
click at [873, 327] on icon at bounding box center [866, 330] width 27 height 27
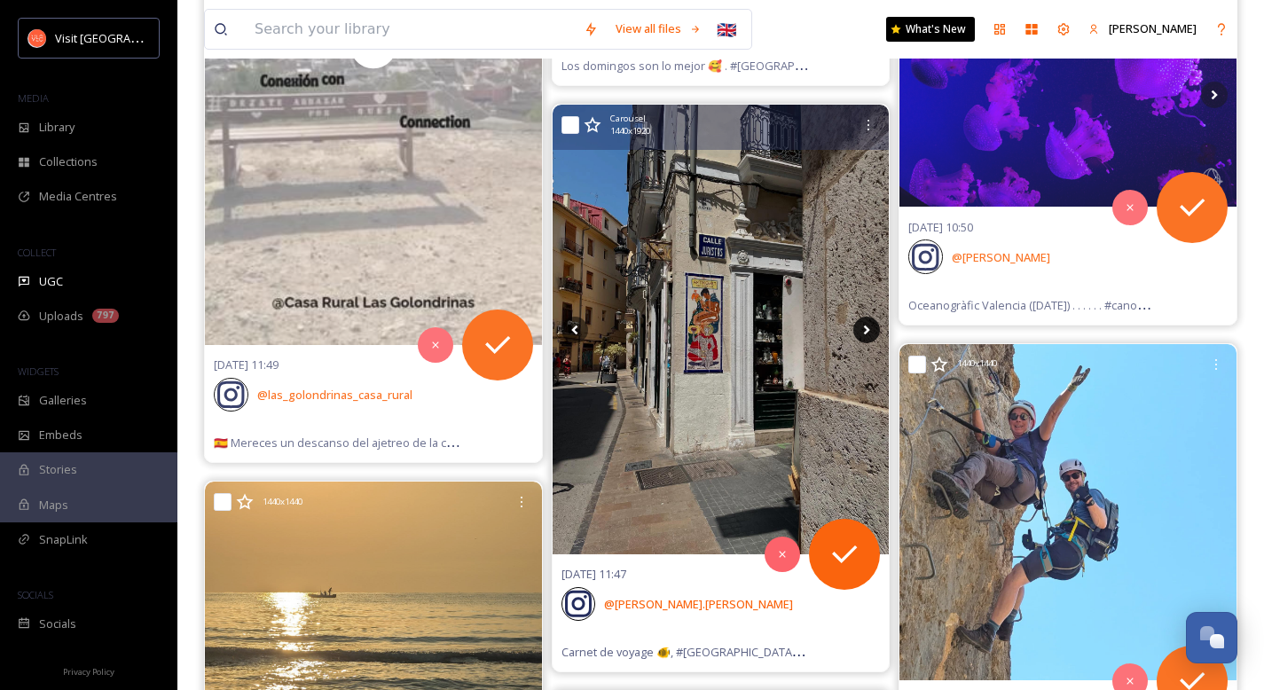
click at [873, 327] on icon at bounding box center [866, 330] width 27 height 27
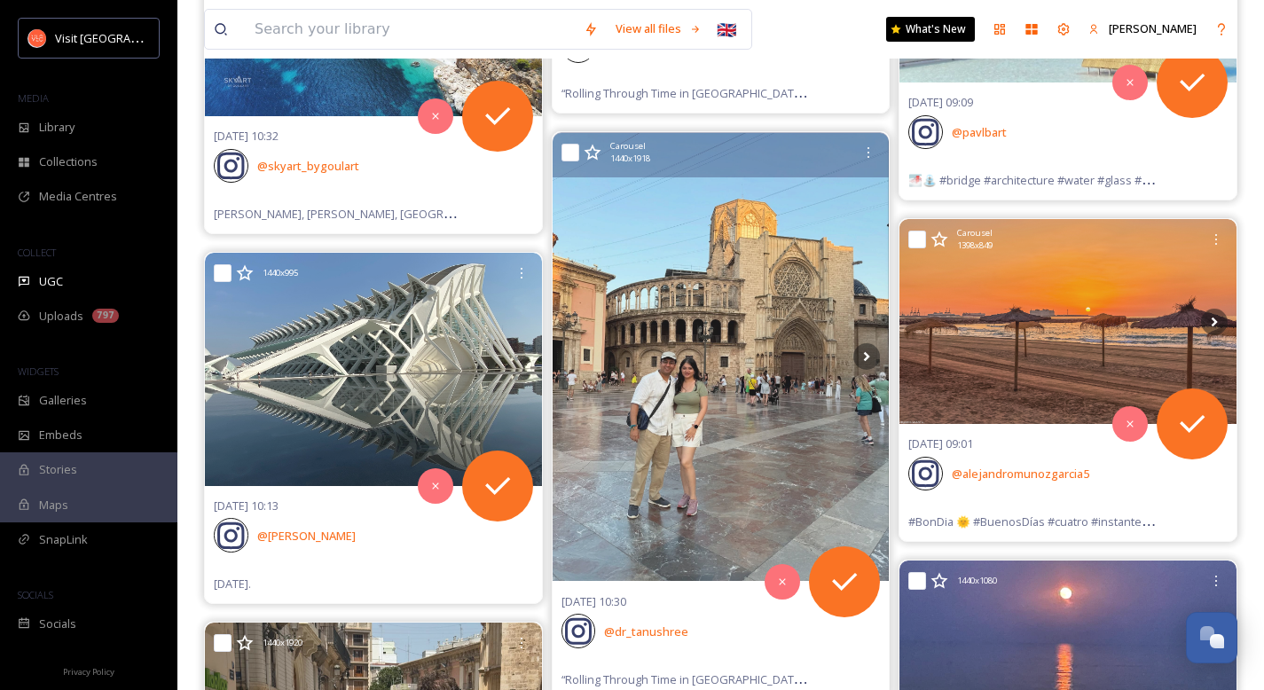
scroll to position [34705, 0]
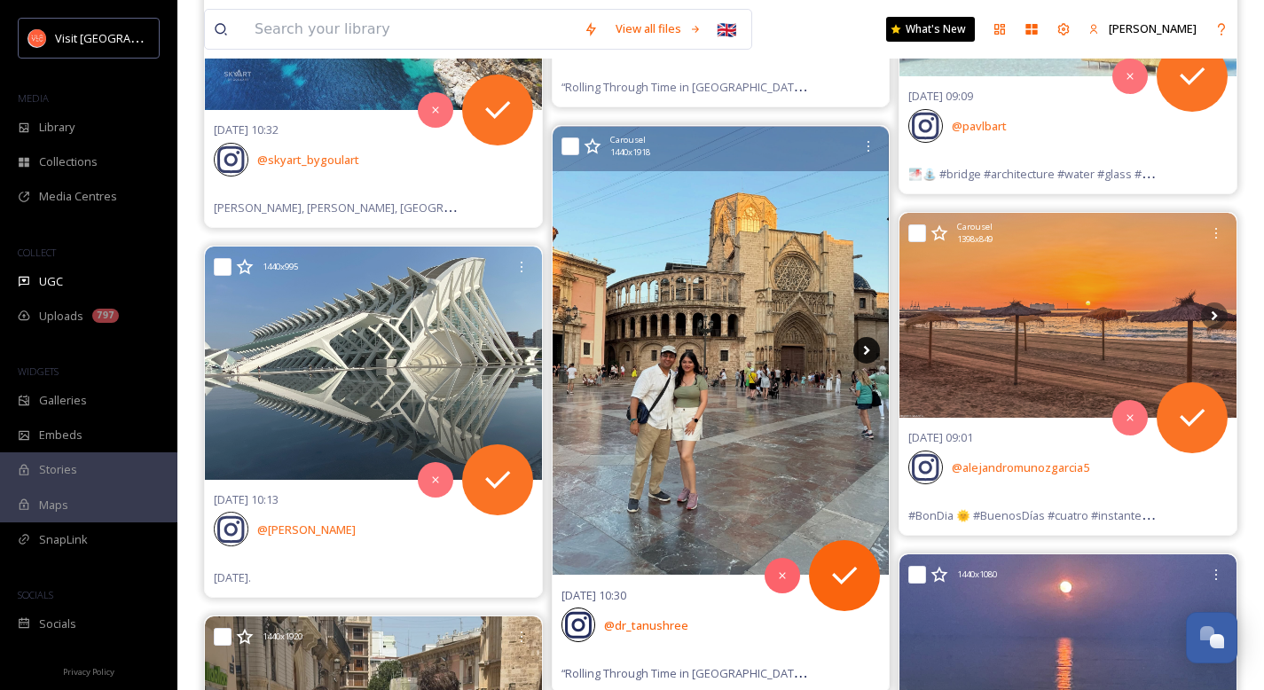
click at [864, 350] on icon at bounding box center [866, 350] width 27 height 27
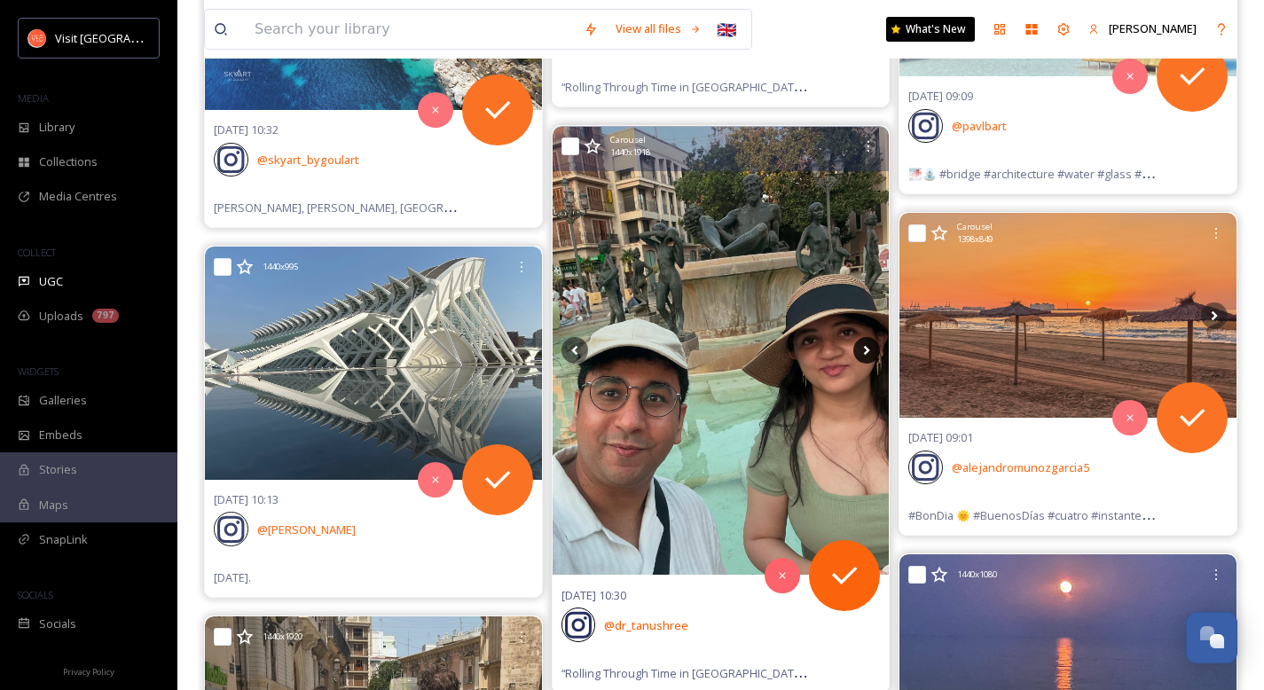
click at [864, 350] on icon at bounding box center [866, 350] width 27 height 27
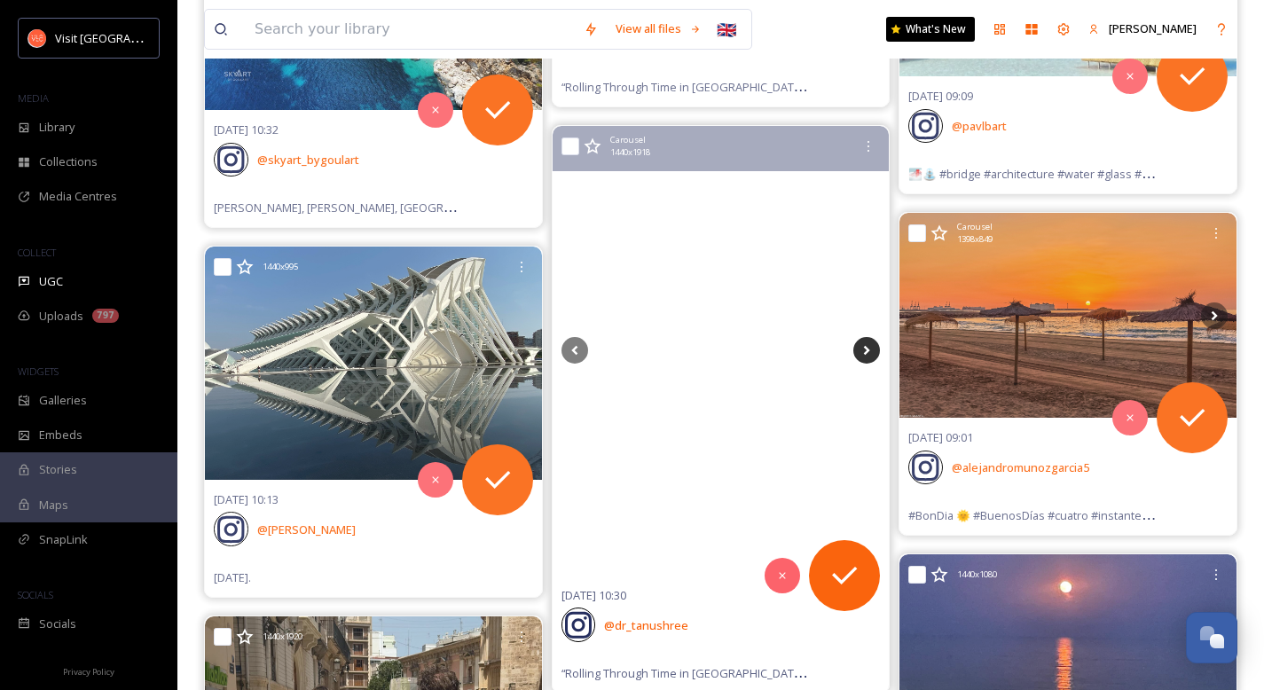
click at [864, 350] on icon at bounding box center [866, 350] width 27 height 27
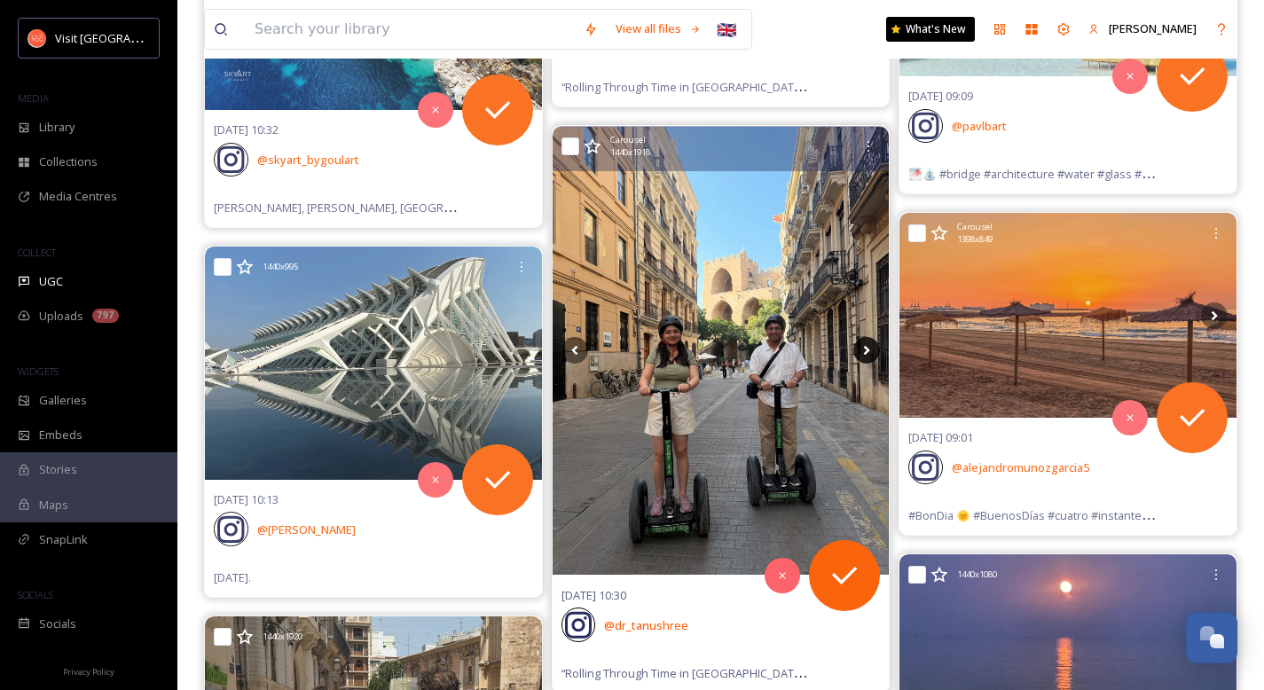
click at [864, 350] on icon at bounding box center [866, 350] width 27 height 27
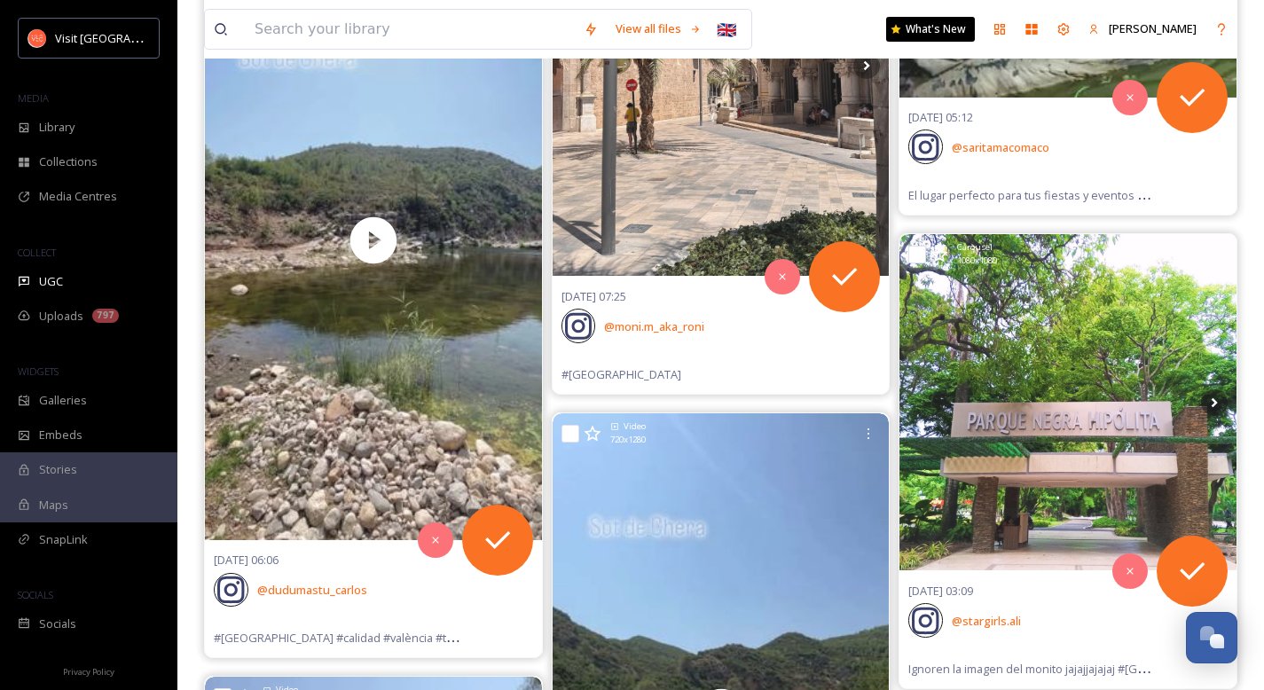
scroll to position [38671, 0]
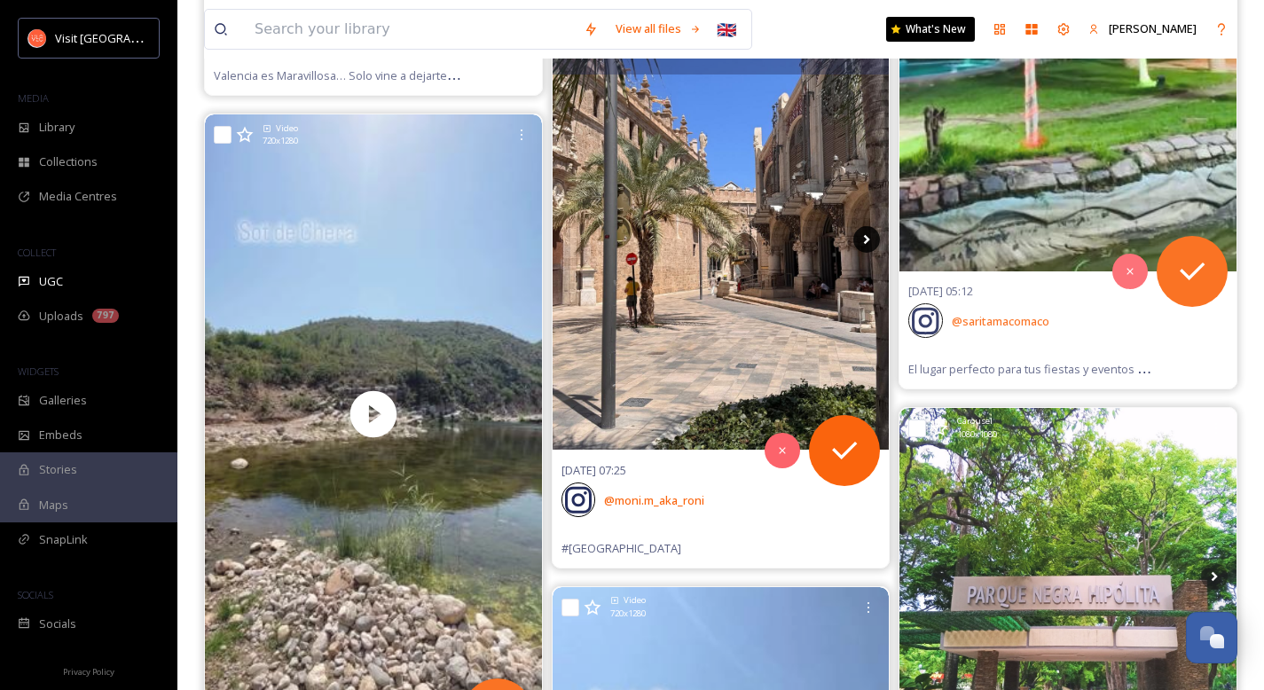
click at [861, 239] on icon at bounding box center [866, 239] width 27 height 27
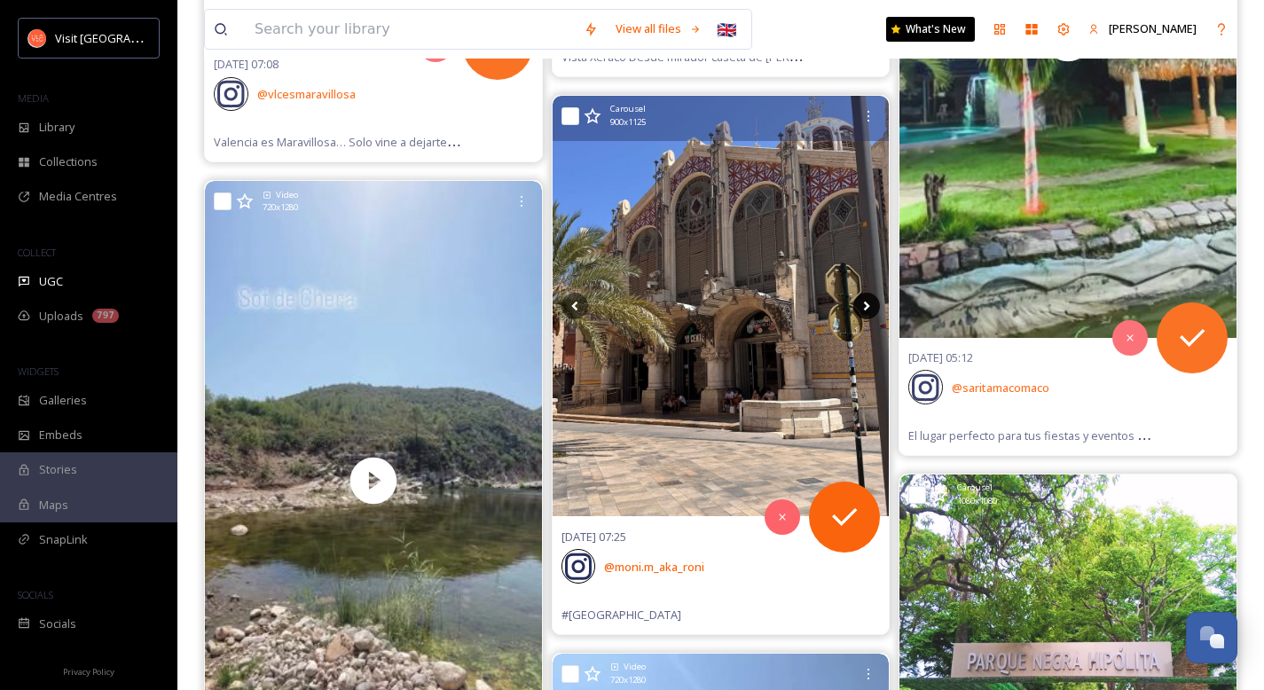
scroll to position [38579, 0]
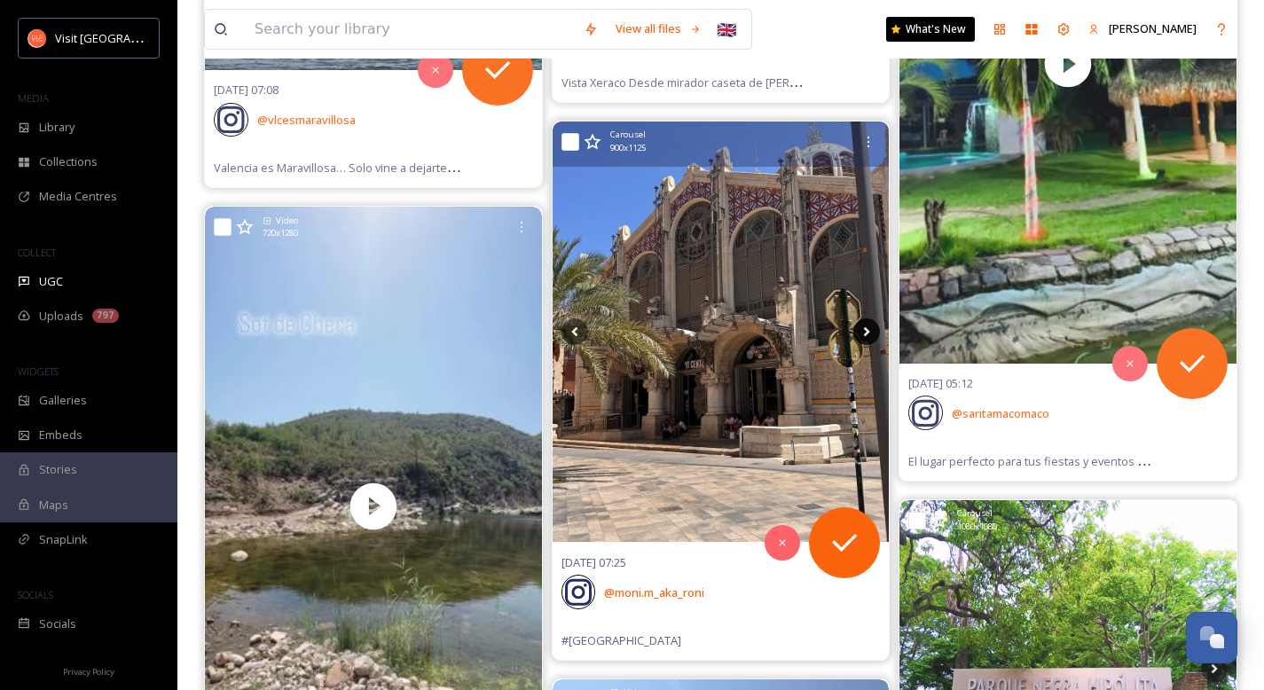
click at [868, 323] on icon at bounding box center [866, 331] width 27 height 27
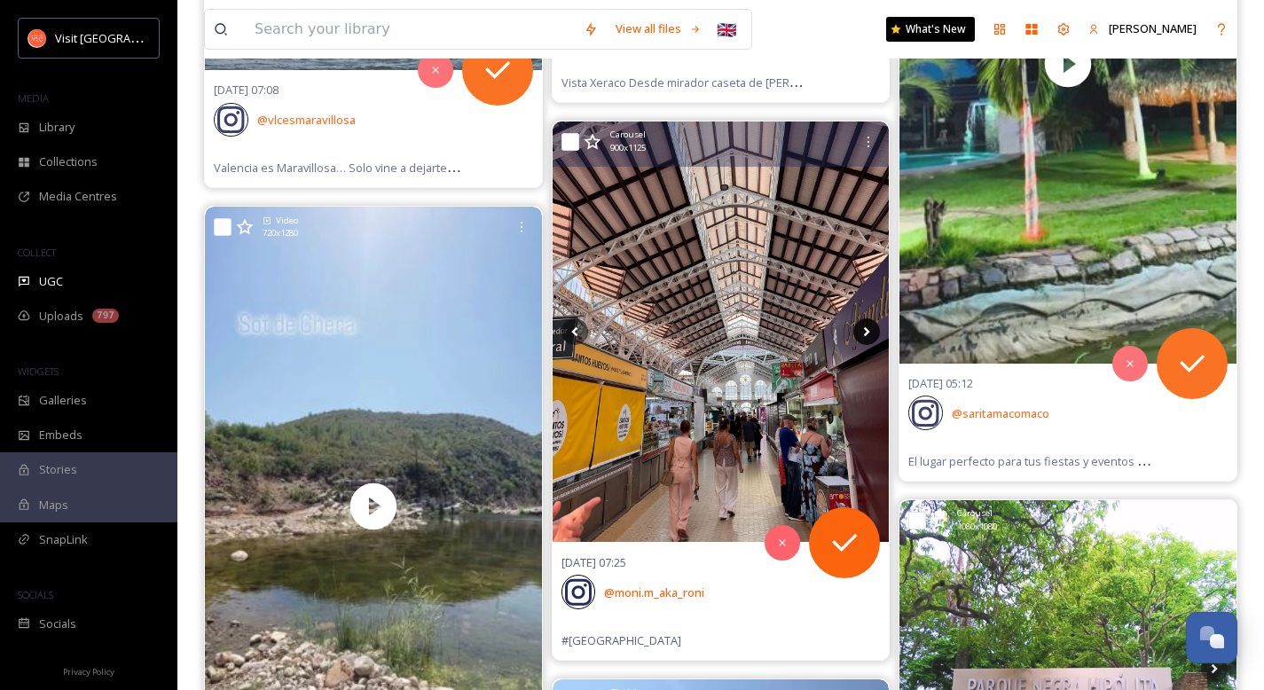
click at [866, 335] on icon at bounding box center [866, 331] width 27 height 27
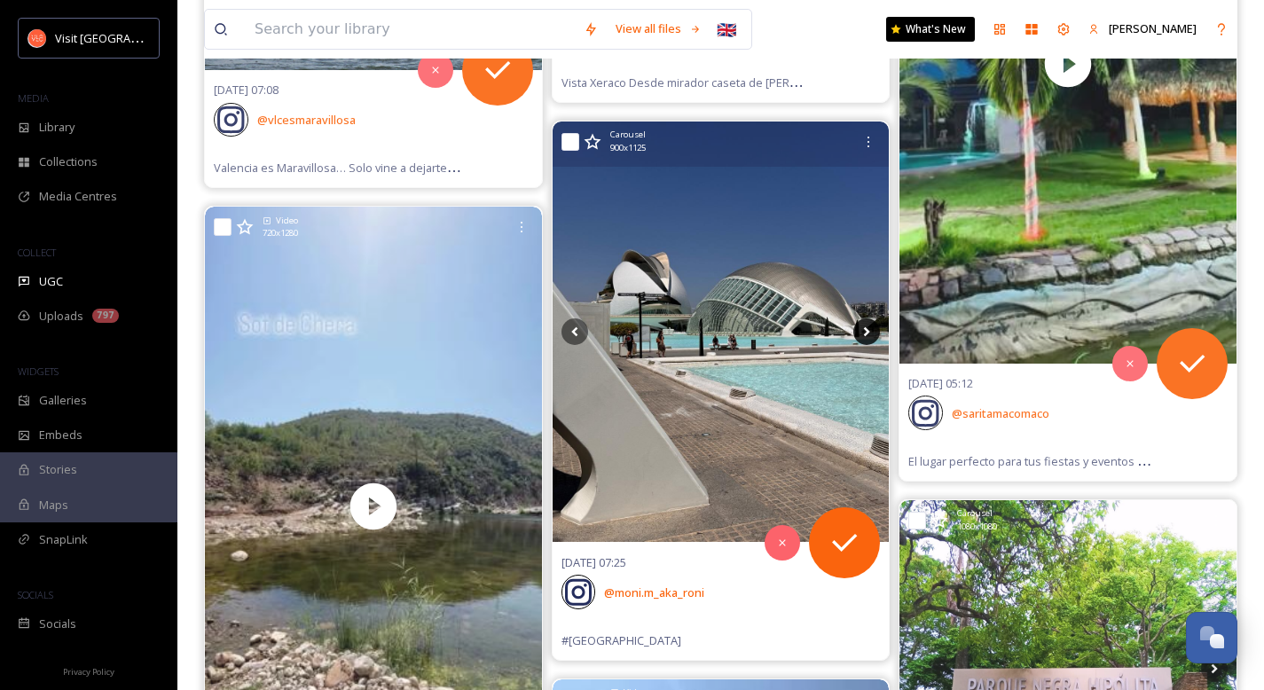
click at [866, 335] on icon at bounding box center [866, 331] width 27 height 27
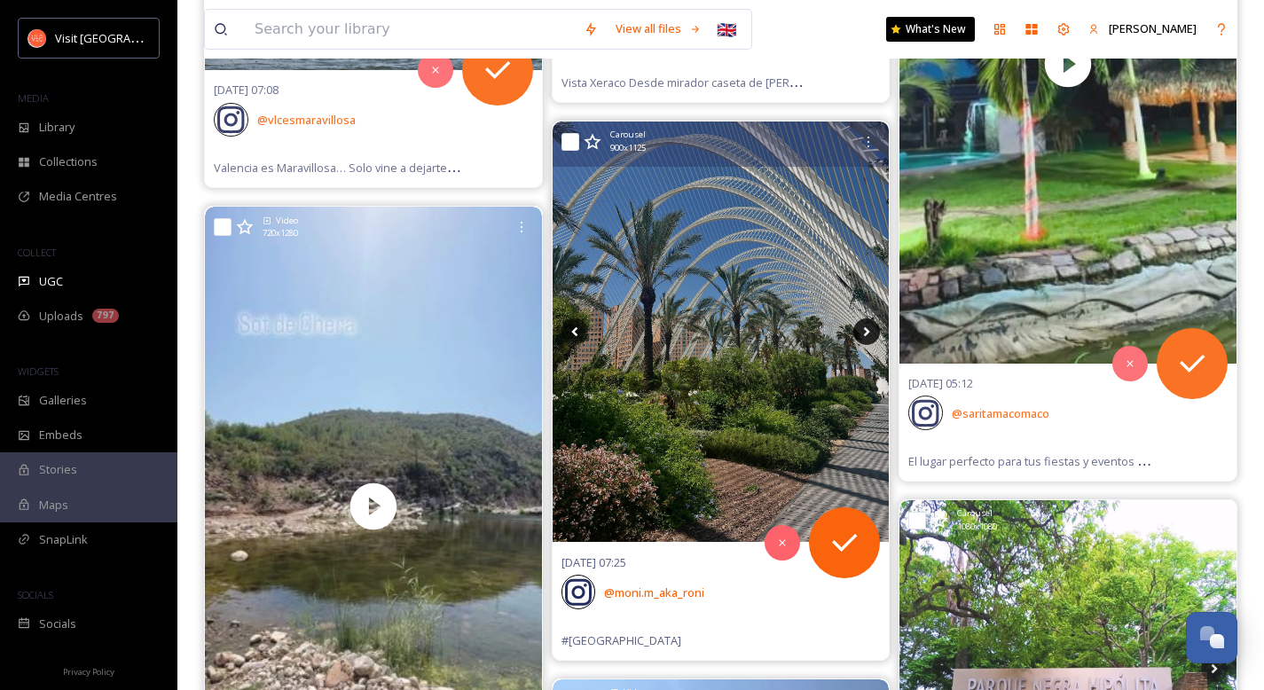
click at [866, 335] on icon at bounding box center [866, 331] width 27 height 27
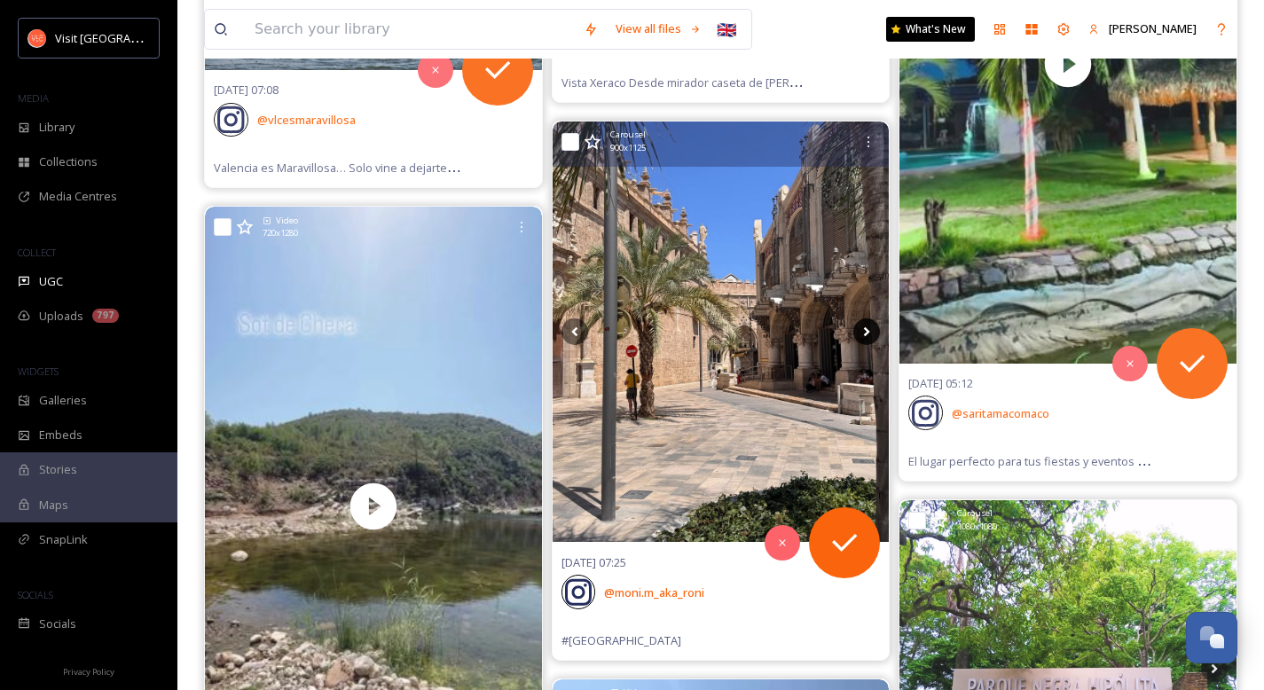
click at [866, 335] on icon at bounding box center [866, 331] width 27 height 27
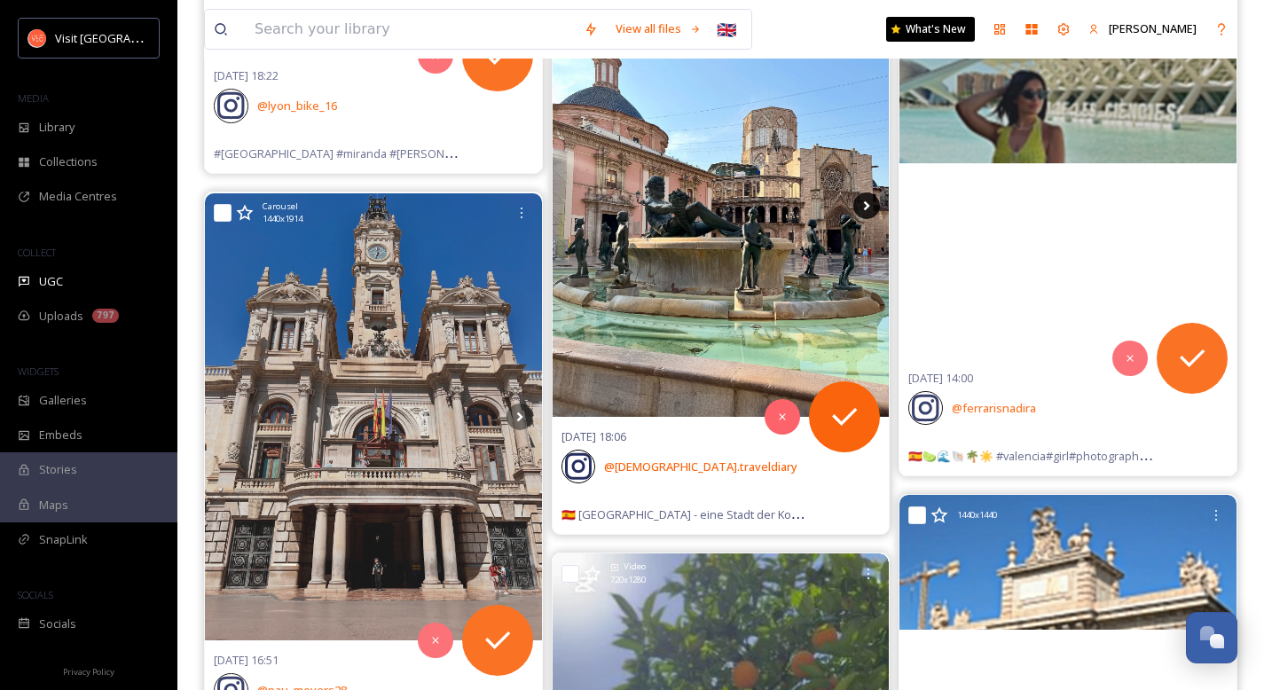
scroll to position [52673, 0]
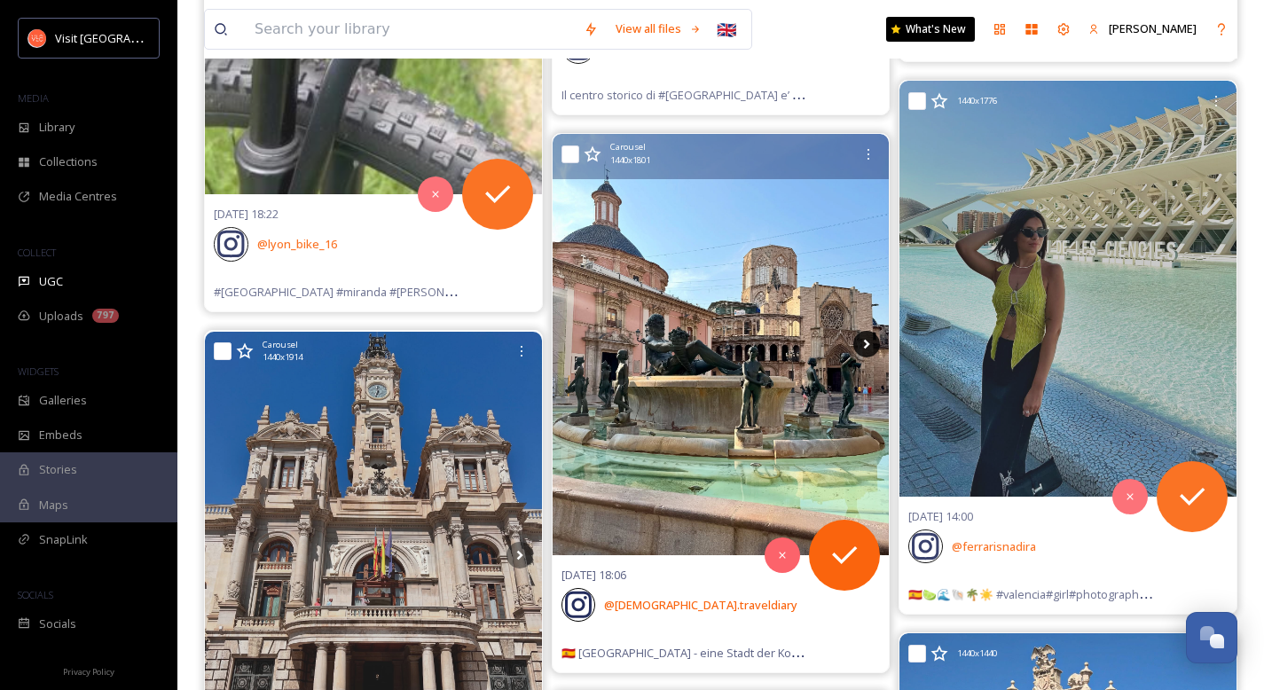
click at [868, 346] on icon at bounding box center [867, 345] width 6 height 10
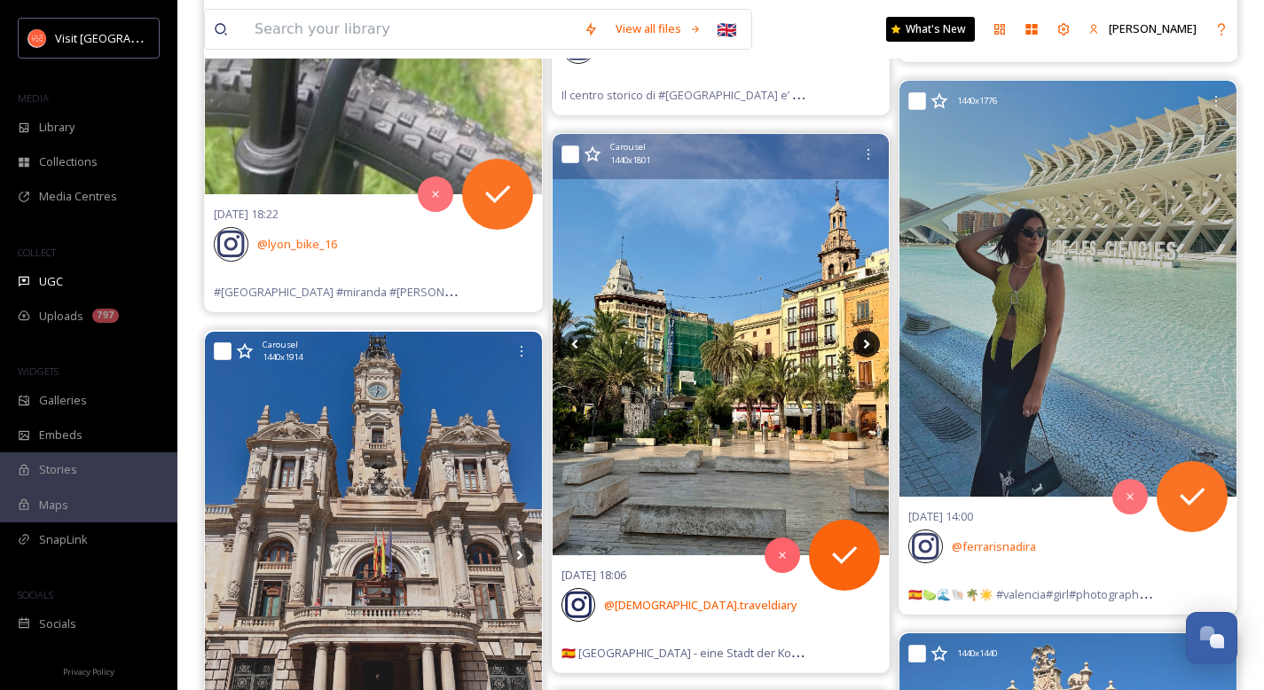
click at [869, 346] on icon at bounding box center [866, 344] width 27 height 27
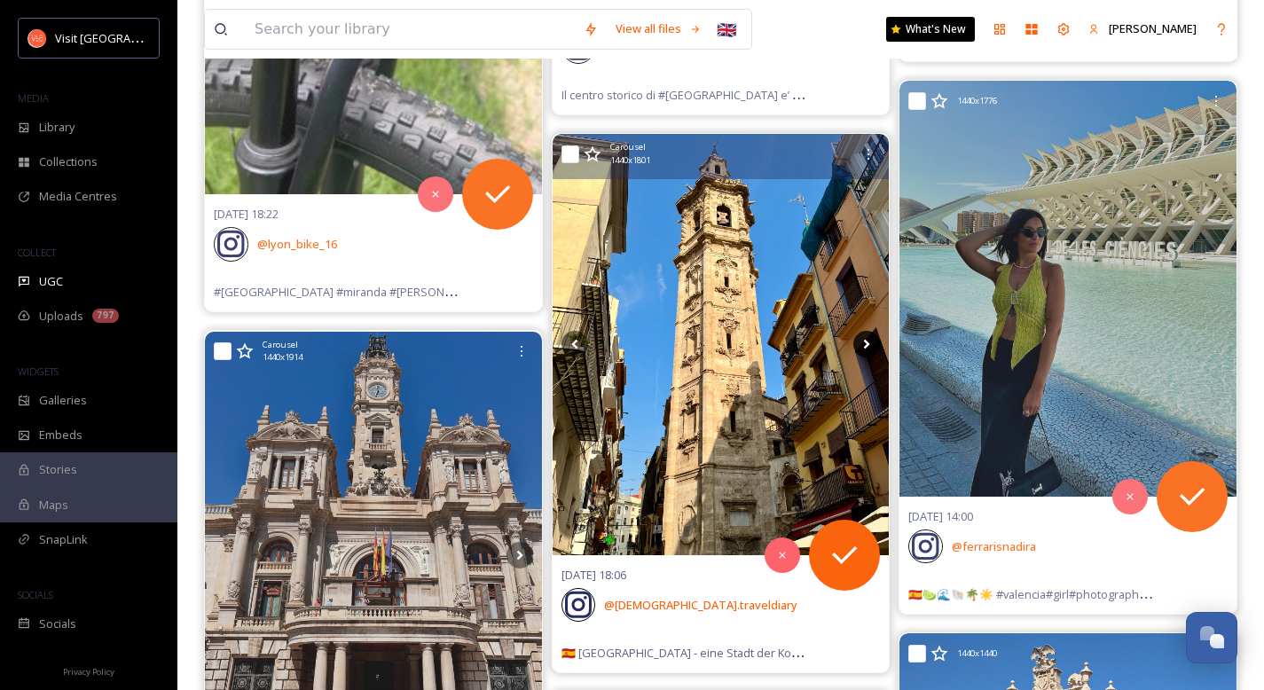
click at [869, 346] on icon at bounding box center [866, 344] width 27 height 27
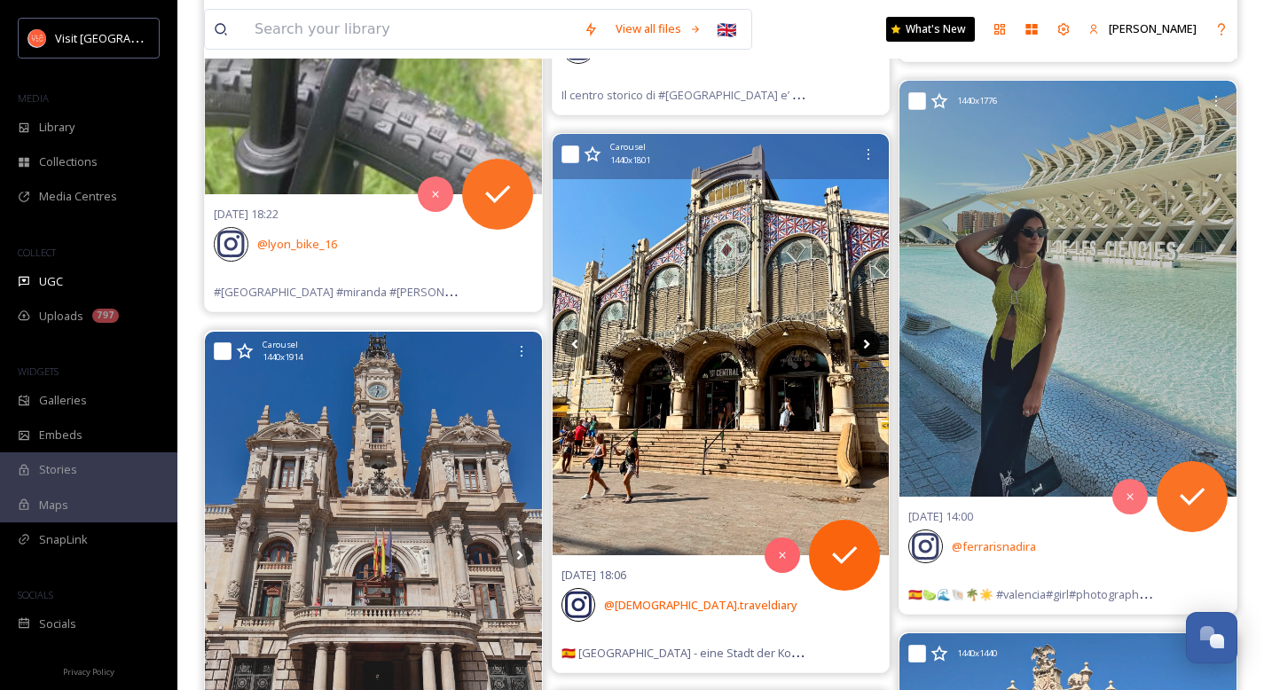
click at [869, 346] on icon at bounding box center [866, 344] width 27 height 27
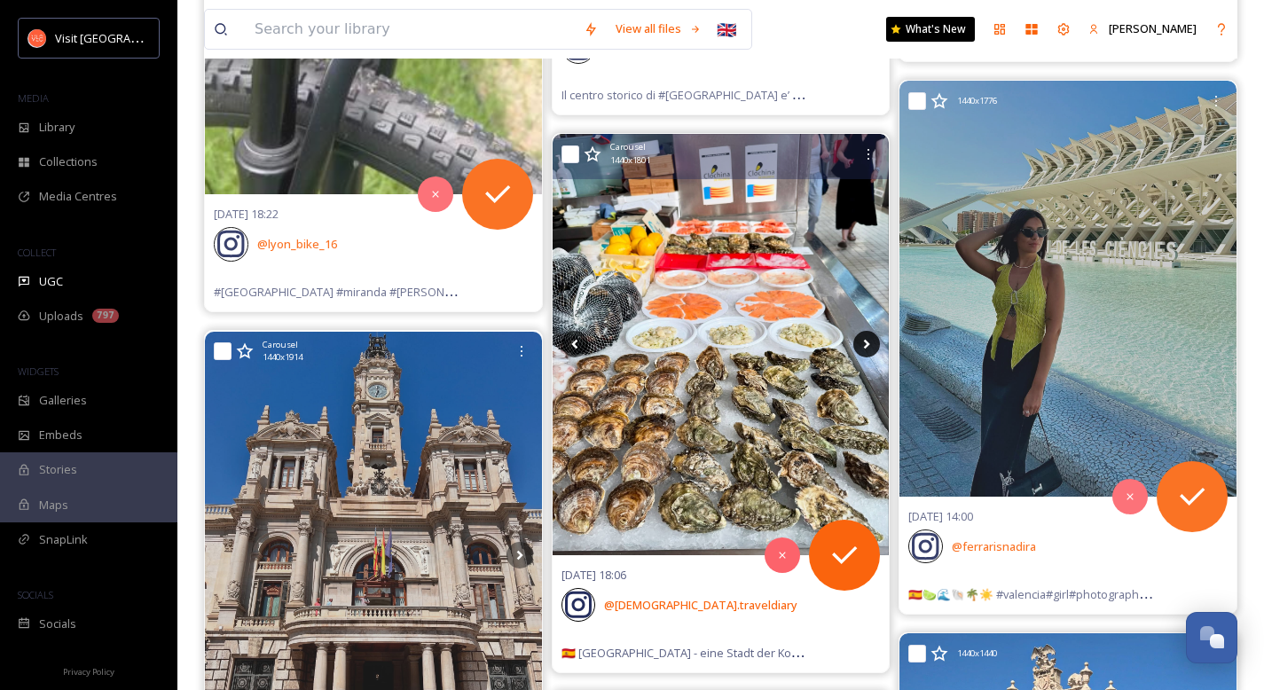
click at [869, 346] on icon at bounding box center [866, 344] width 27 height 27
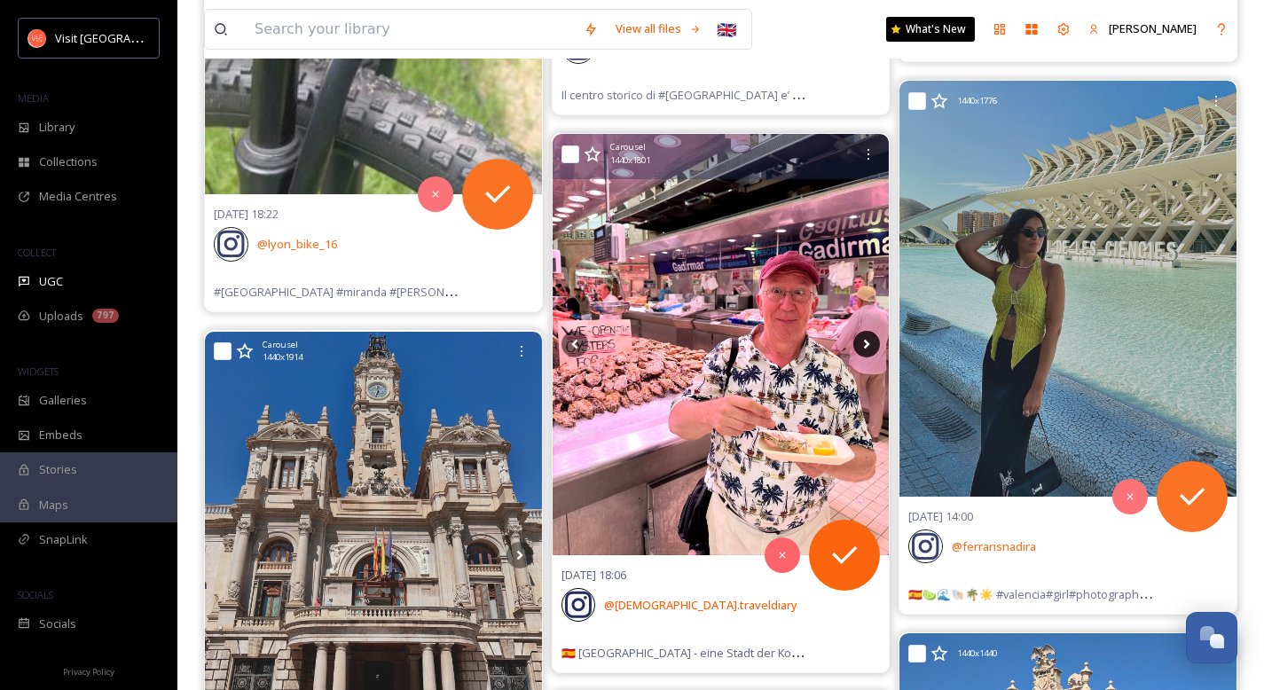
click at [865, 345] on icon at bounding box center [867, 345] width 6 height 10
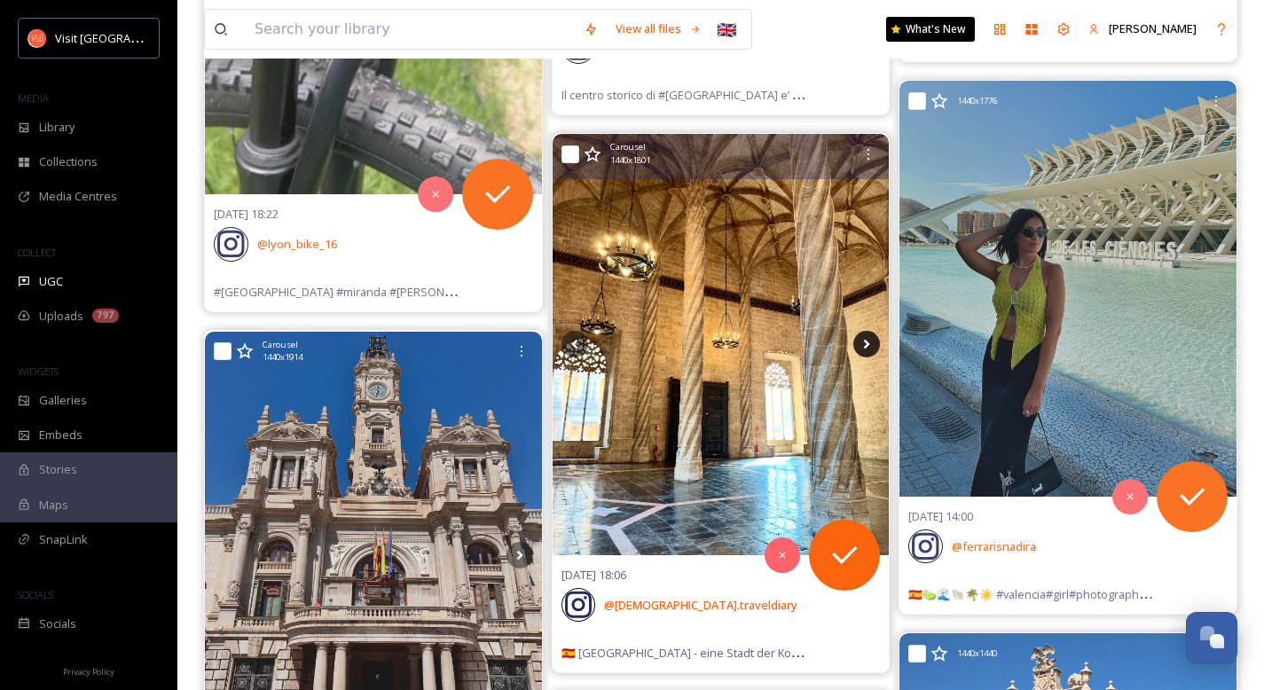
click at [865, 345] on icon at bounding box center [867, 345] width 6 height 10
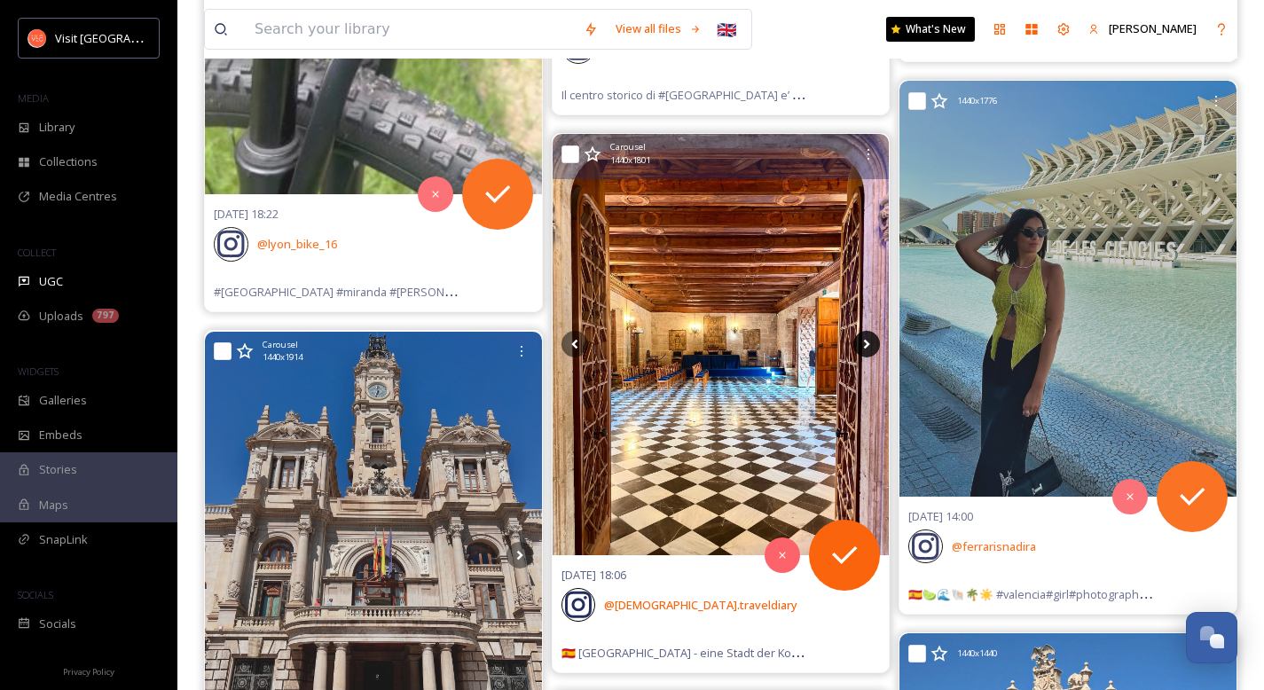
click at [865, 345] on icon at bounding box center [867, 345] width 6 height 10
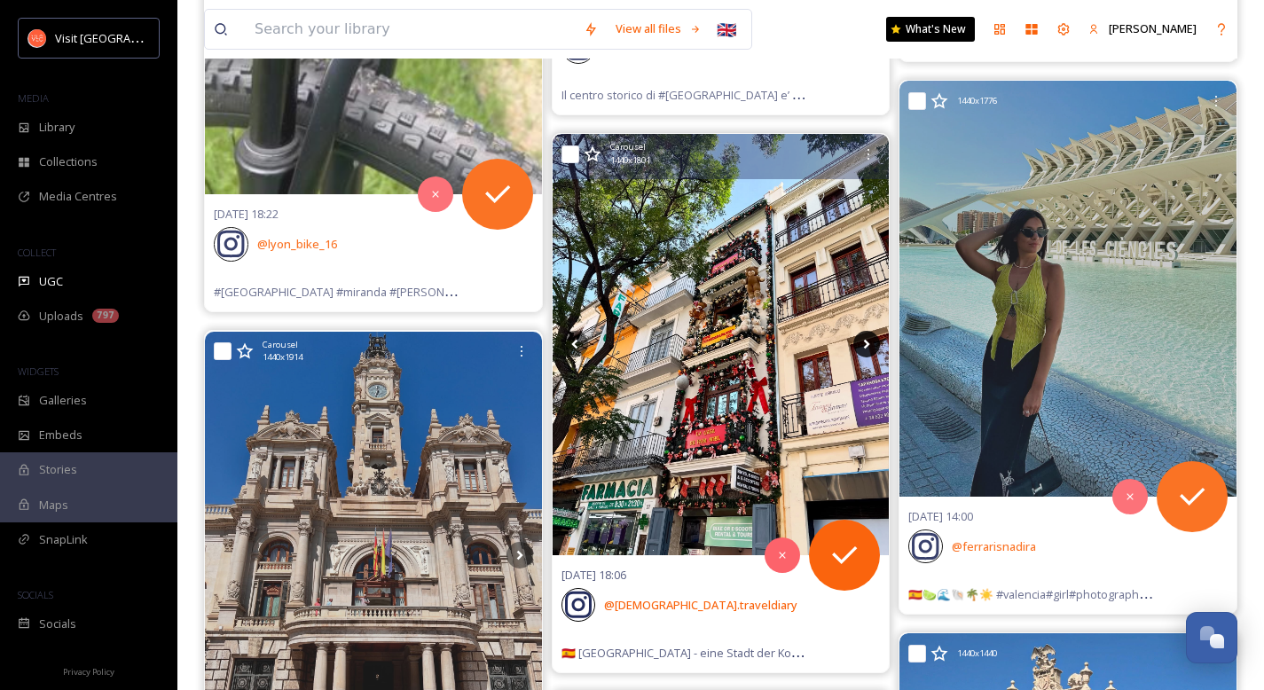
click at [865, 345] on icon at bounding box center [867, 345] width 6 height 10
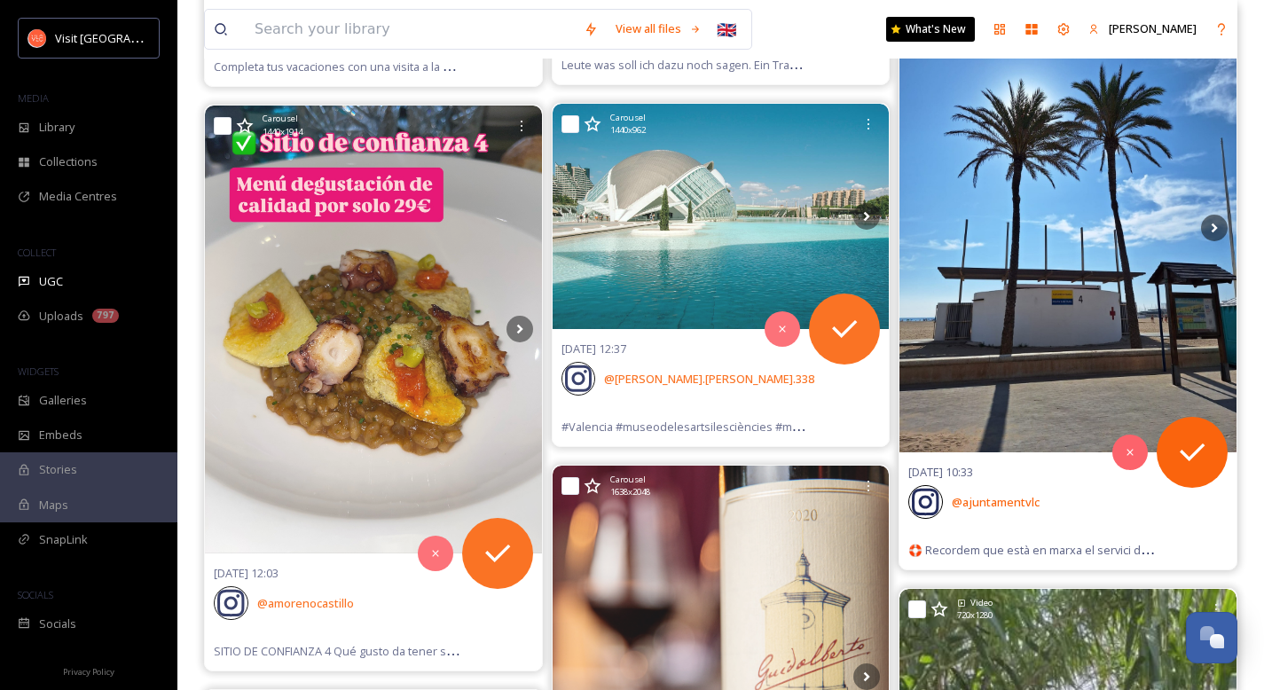
scroll to position [58286, 0]
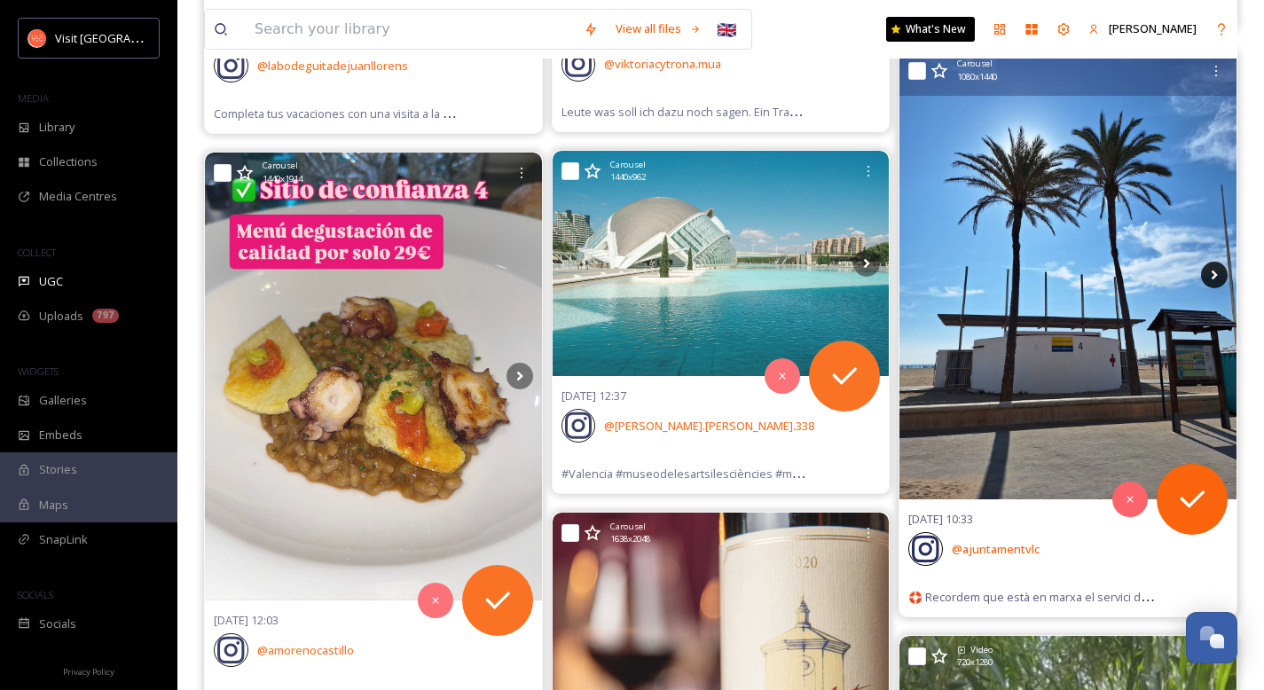
click at [1210, 279] on icon at bounding box center [1214, 275] width 27 height 27
click at [1215, 277] on icon at bounding box center [1214, 275] width 27 height 27
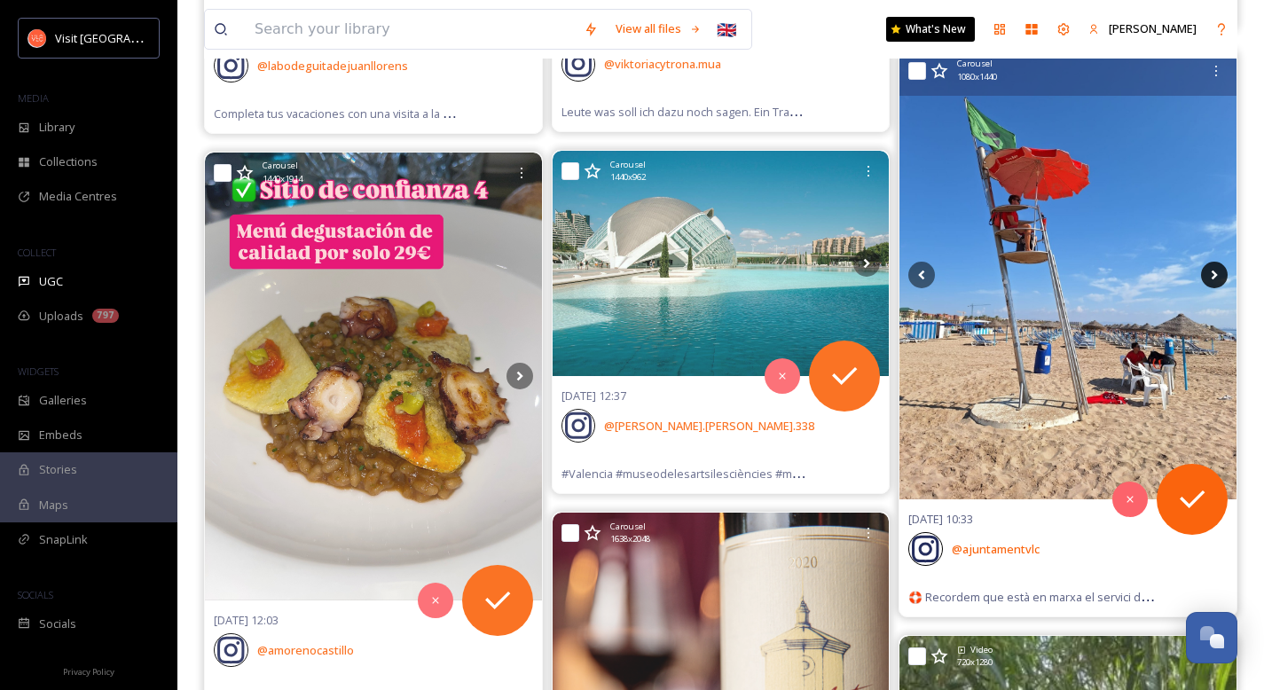
click at [1215, 277] on icon at bounding box center [1214, 275] width 27 height 27
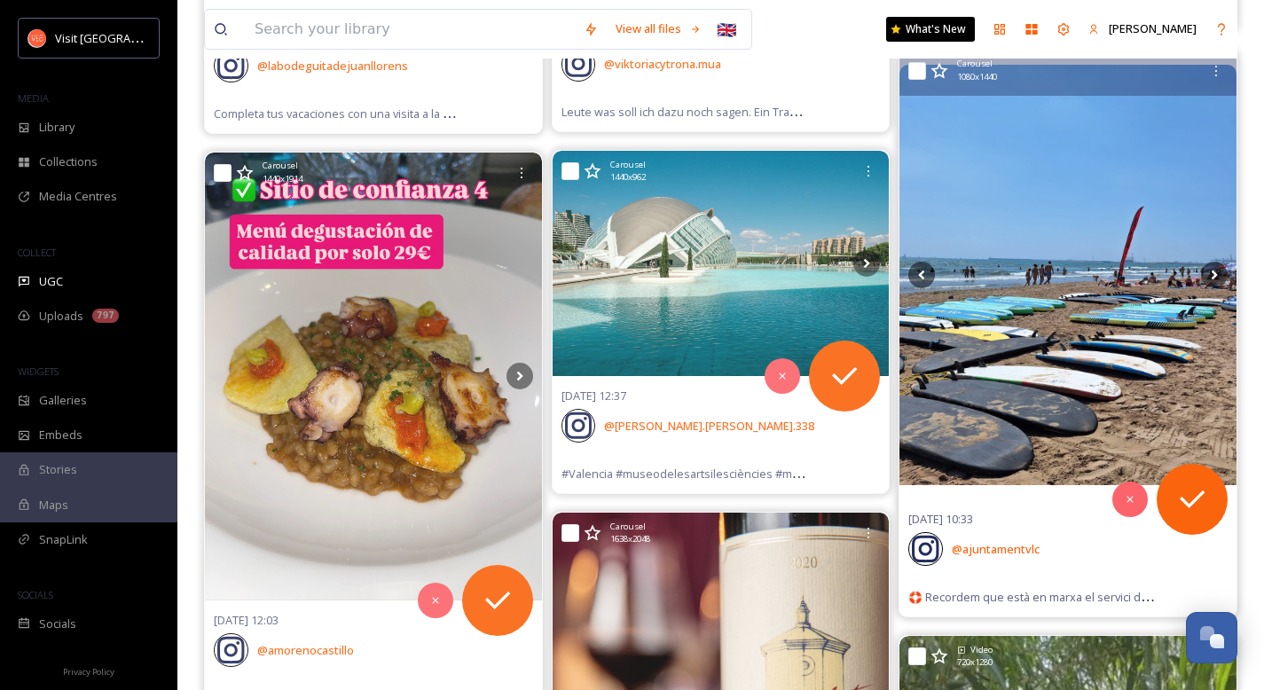
click at [1055, 314] on img at bounding box center [1068, 275] width 337 height 421
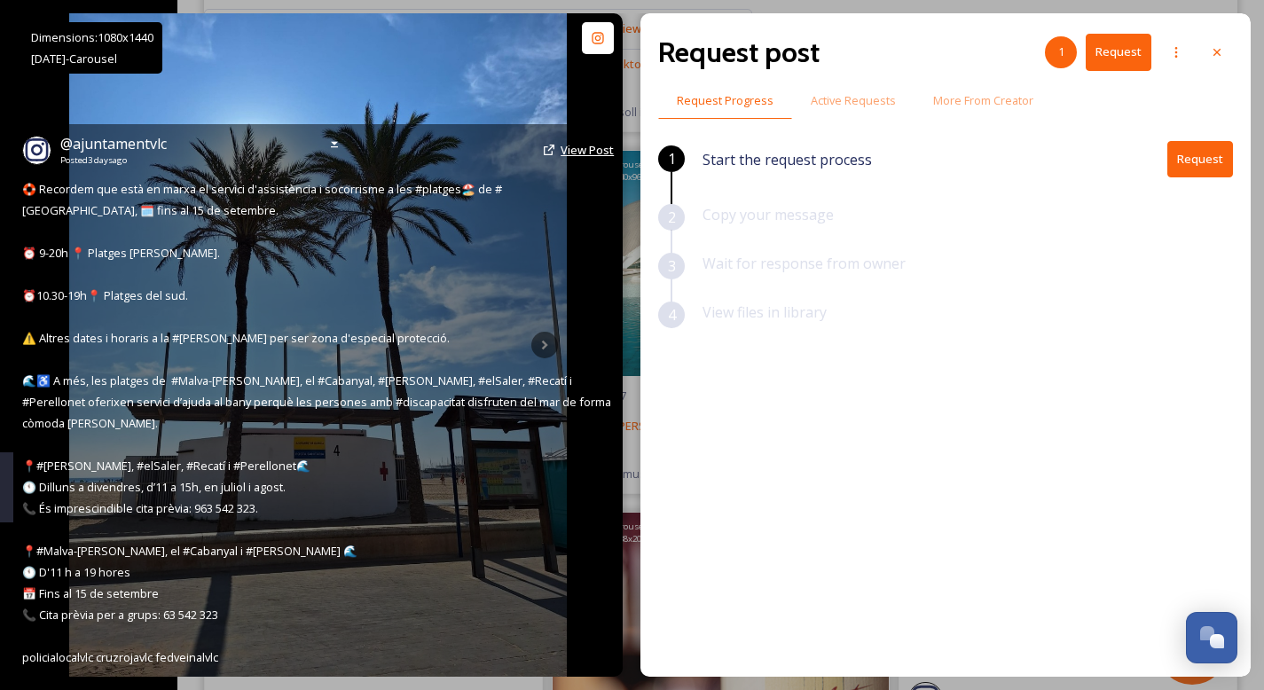
click at [586, 158] on span "View Post" at bounding box center [587, 150] width 53 height 16
